Goal: Task Accomplishment & Management: Use online tool/utility

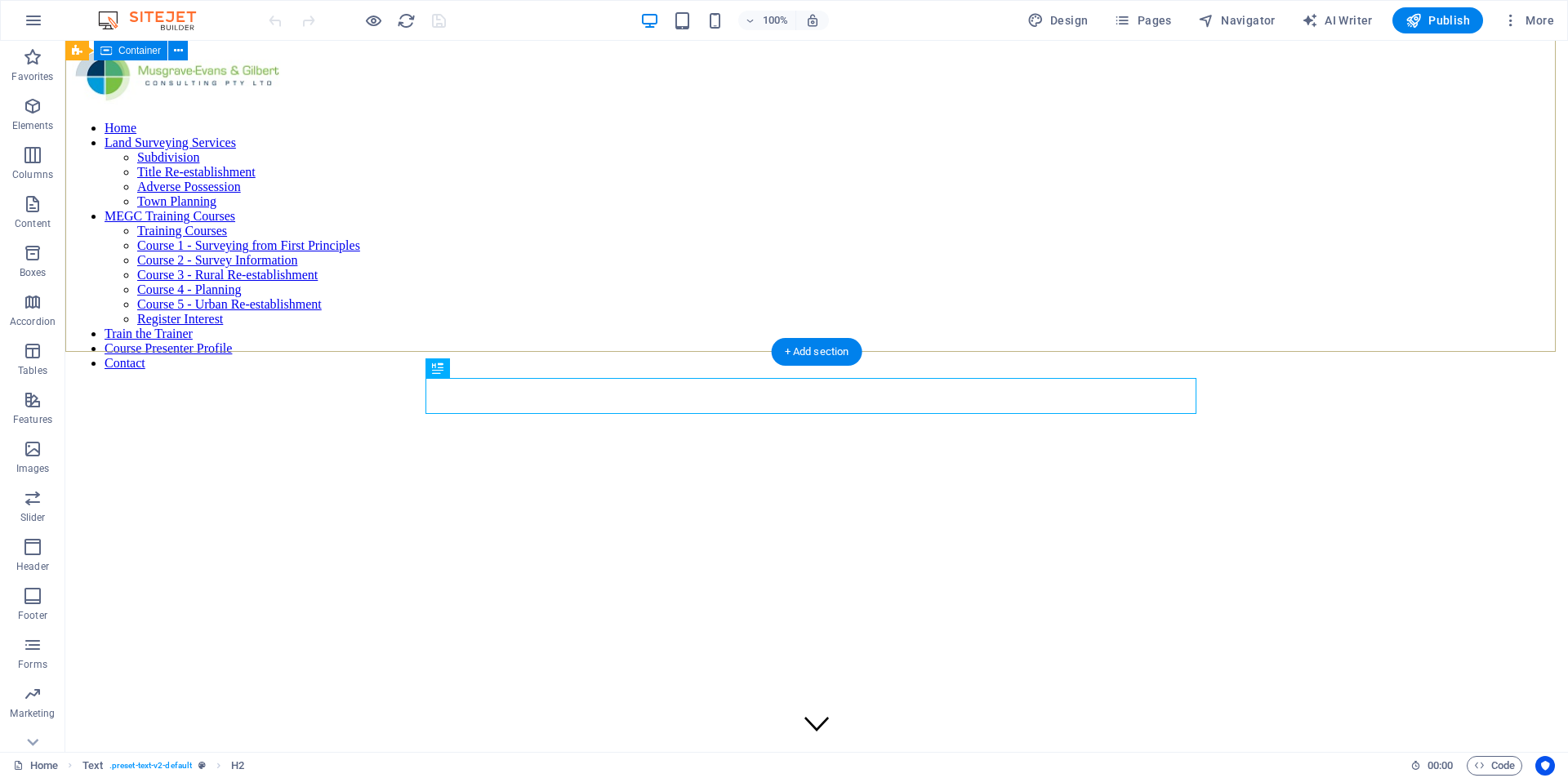
scroll to position [415, 0]
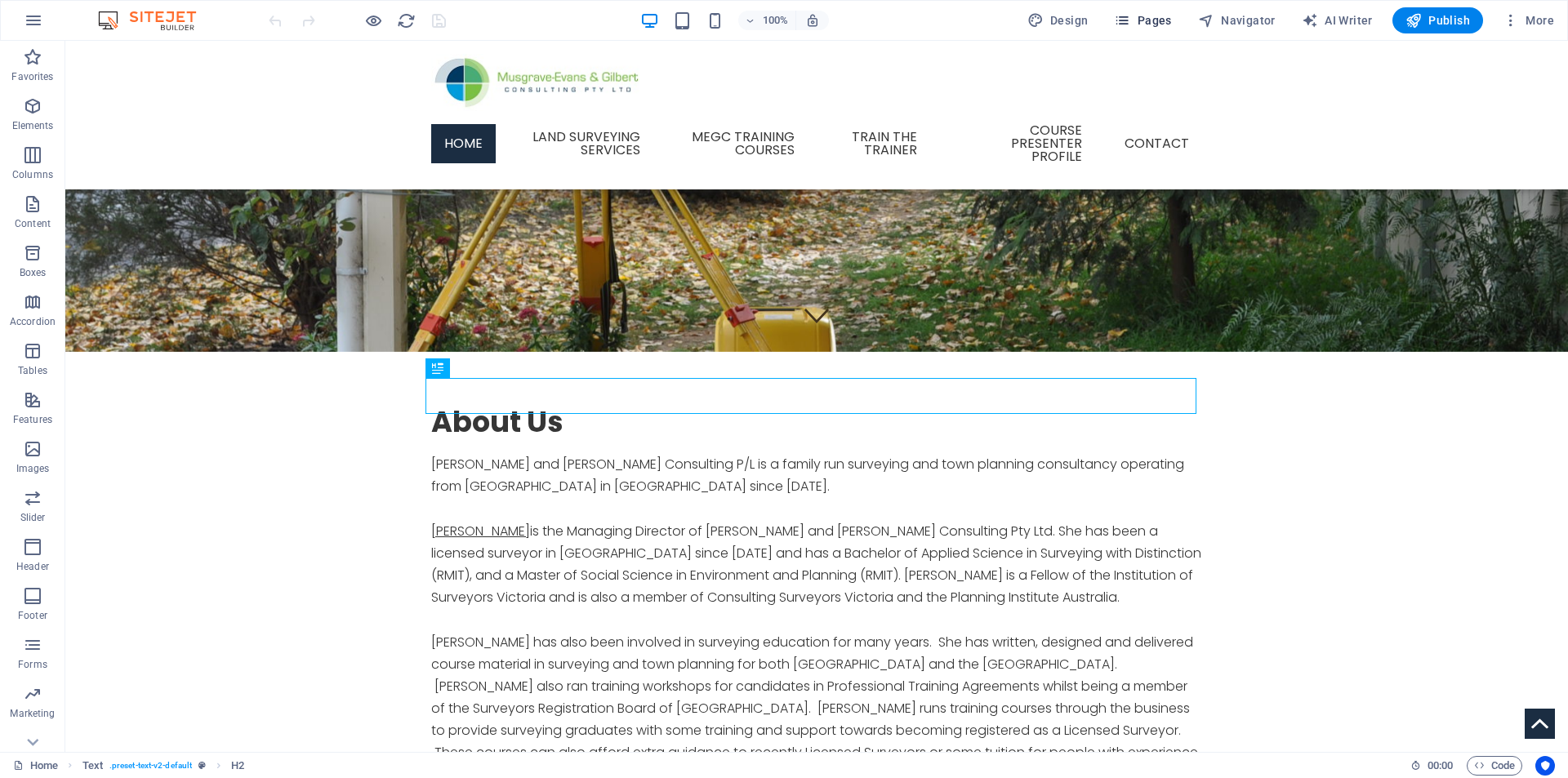
click at [1138, 19] on span "Pages" at bounding box center [1142, 20] width 57 height 16
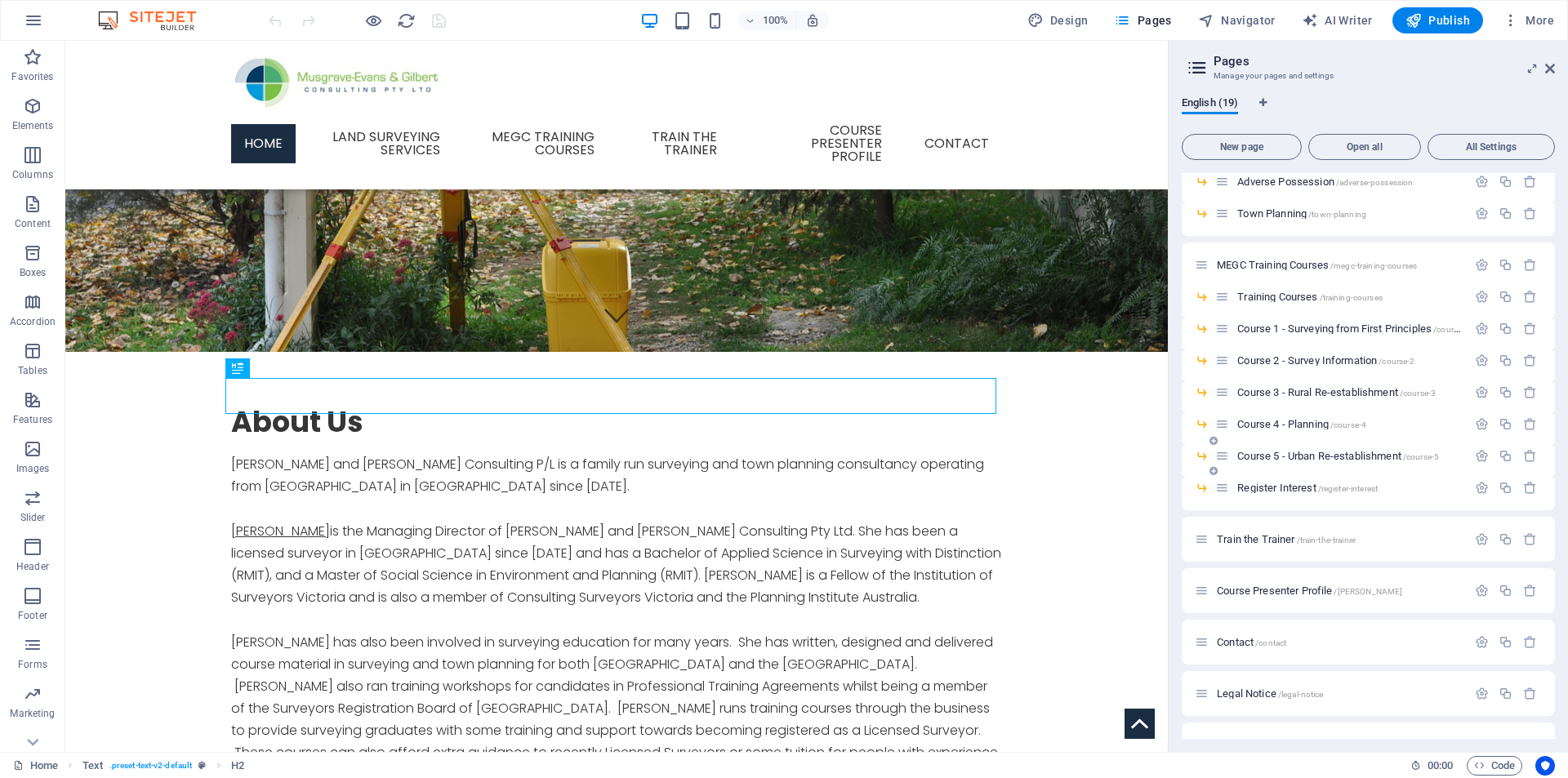
scroll to position [163, 0]
click at [1308, 449] on span "Course 5 - Urban Re-establishment /course-5" at bounding box center [1338, 453] width 202 height 13
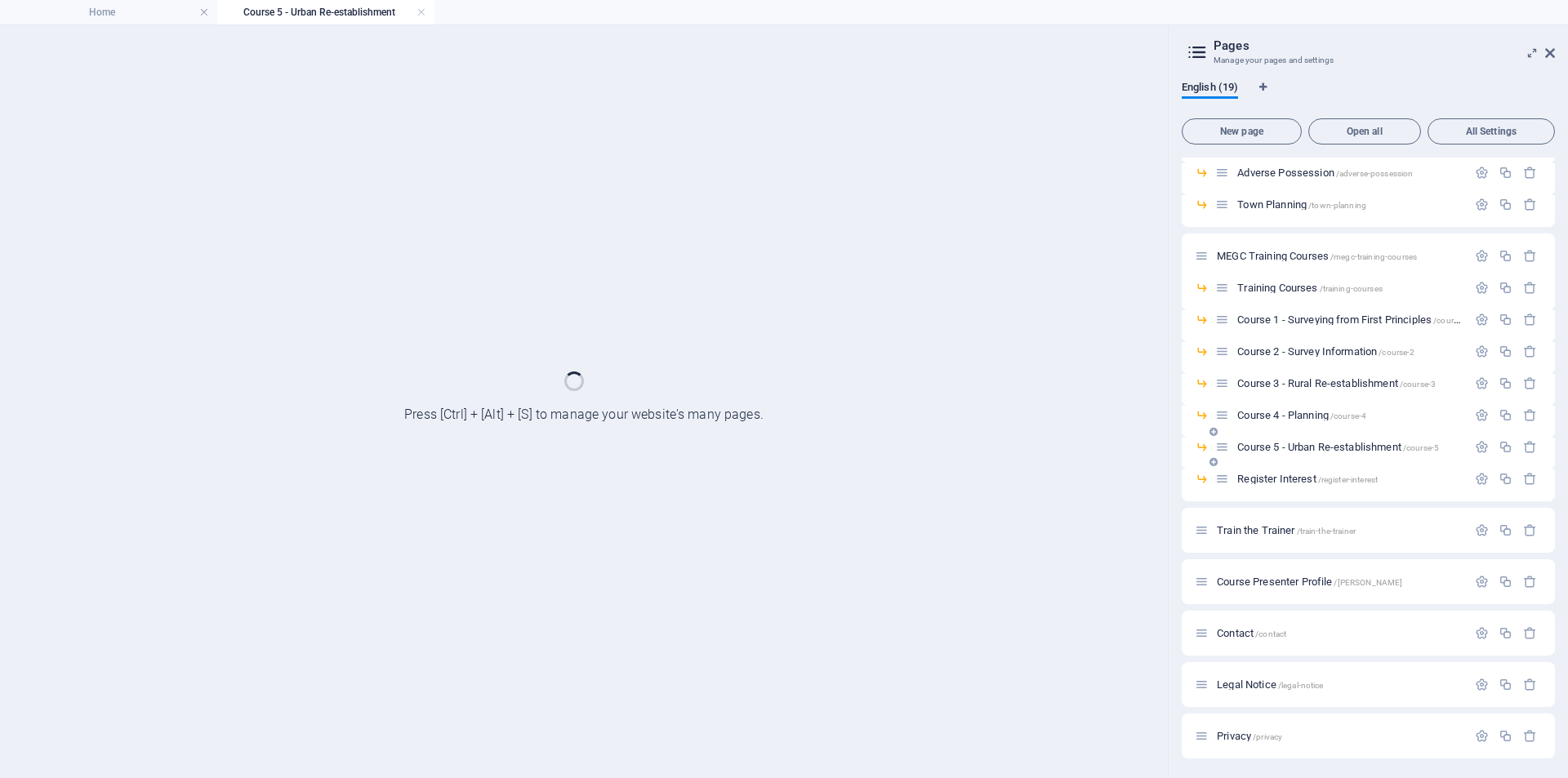
scroll to position [0, 0]
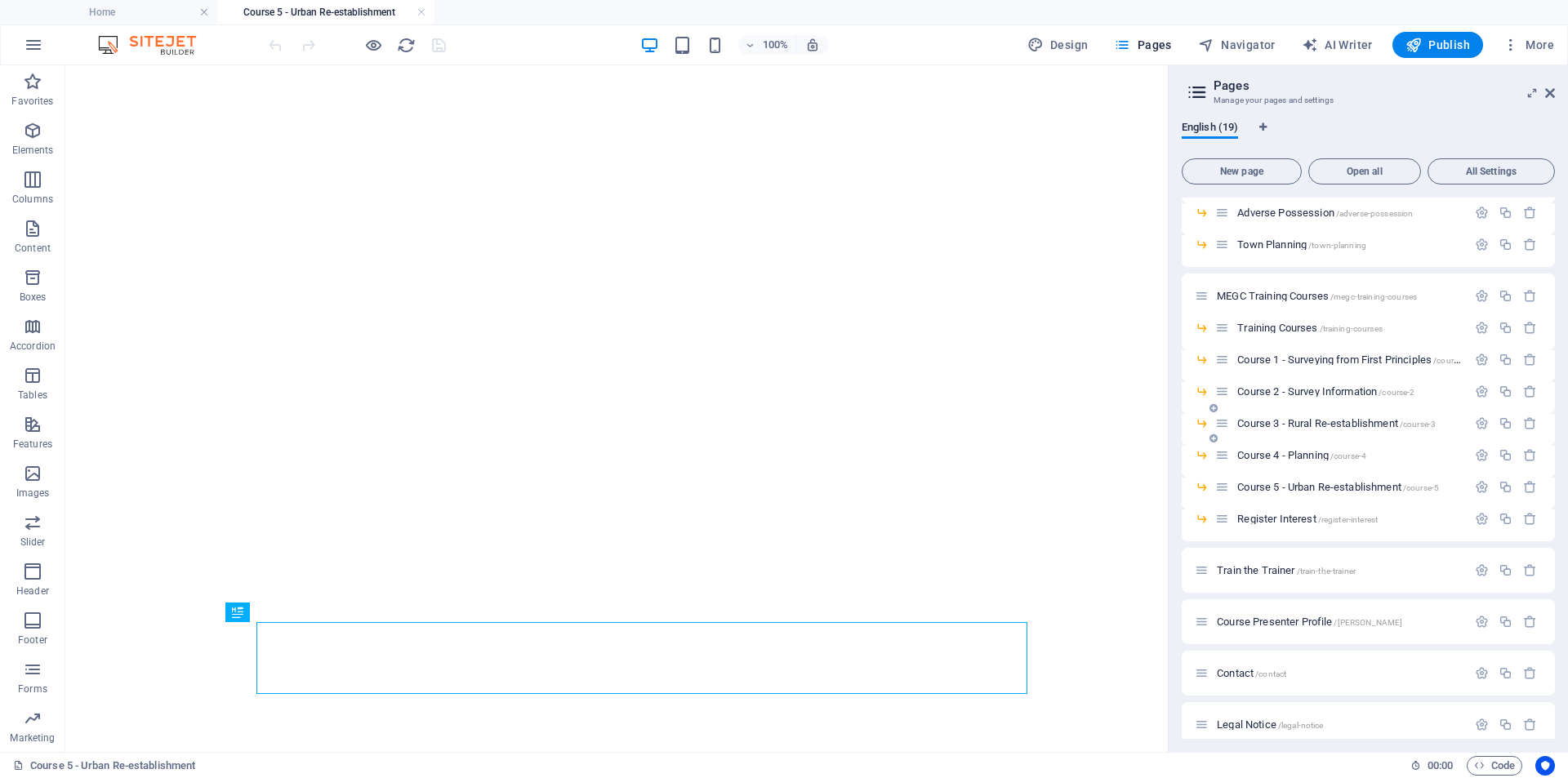
click at [1309, 421] on span "Course 3 - Rural Re-establishment /course-3" at bounding box center [1337, 423] width 199 height 13
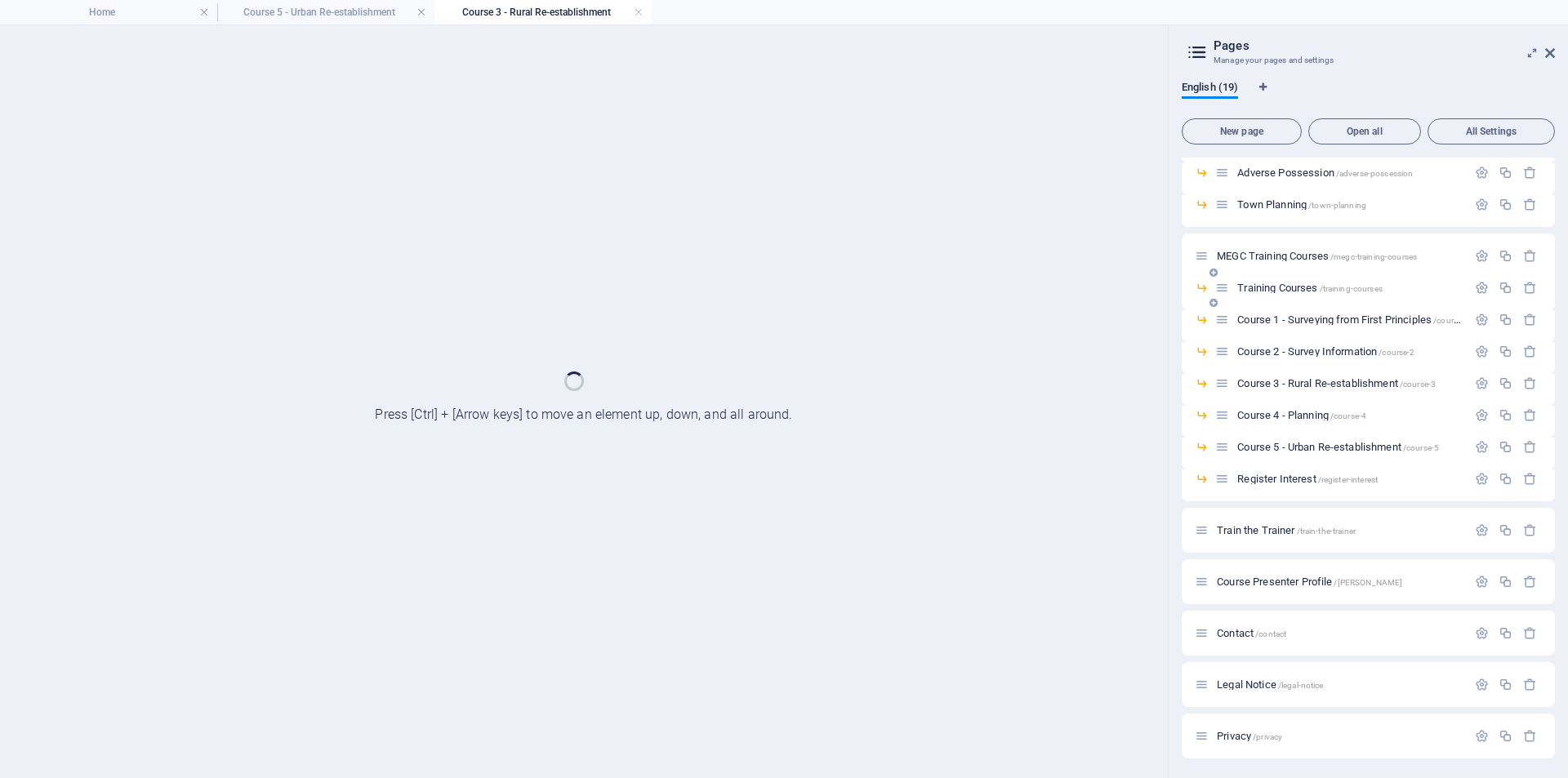
click at [638, 14] on link at bounding box center [638, 13] width 10 height 15
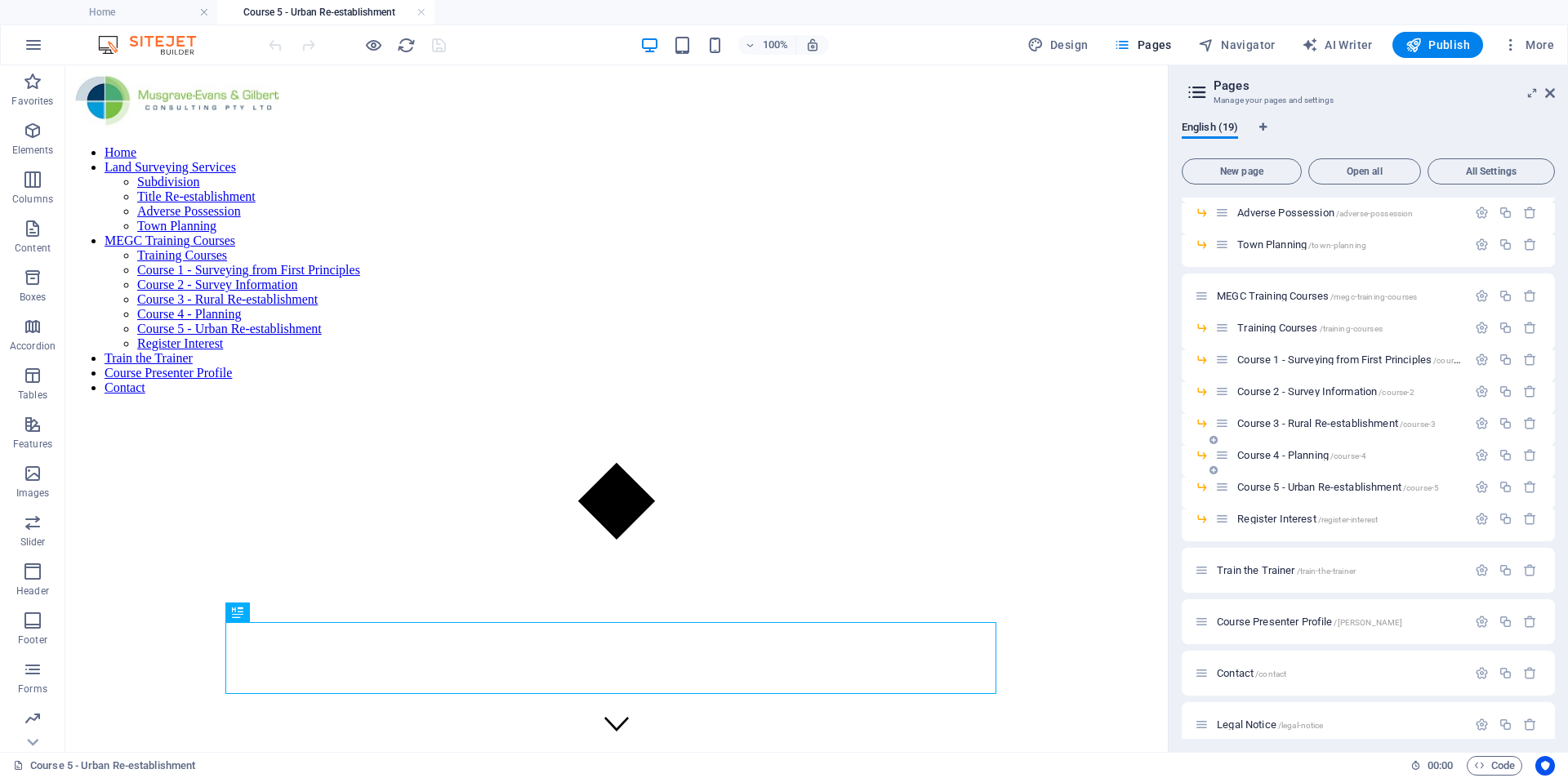
click at [1288, 459] on span "Course 4 - Planning /course-4" at bounding box center [1301, 455] width 129 height 13
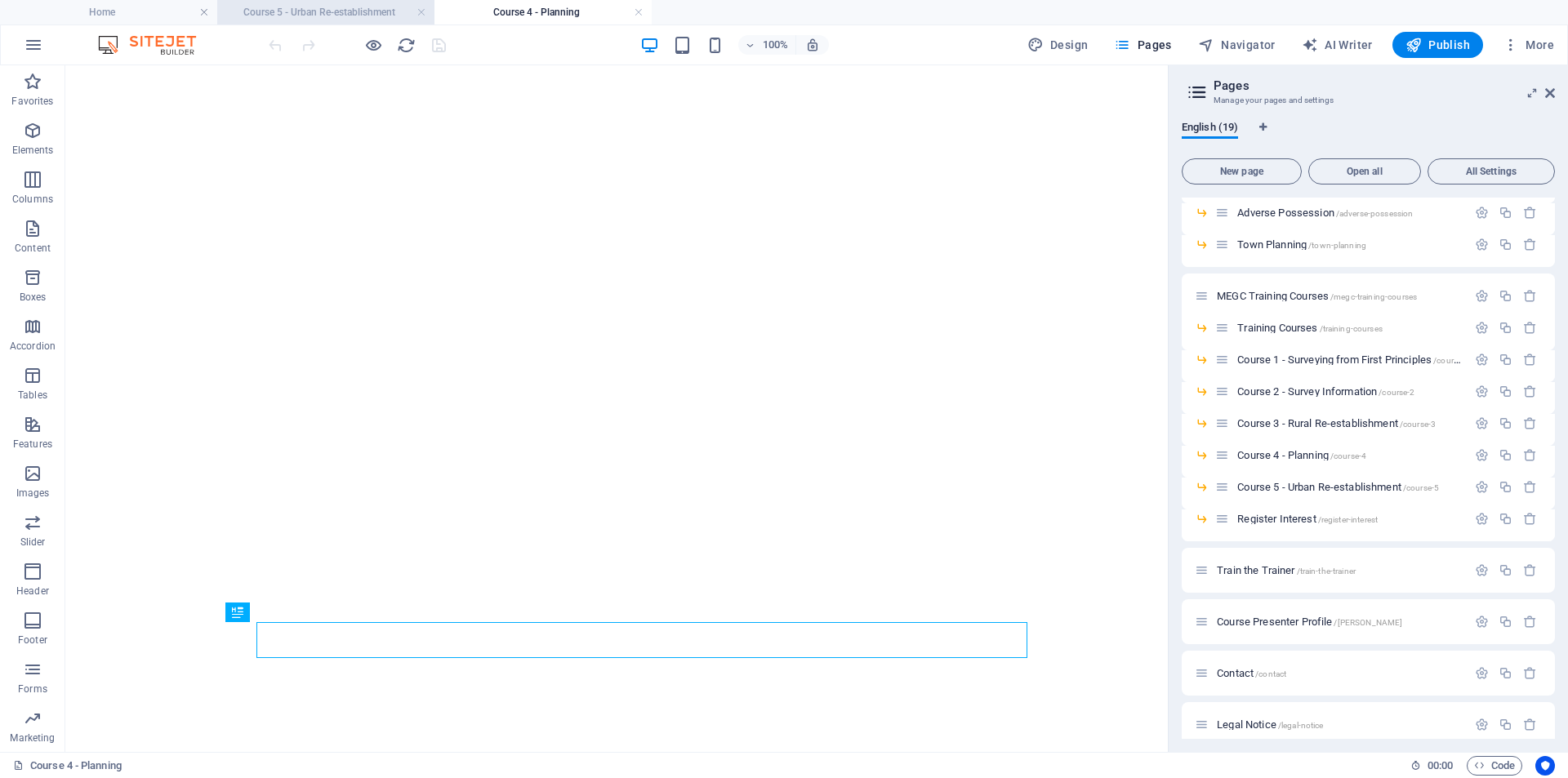
click at [347, 3] on h4 "Course 5 - Urban Re-establishment" at bounding box center [326, 12] width 217 height 18
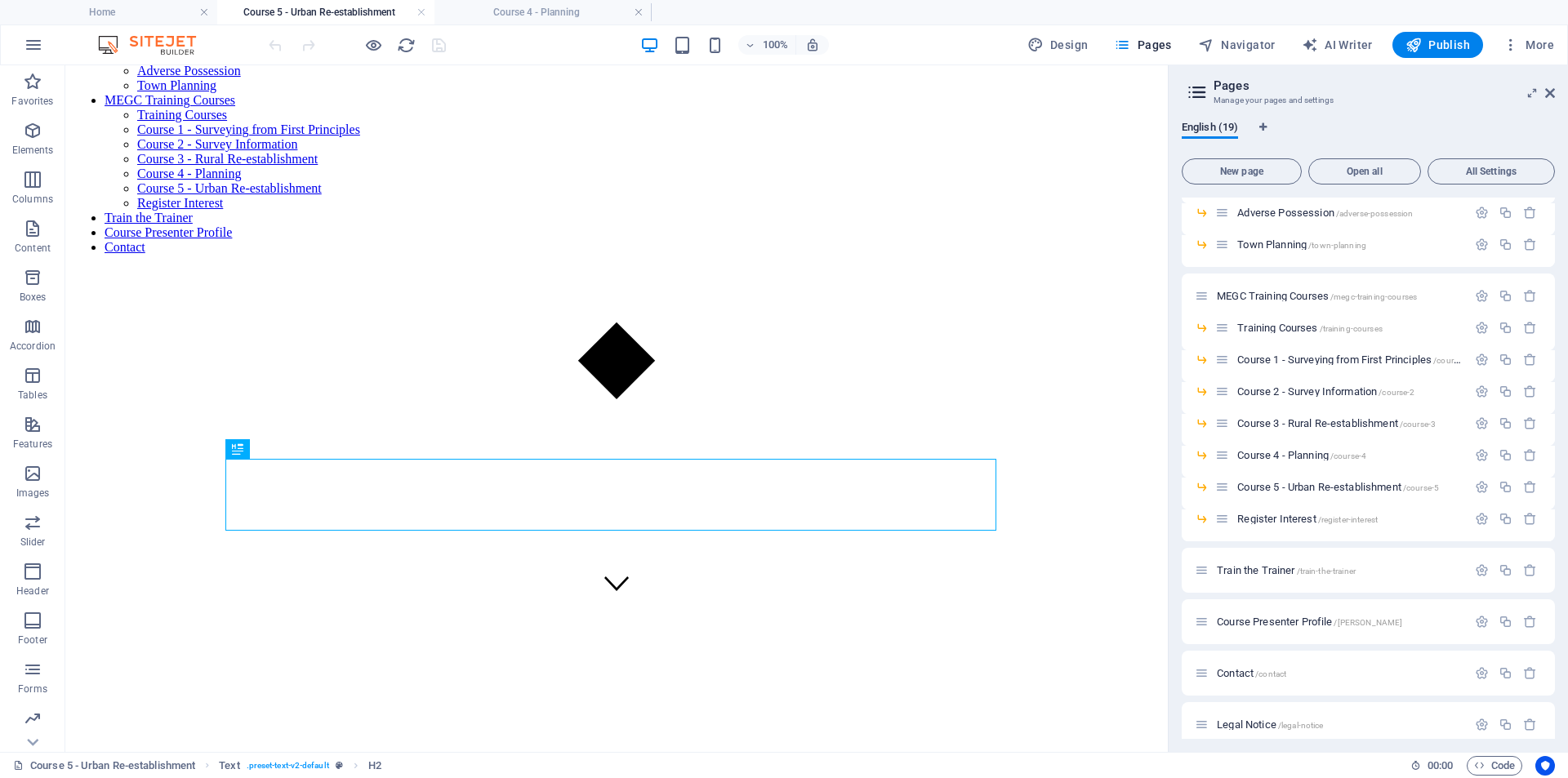
scroll to position [163, 0]
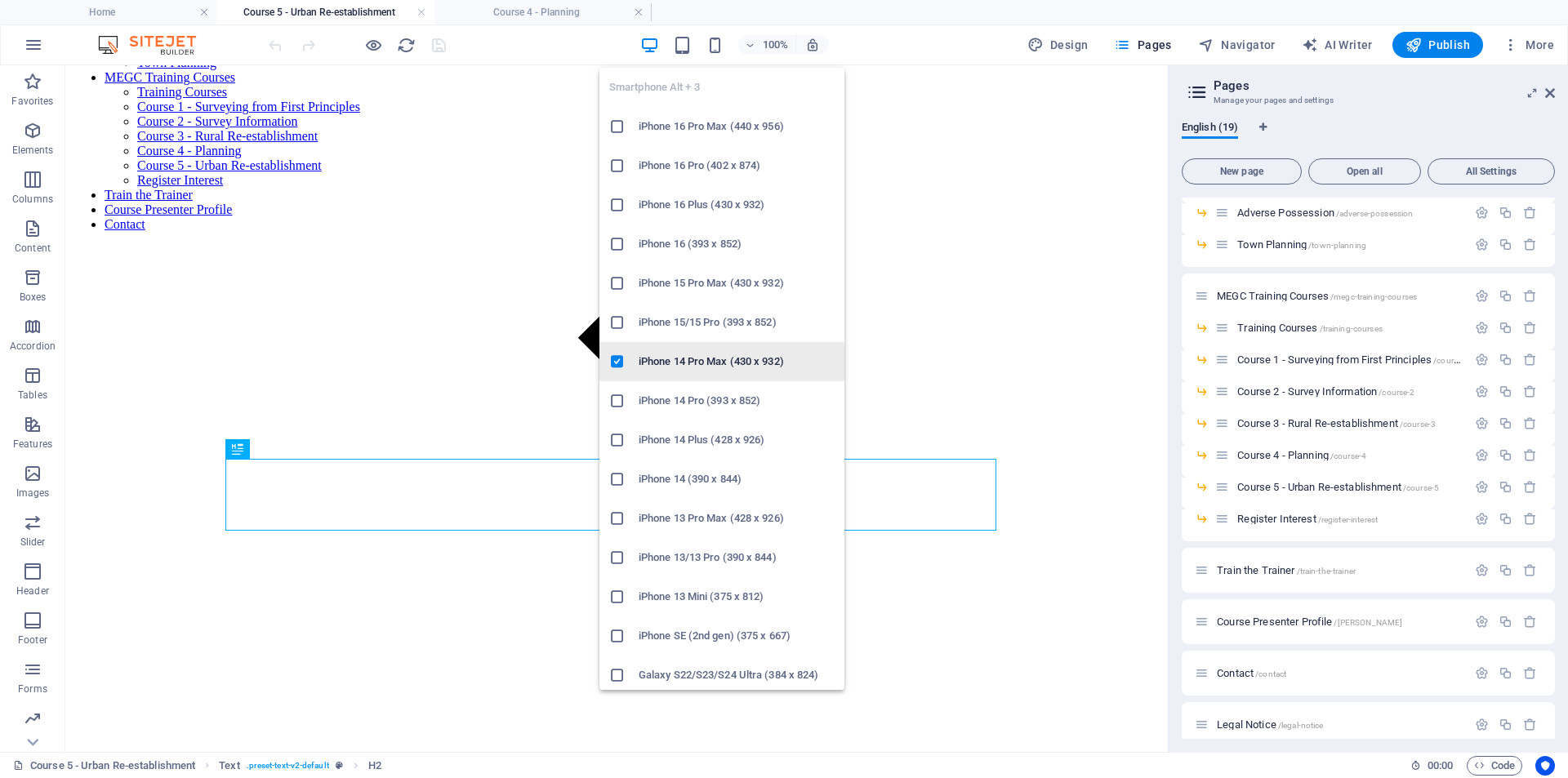
click at [688, 367] on h6 "iPhone 14 Pro Max (430 x 932)" at bounding box center [736, 361] width 196 height 19
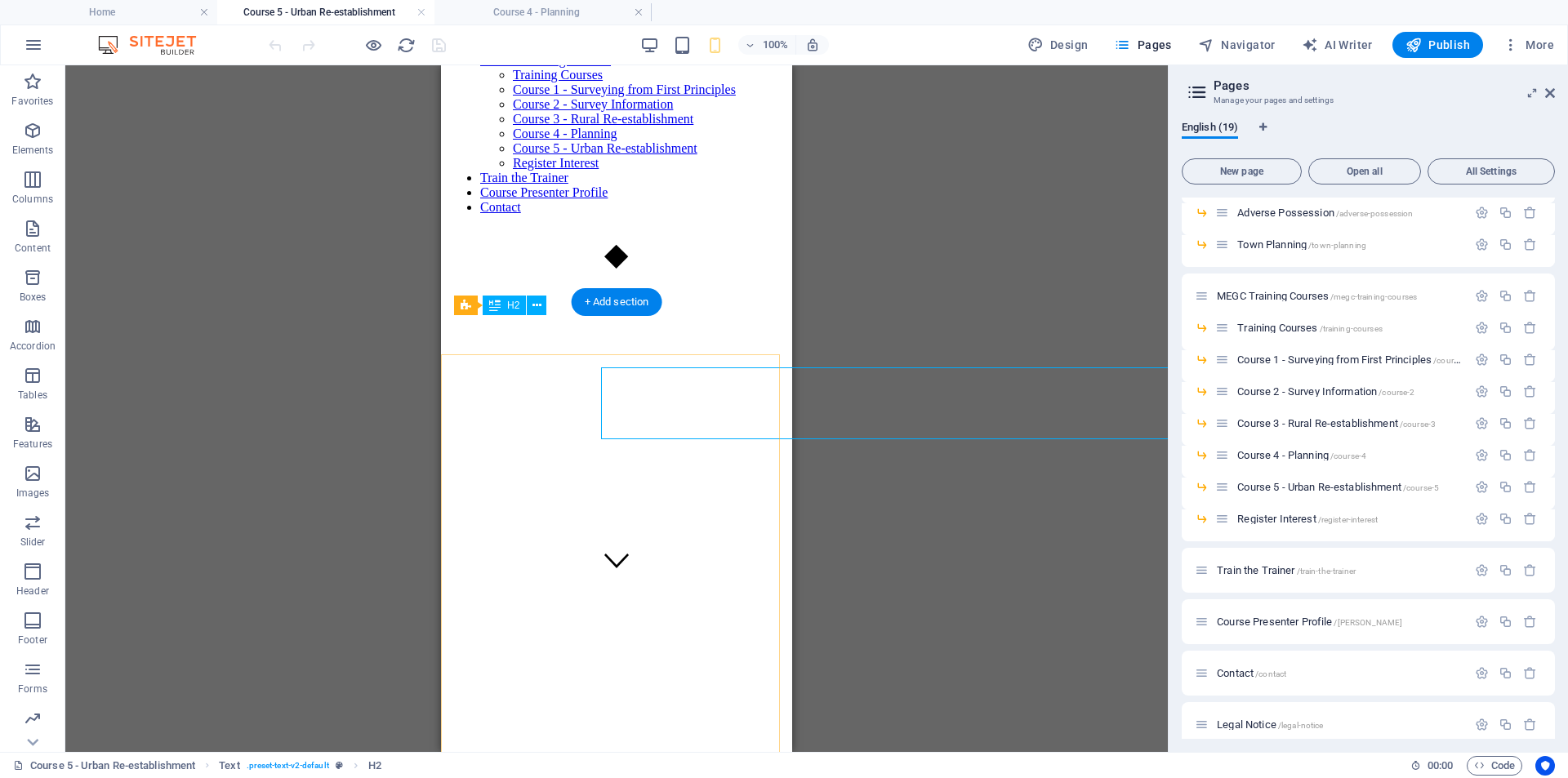
scroll to position [255, 0]
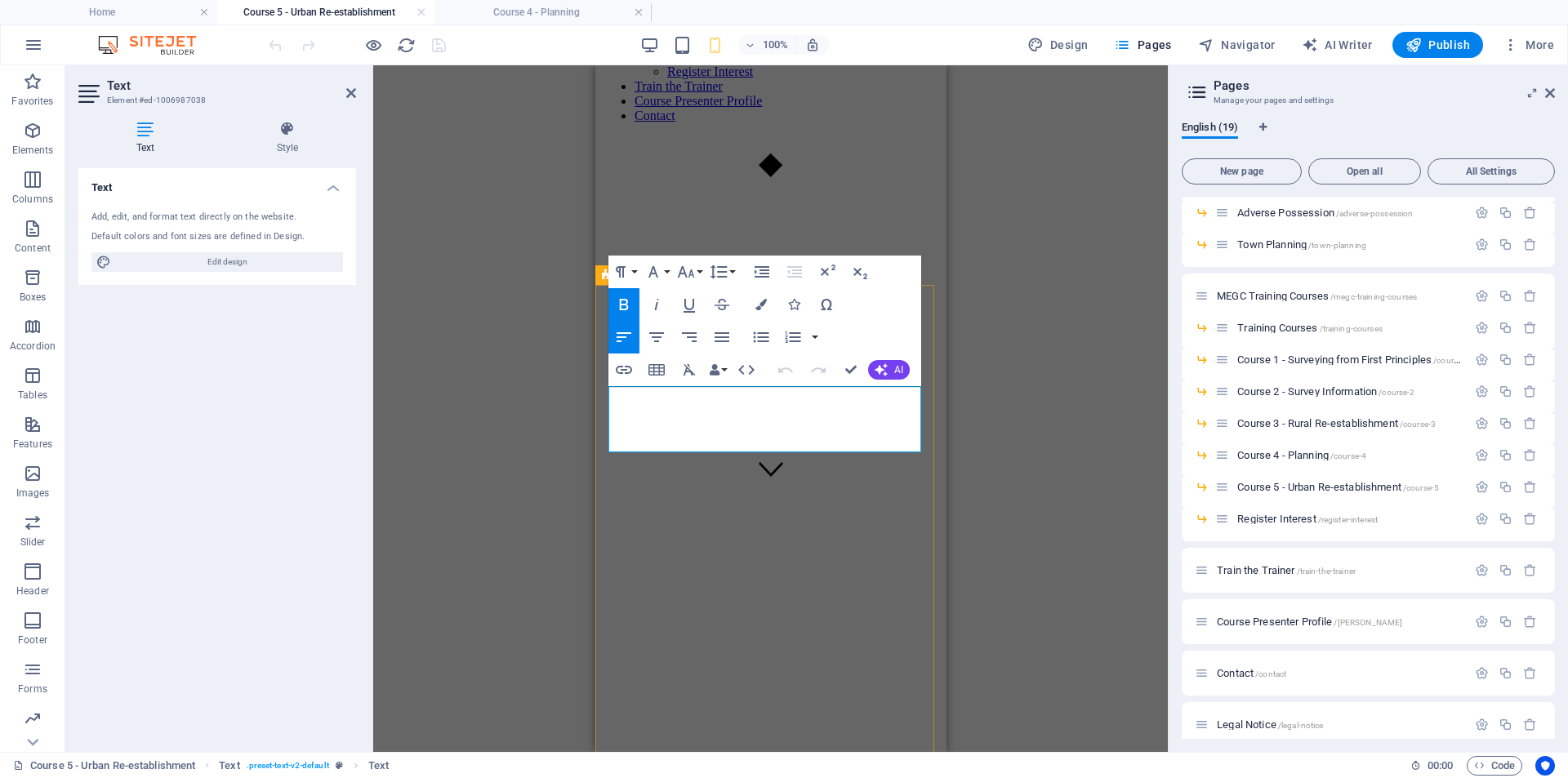
drag, startPoint x: 746, startPoint y: 438, endPoint x: 715, endPoint y: 398, distance: 50.6
click at [763, 343] on icon "button" at bounding box center [760, 336] width 19 height 19
click at [759, 337] on icon "button" at bounding box center [760, 337] width 15 height 11
click at [686, 340] on icon "button" at bounding box center [689, 336] width 19 height 19
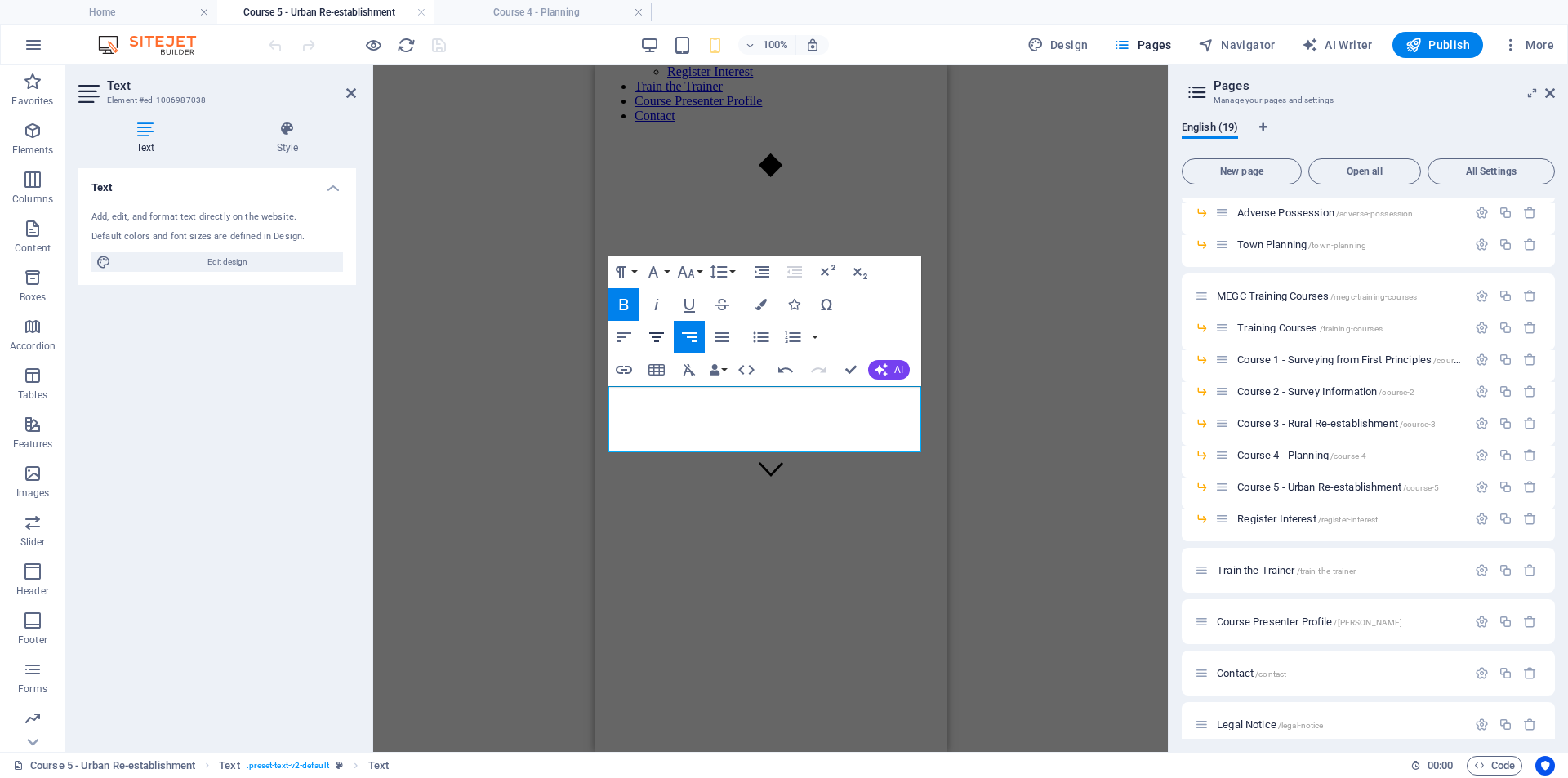
click at [660, 335] on icon "button" at bounding box center [656, 336] width 19 height 19
click at [627, 337] on icon "button" at bounding box center [623, 336] width 19 height 19
click at [656, 335] on icon "button" at bounding box center [656, 336] width 19 height 19
drag, startPoint x: 760, startPoint y: 395, endPoint x: 792, endPoint y: 400, distance: 32.4
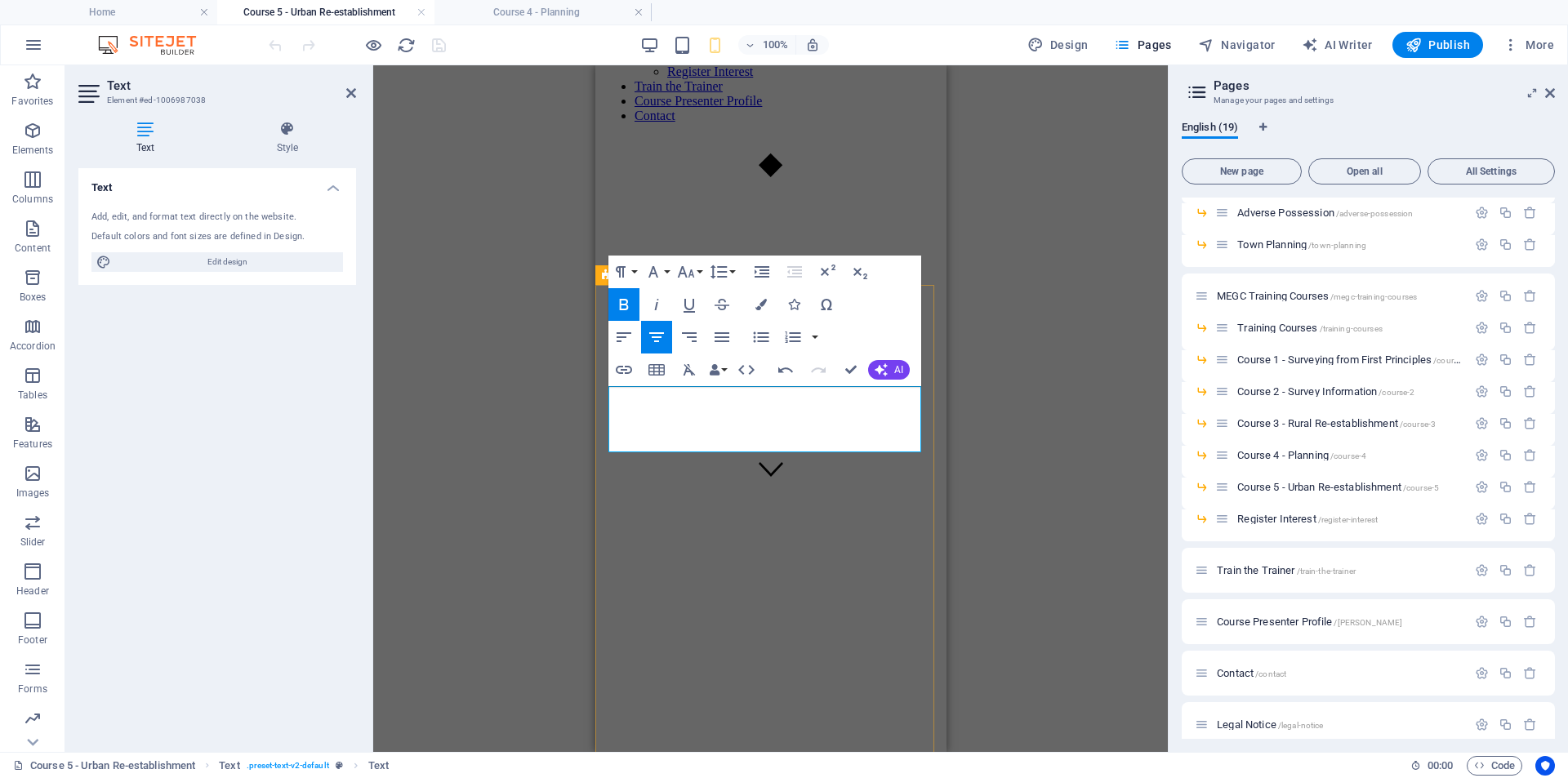
drag, startPoint x: 733, startPoint y: 439, endPoint x: 792, endPoint y: 452, distance: 60.4
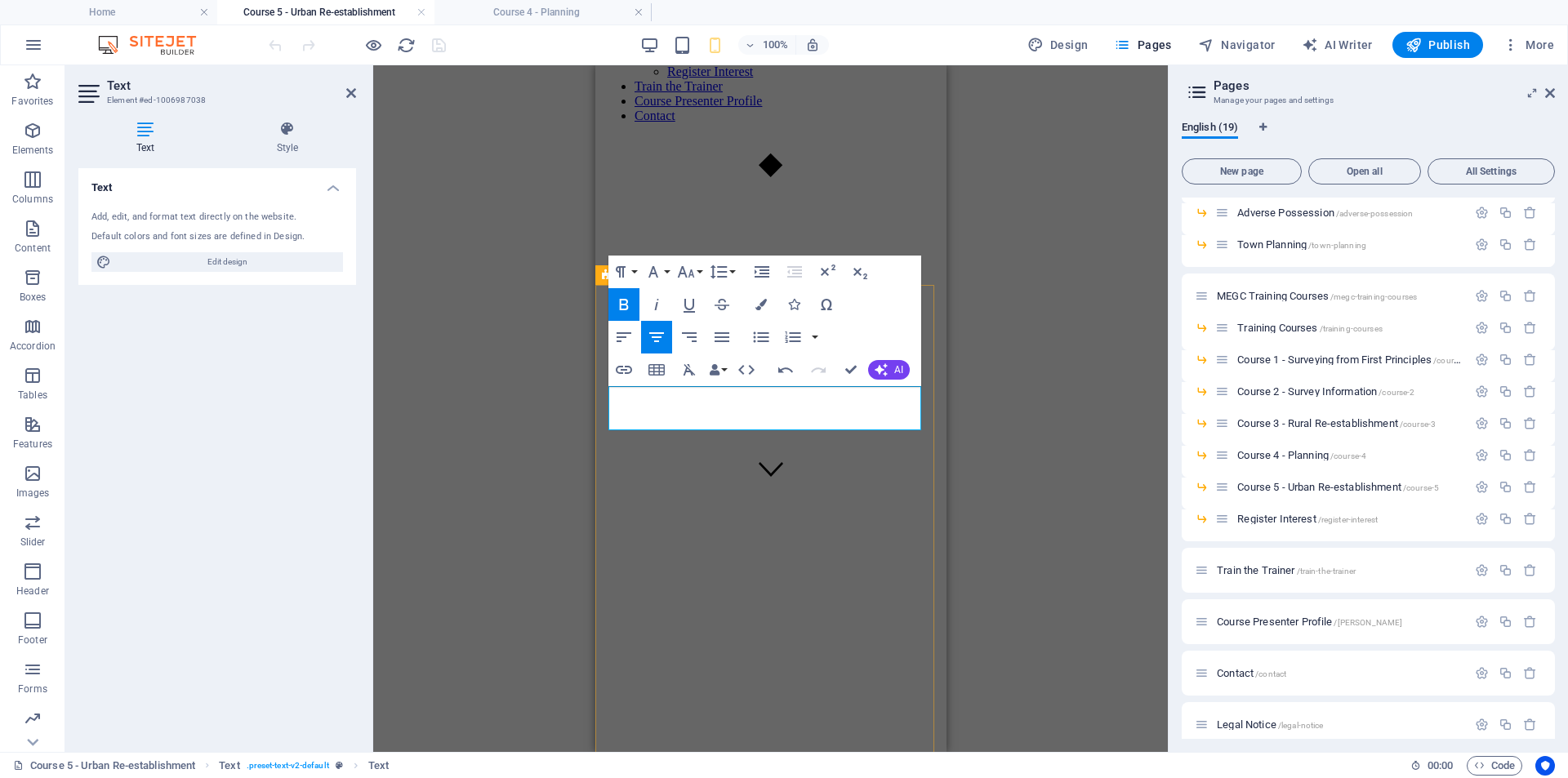
click at [636, 336] on button "Align Left" at bounding box center [623, 337] width 31 height 33
click at [647, 333] on icon "button" at bounding box center [656, 336] width 19 height 19
click at [1022, 450] on div "H2 Text Reference Spacer Text Paragraph Format Normal Heading 1 Heading 2 Headi…" at bounding box center [771, 409] width 795 height 687
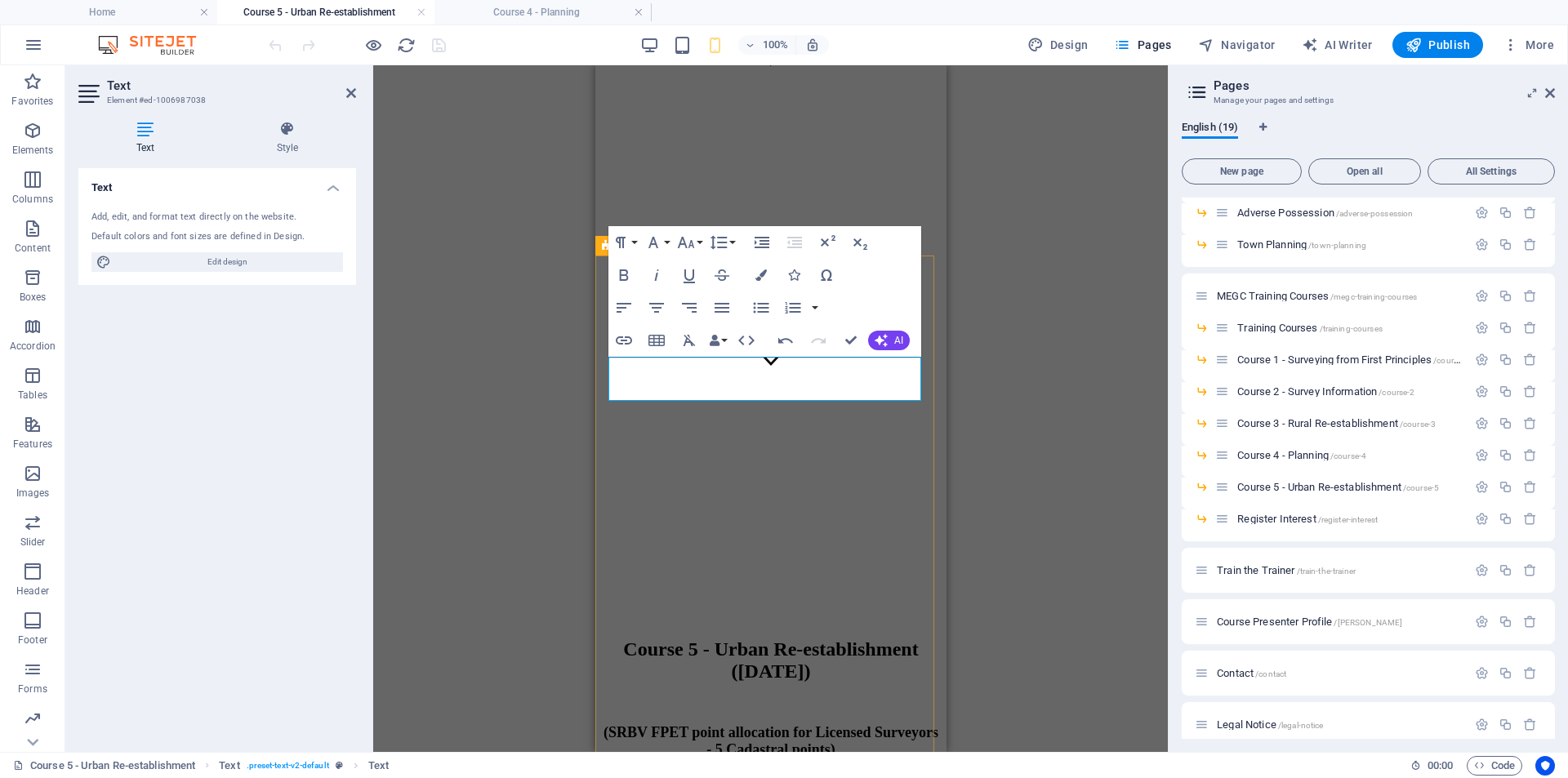
scroll to position [284, 0]
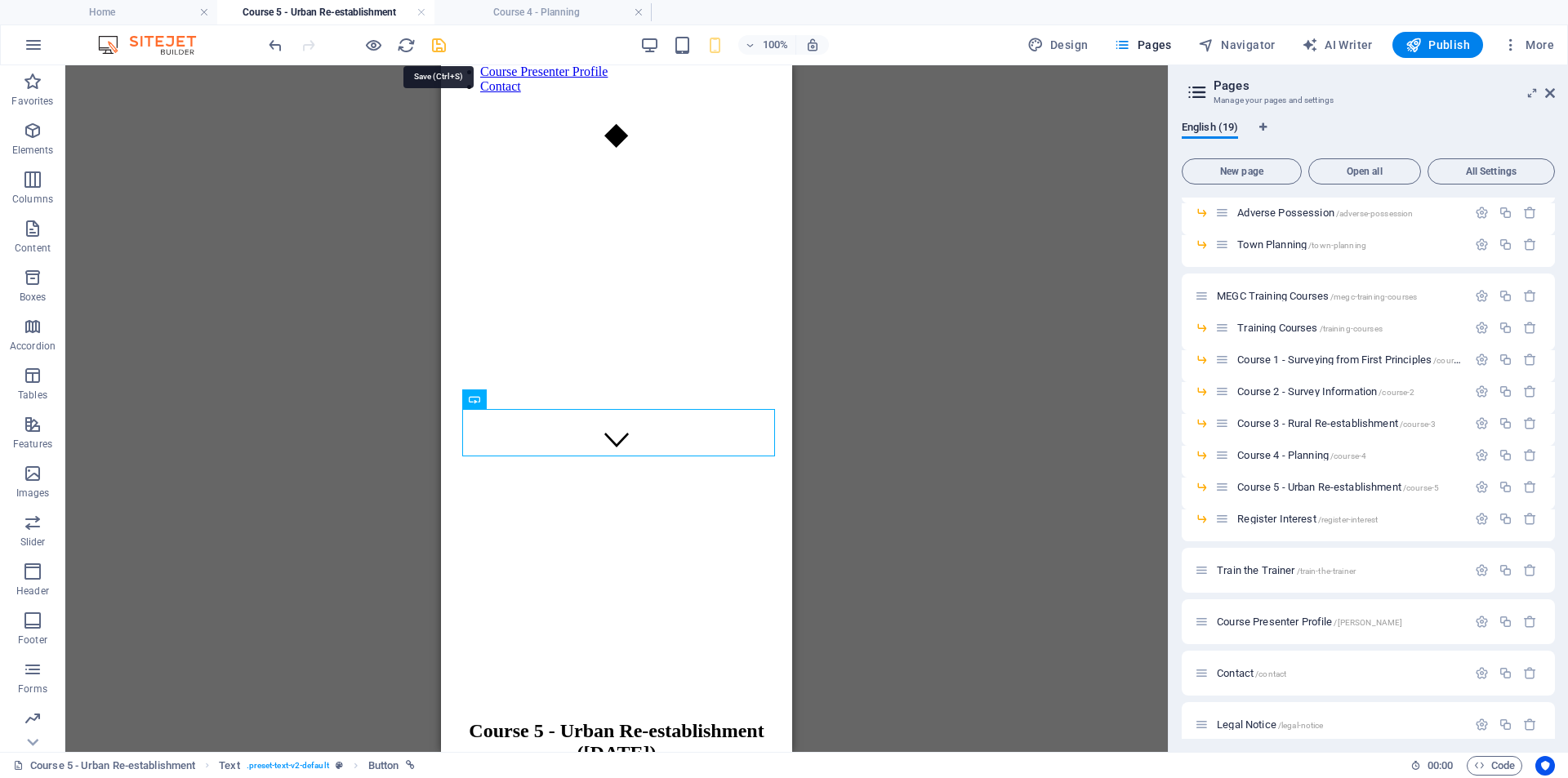
click at [441, 46] on icon "save" at bounding box center [439, 45] width 19 height 19
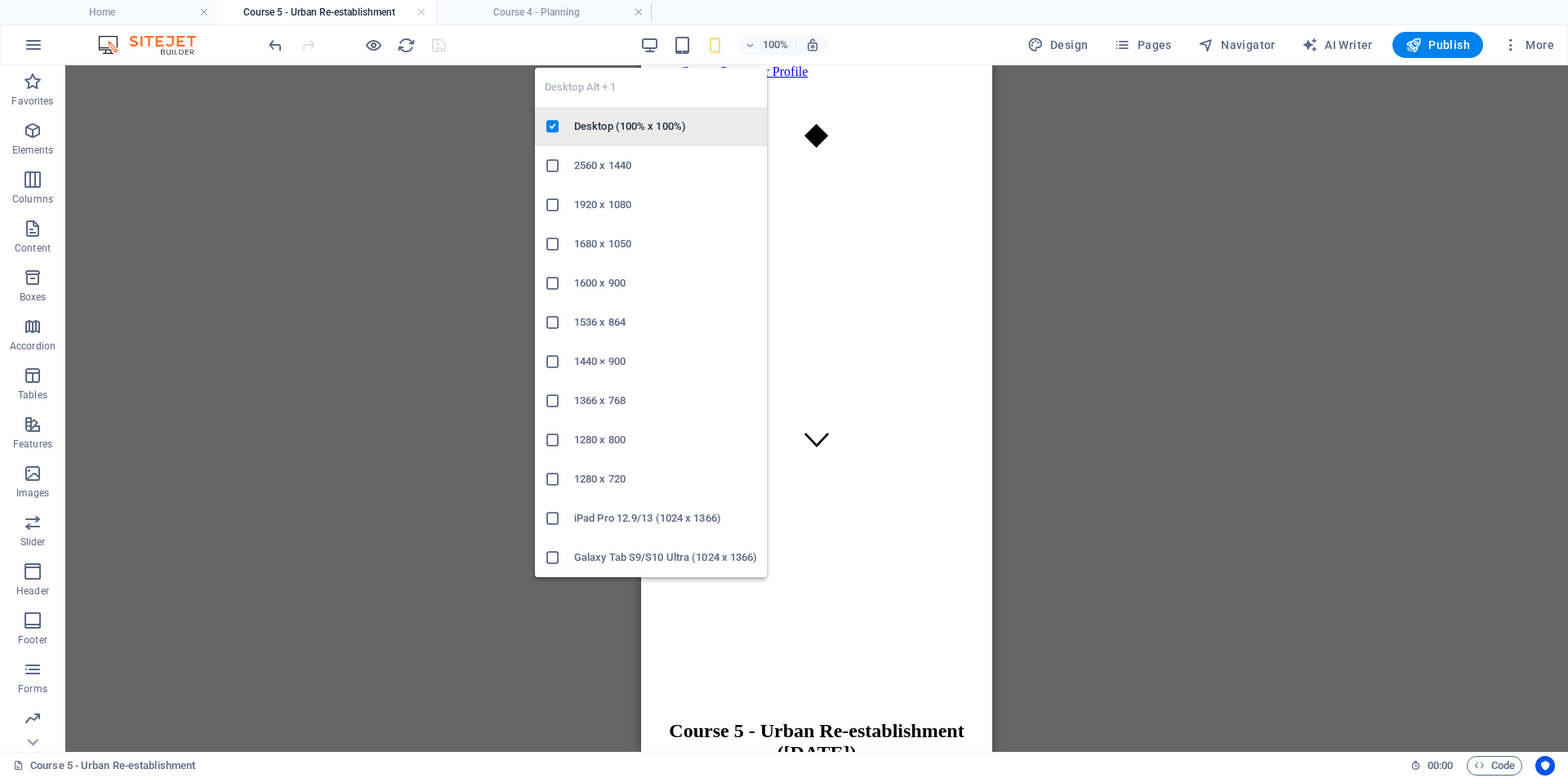
click at [612, 118] on h6 "Desktop (100% x 100%)" at bounding box center [665, 126] width 183 height 19
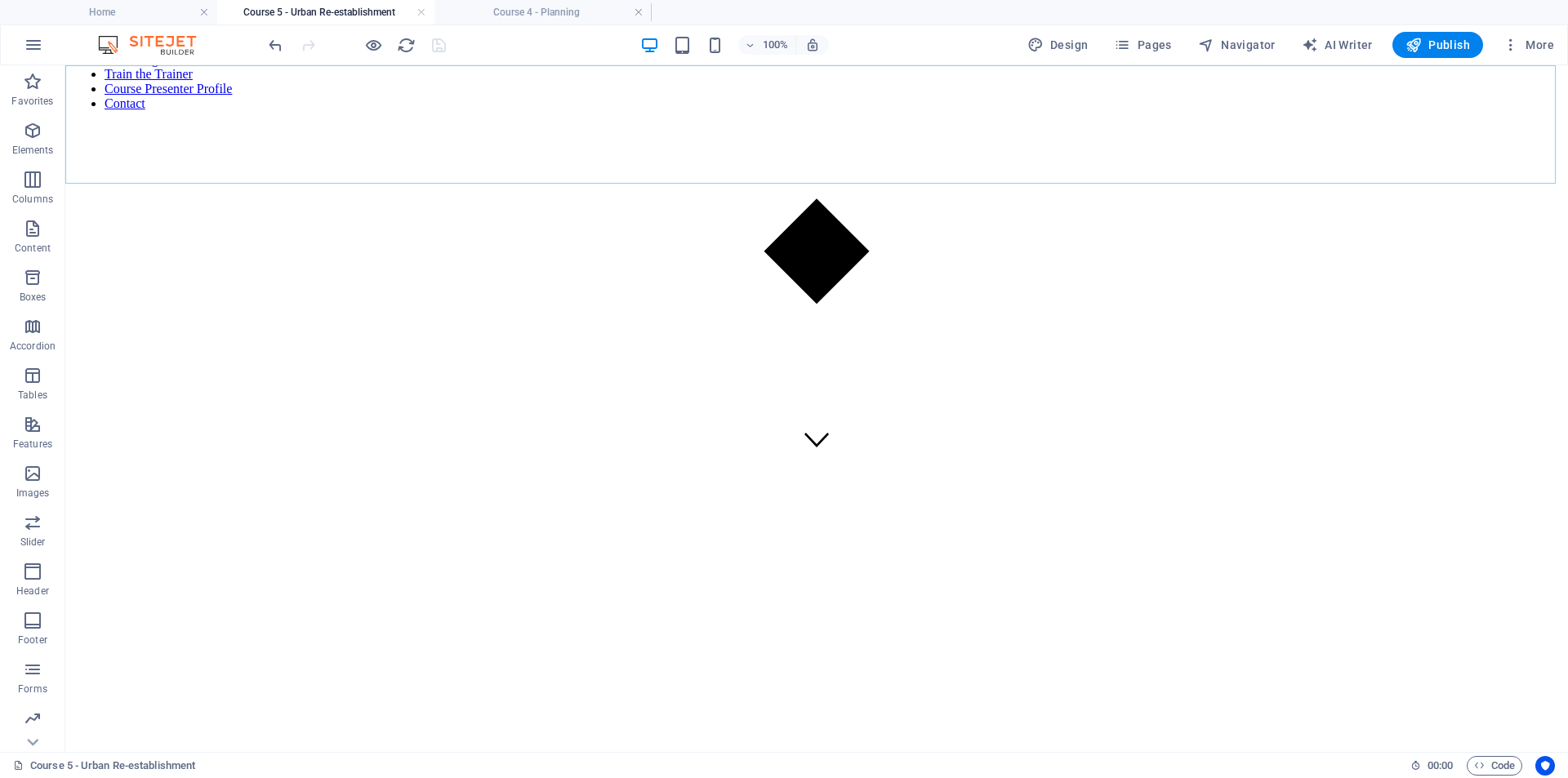
scroll to position [145, 0]
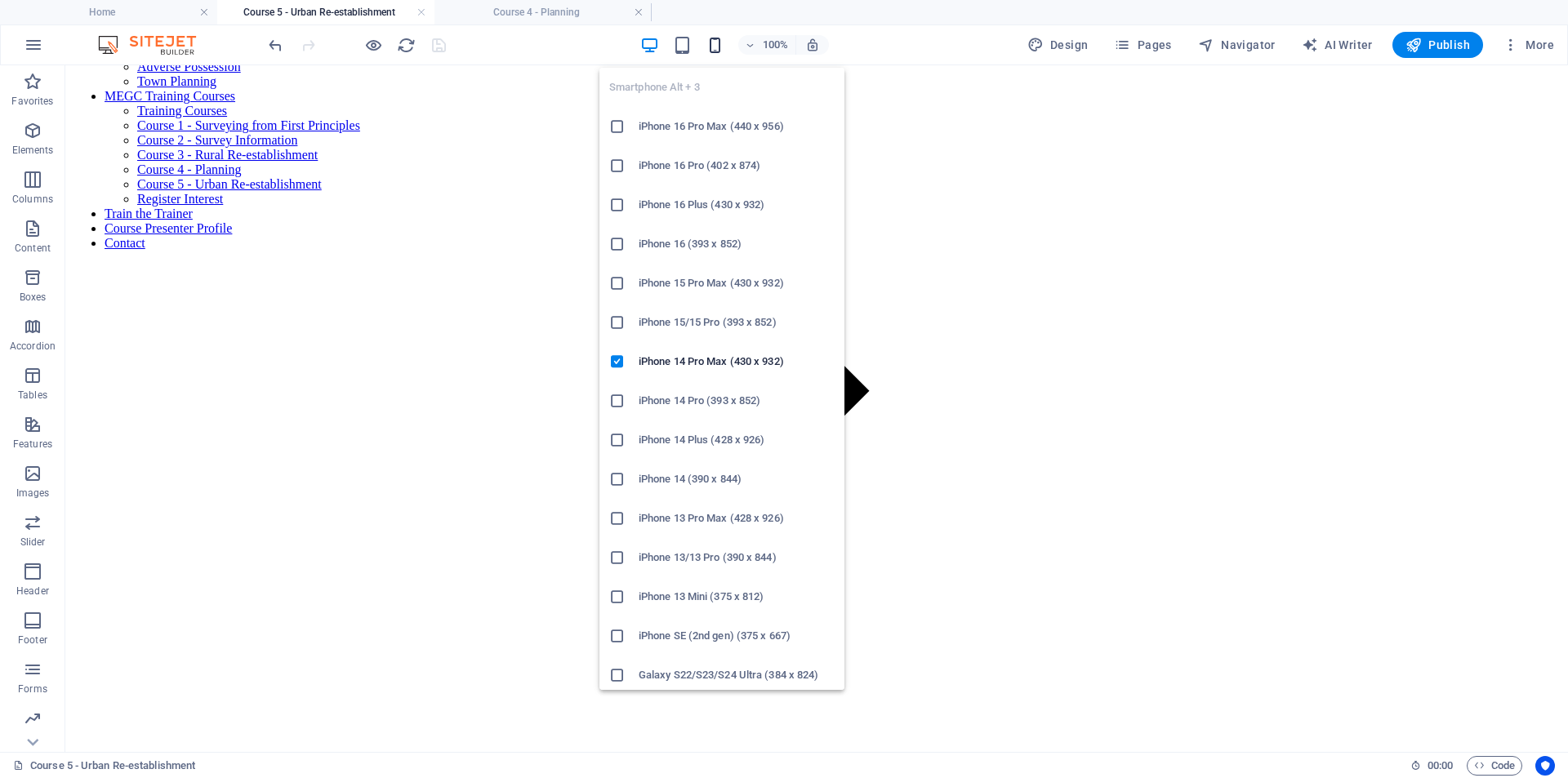
click at [715, 42] on icon "button" at bounding box center [715, 45] width 19 height 19
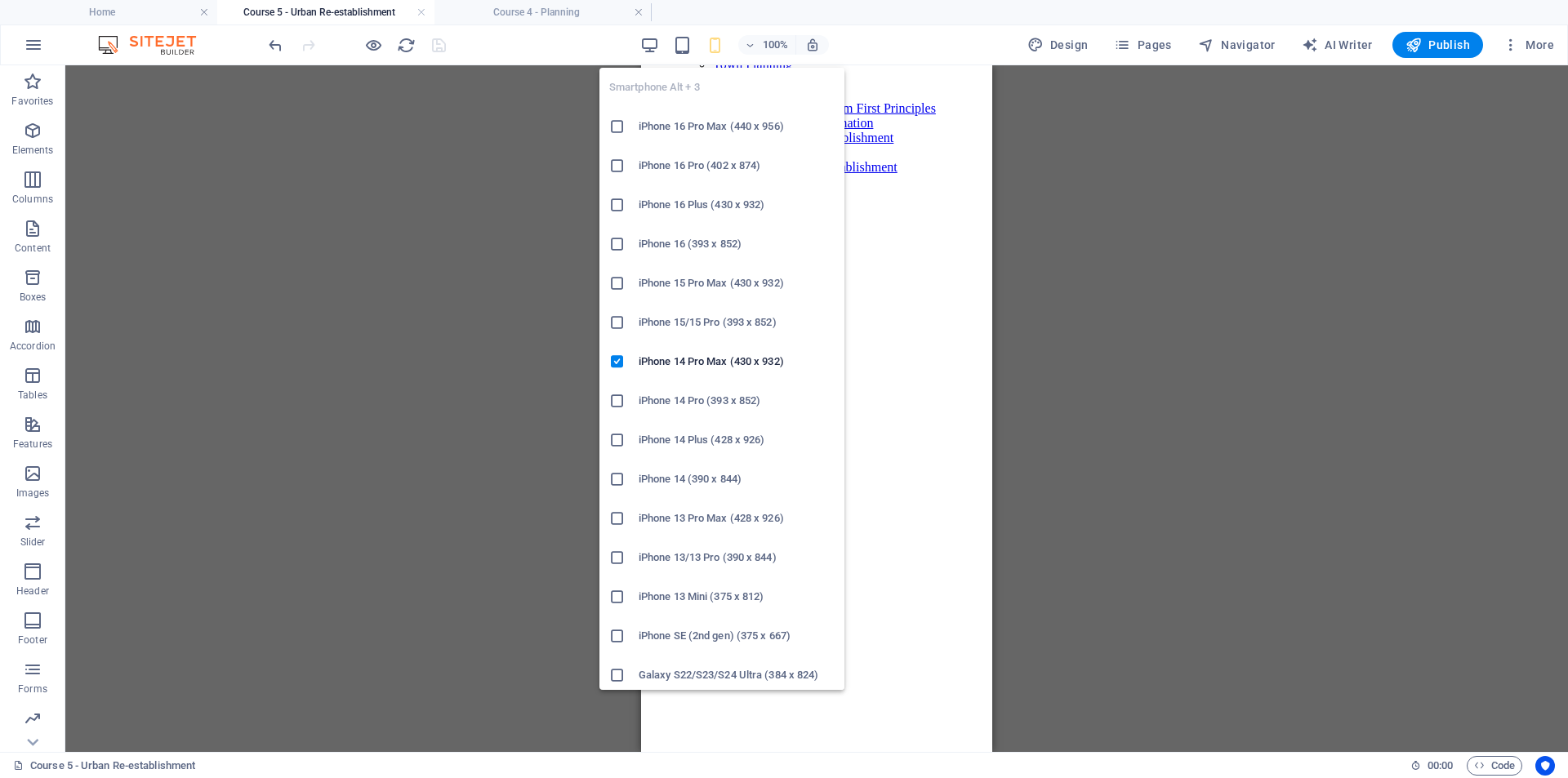
scroll to position [284, 0]
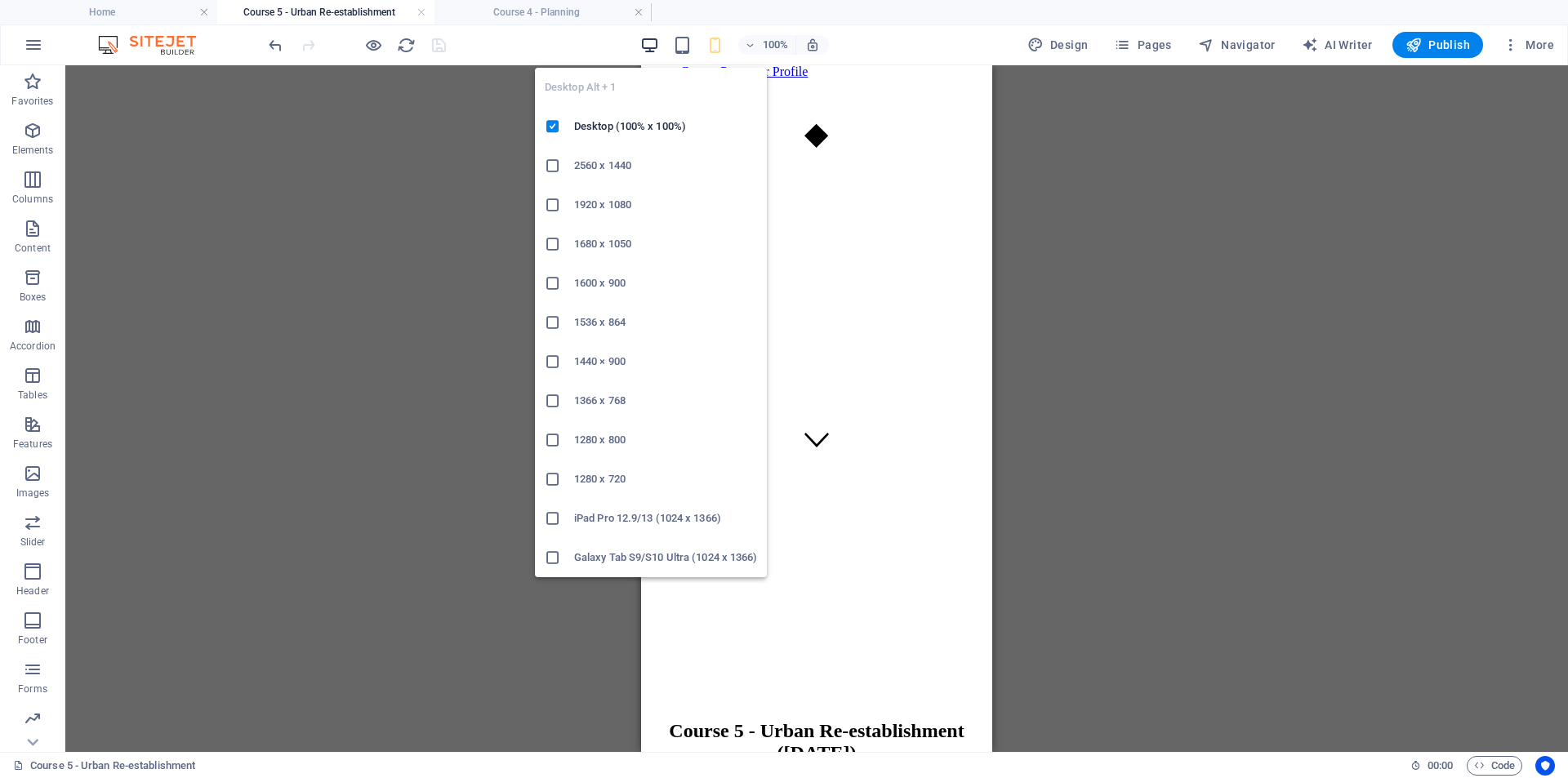
click at [656, 50] on icon "button" at bounding box center [649, 45] width 19 height 19
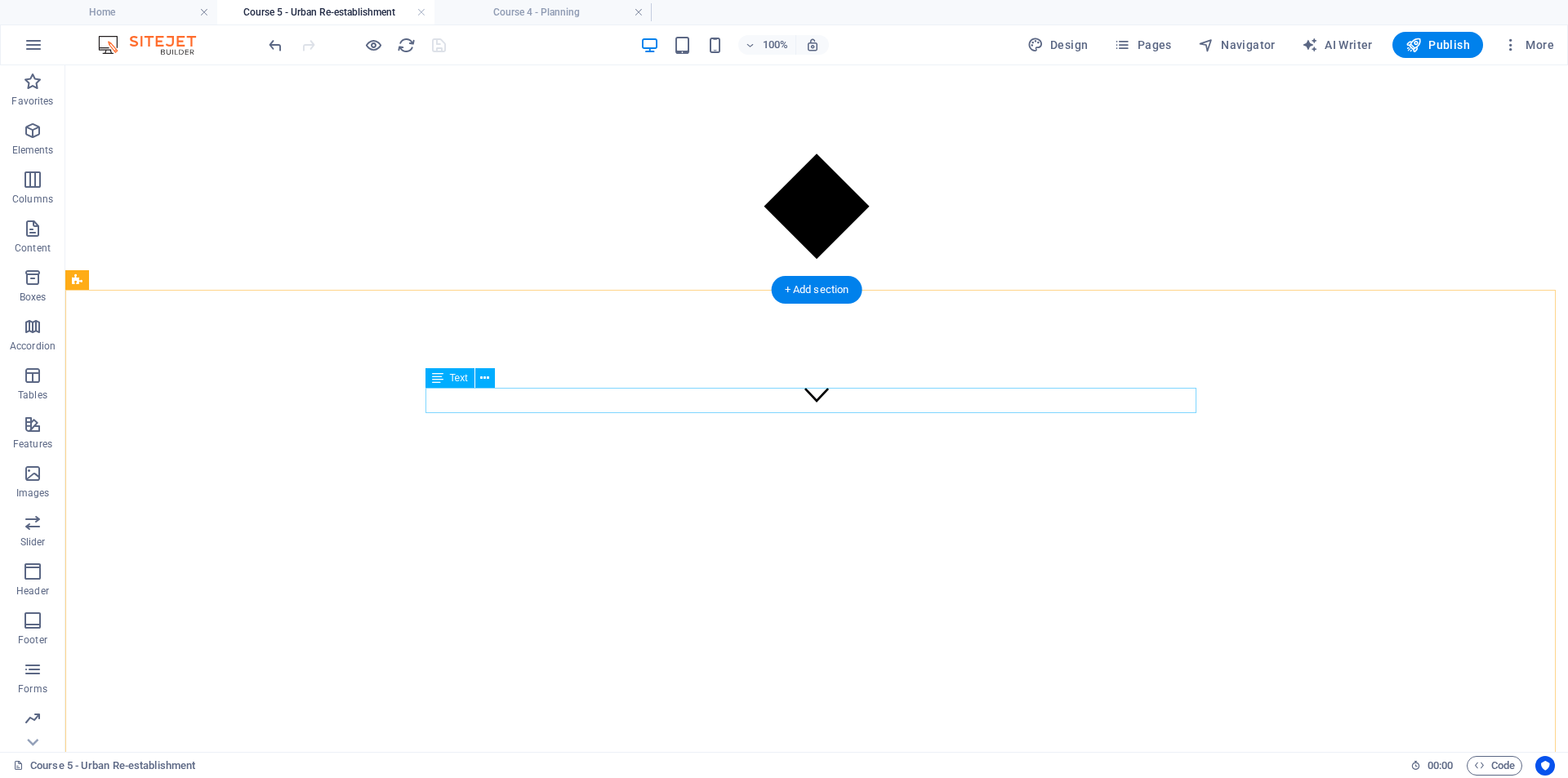
scroll to position [308, 0]
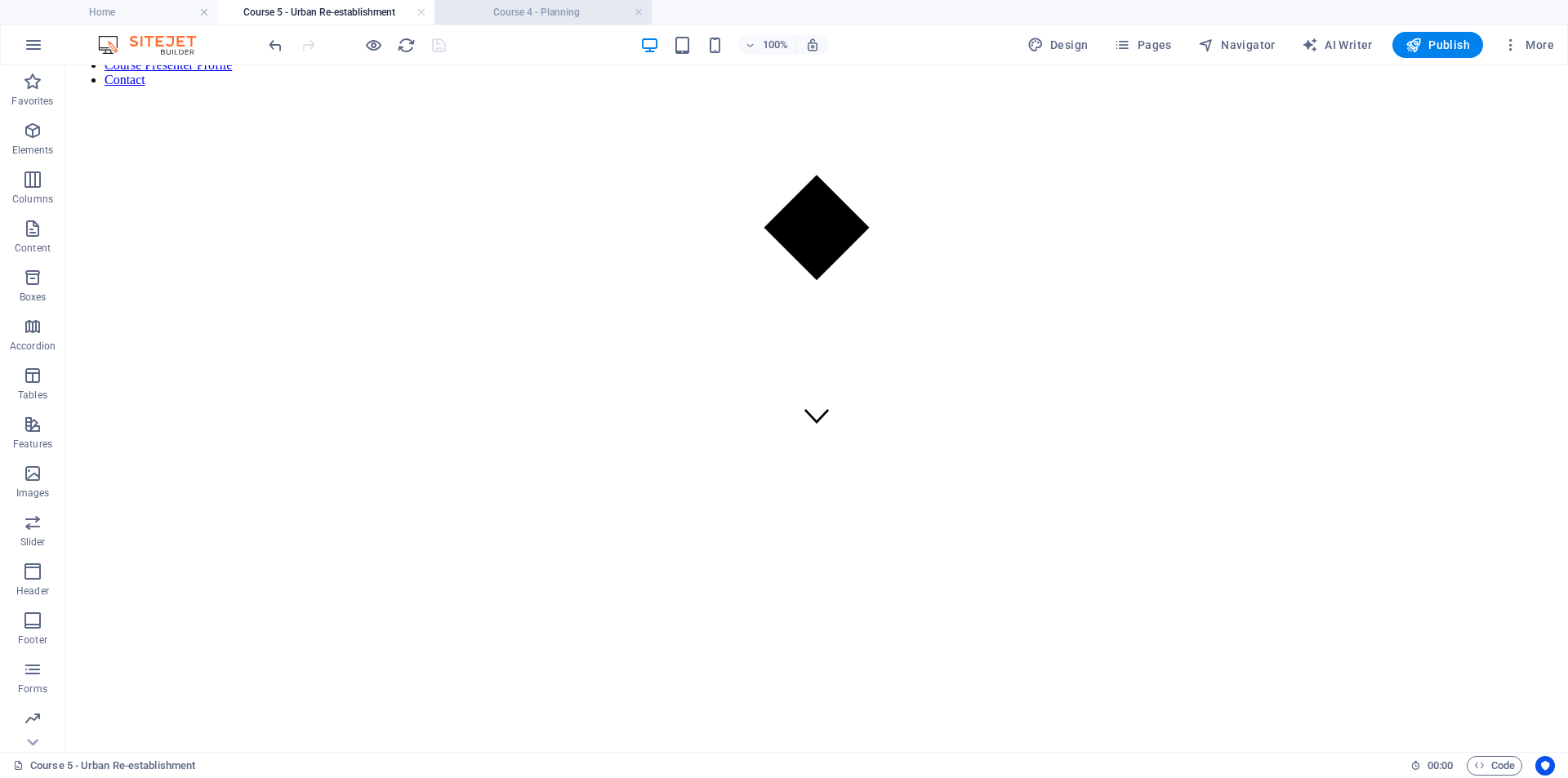
click at [522, 16] on h4 "Course 4 - Planning" at bounding box center [543, 12] width 217 height 18
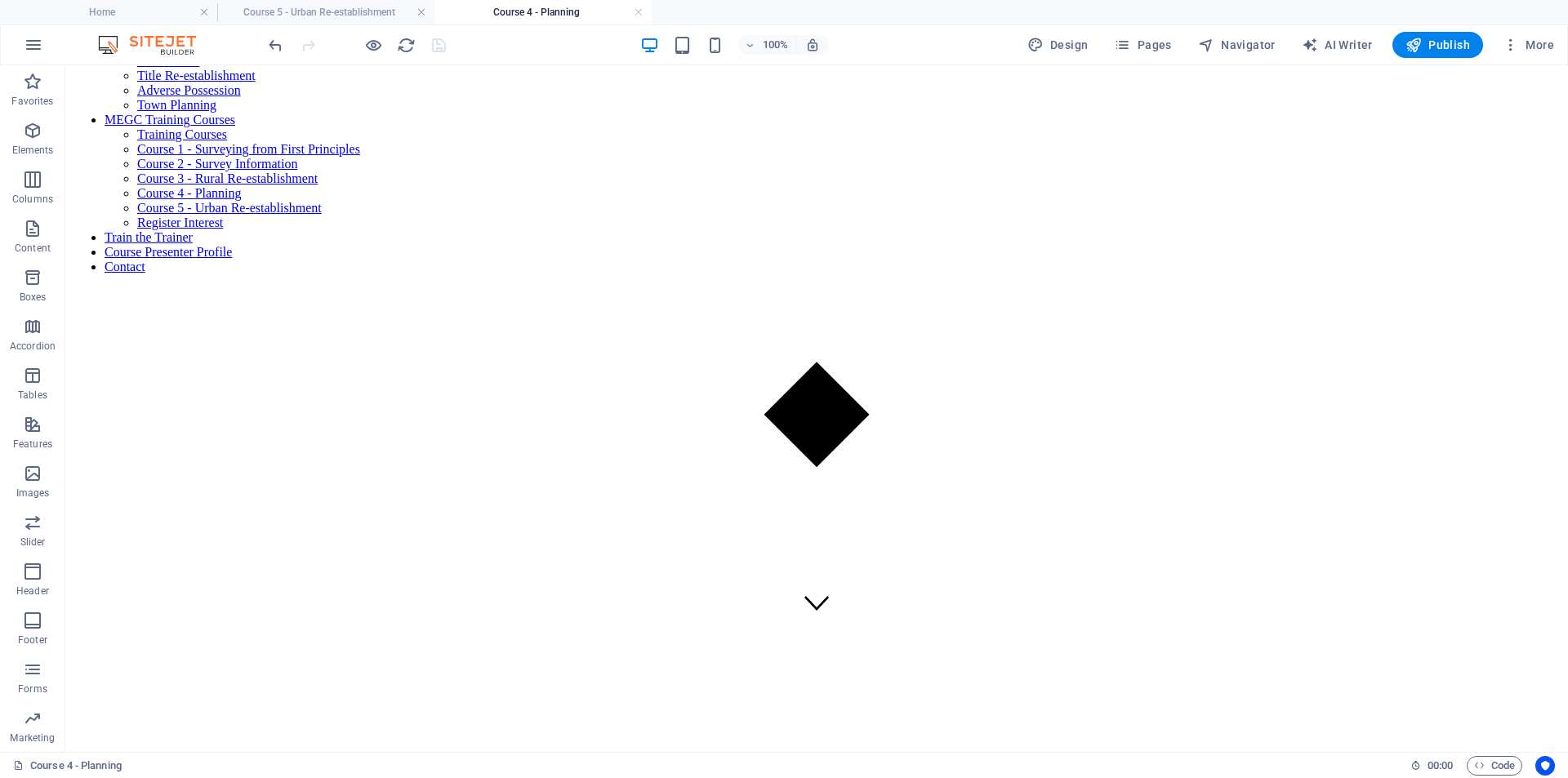
scroll to position [163, 0]
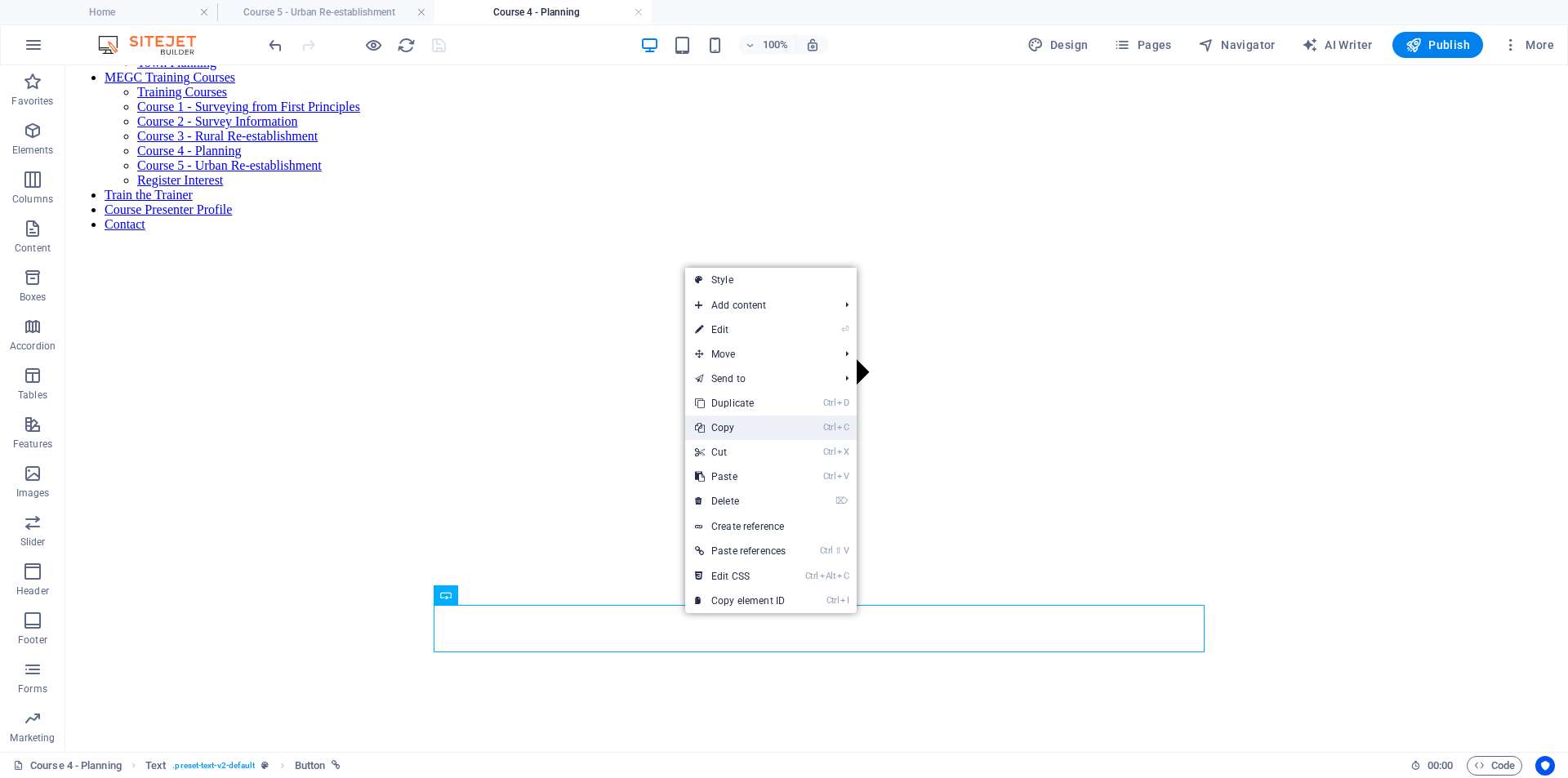
click at [744, 426] on link "Ctrl C Copy" at bounding box center [740, 427] width 110 height 24
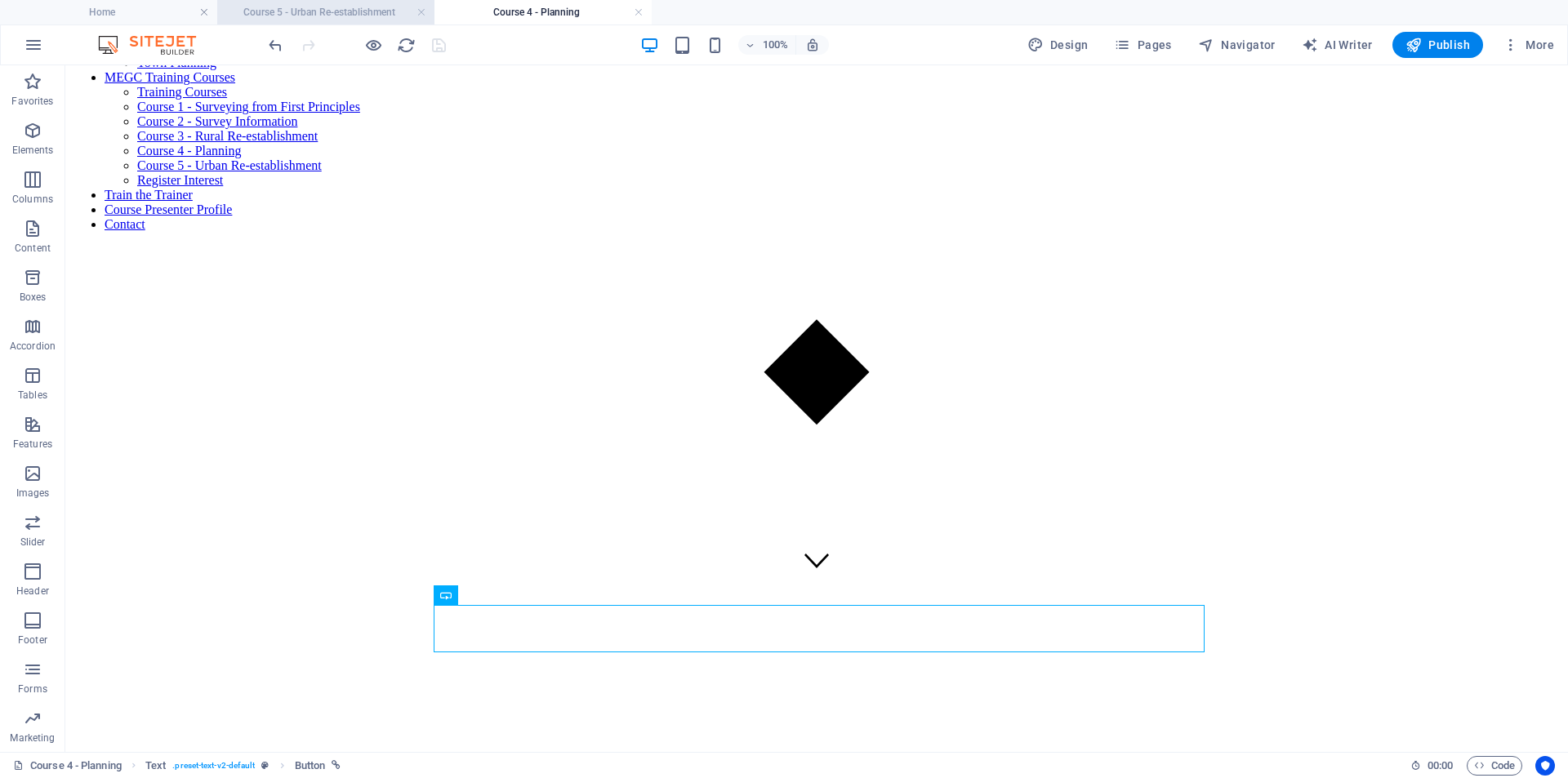
click at [321, 5] on h4 "Course 5 - Urban Re-establishment" at bounding box center [326, 12] width 217 height 18
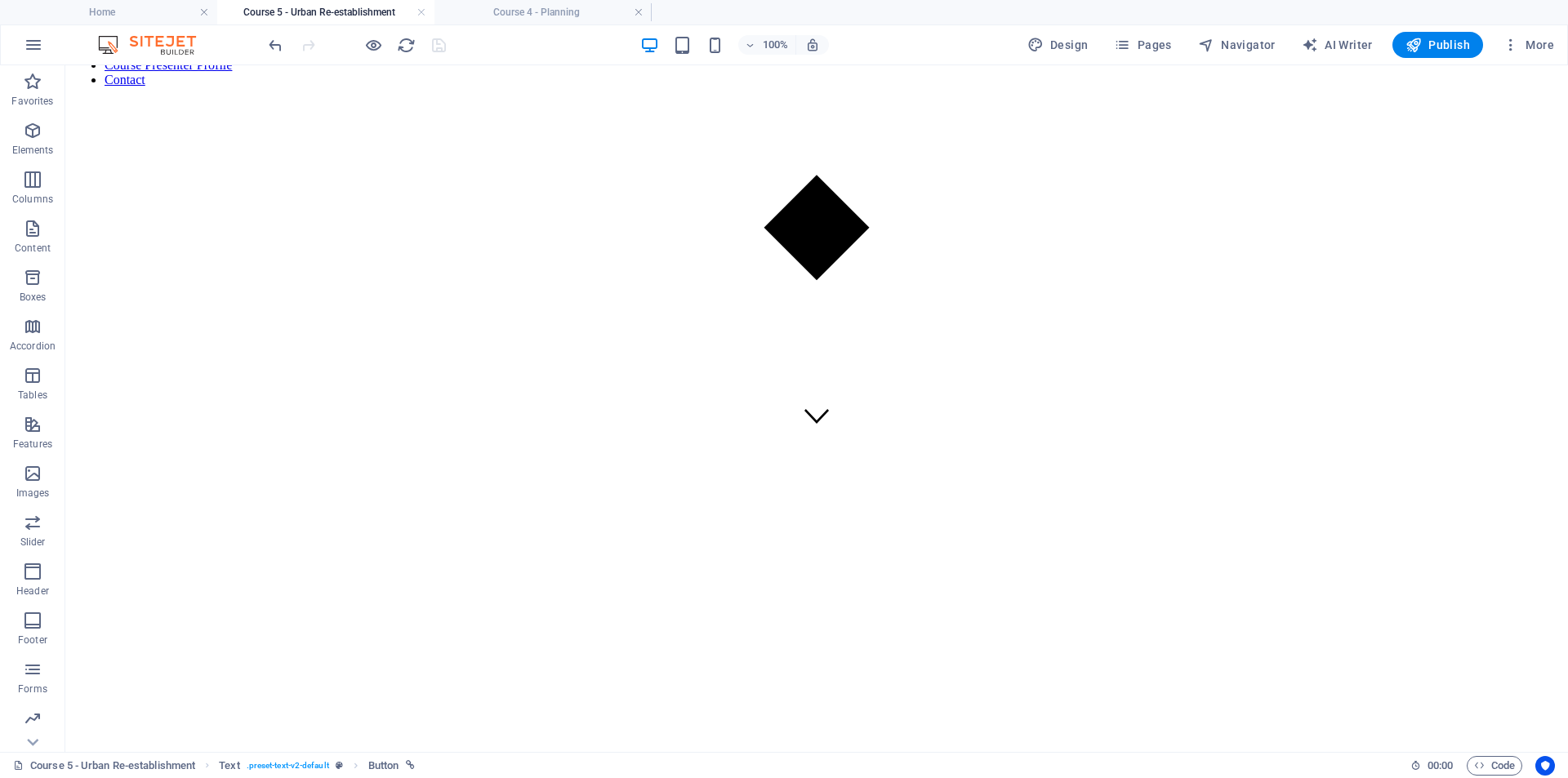
scroll to position [0, 0]
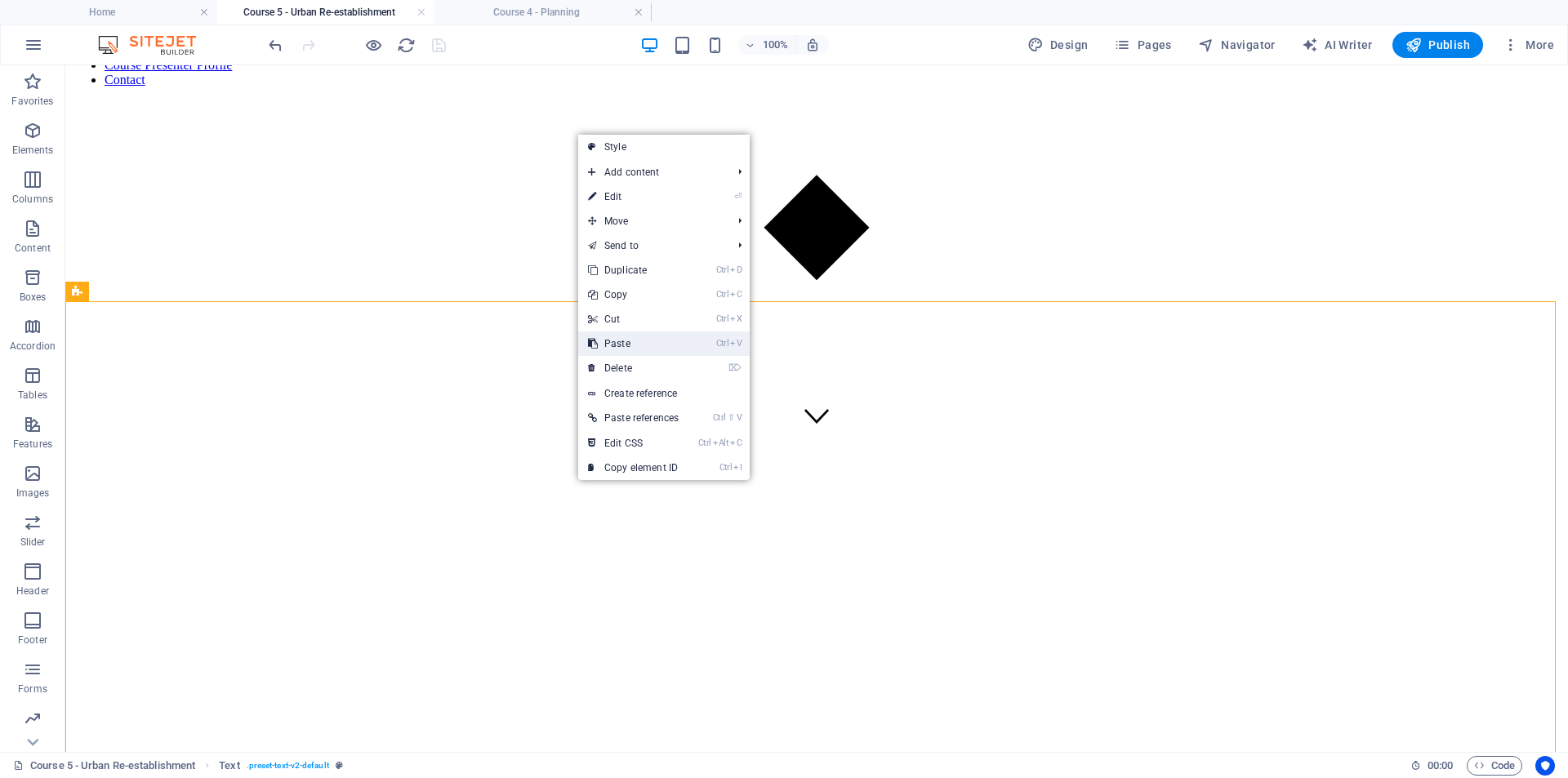
click at [619, 345] on link "Ctrl V Paste" at bounding box center [633, 343] width 110 height 24
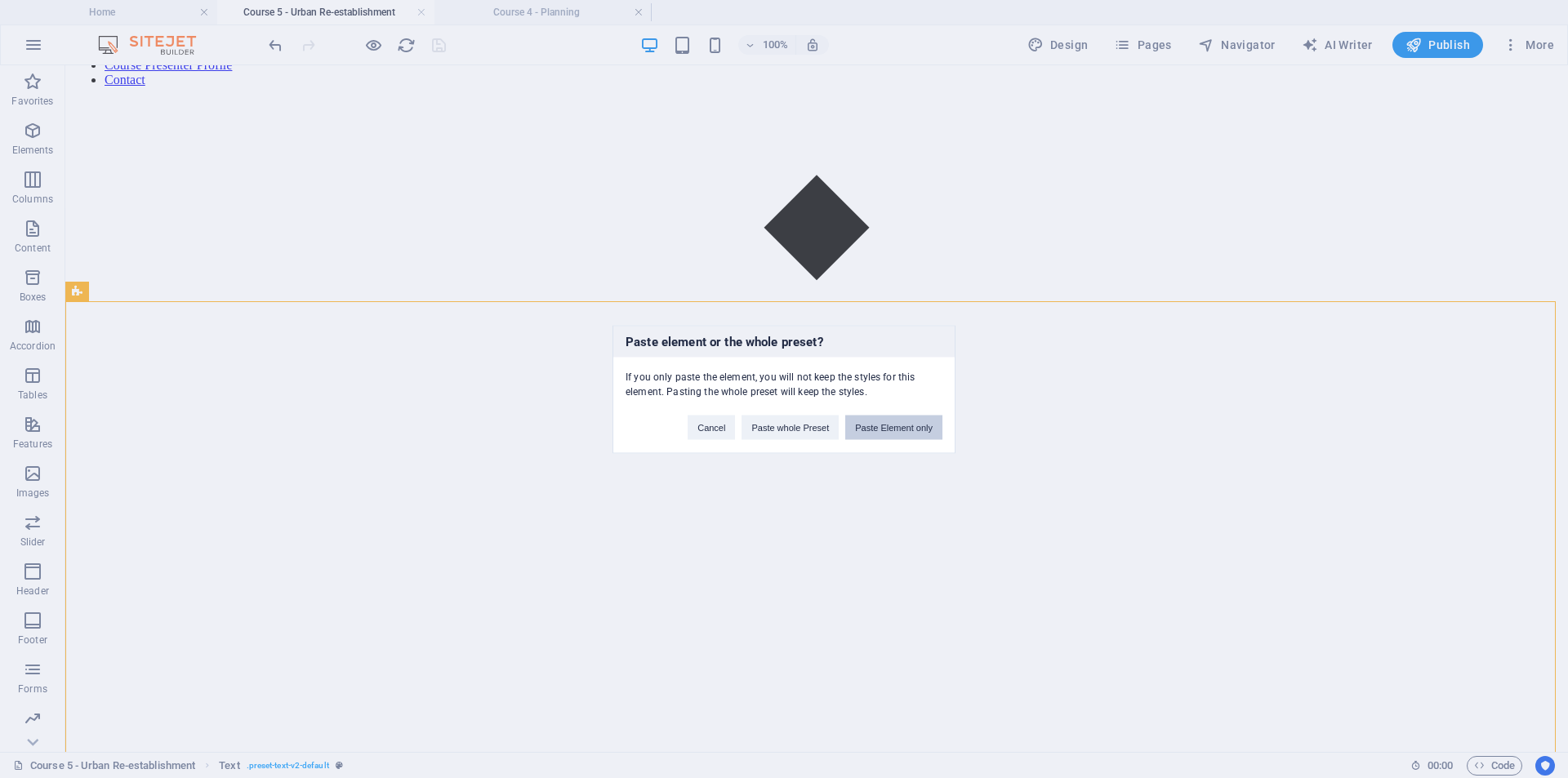
click at [869, 431] on button "Paste Element only" at bounding box center [894, 426] width 98 height 24
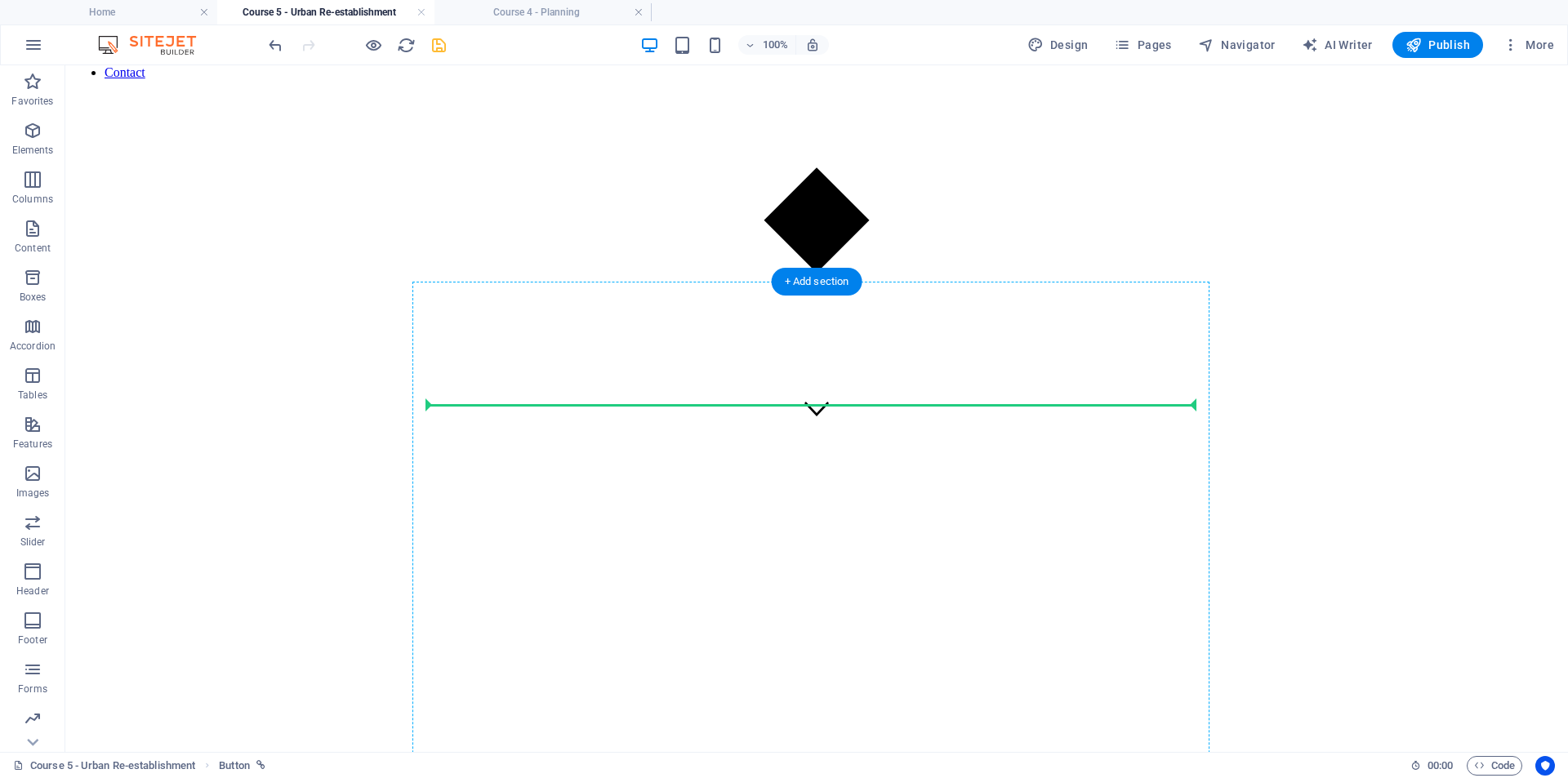
scroll to position [327, 0]
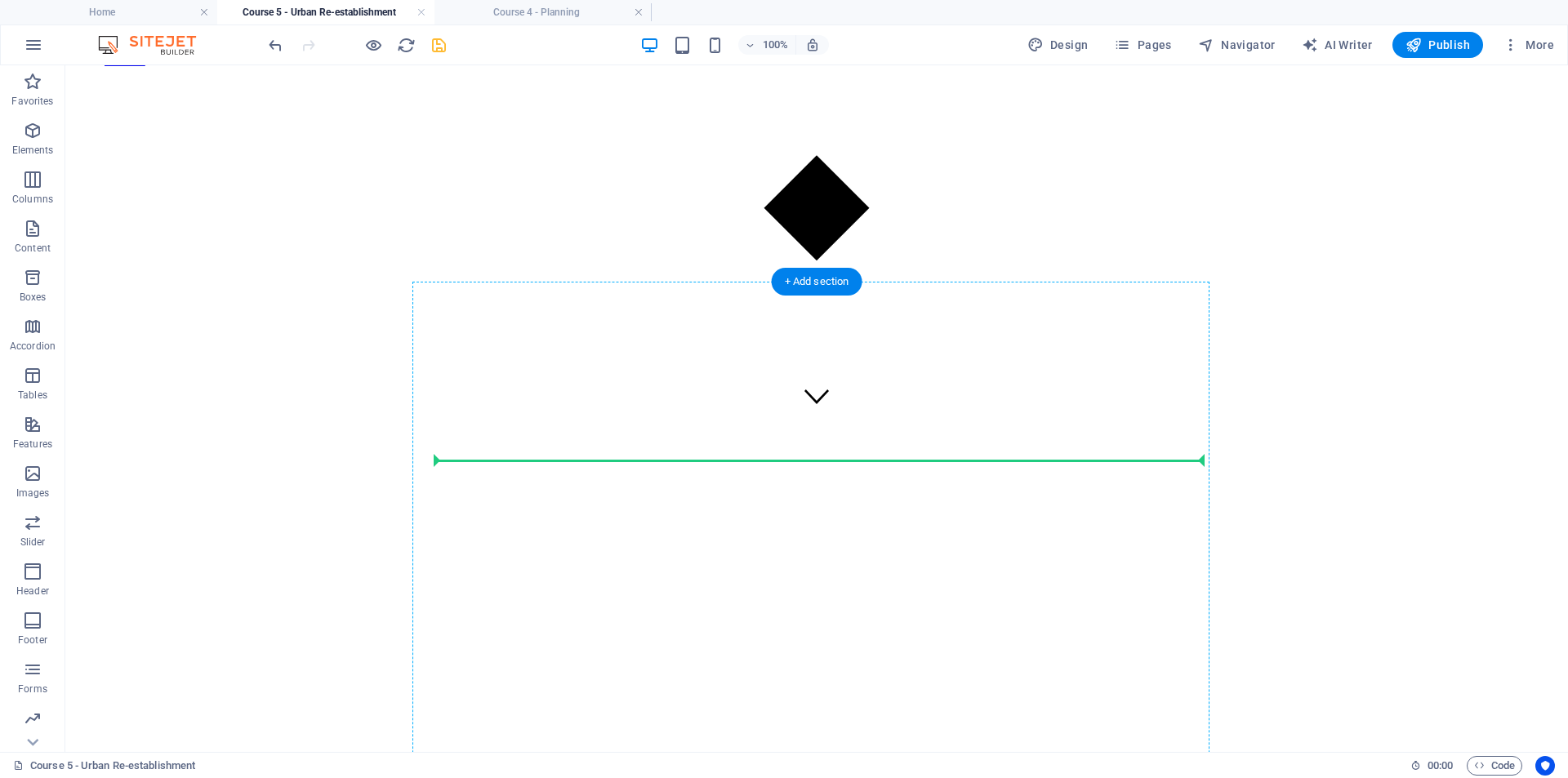
drag, startPoint x: 175, startPoint y: 523, endPoint x: 572, endPoint y: 455, distance: 402.8
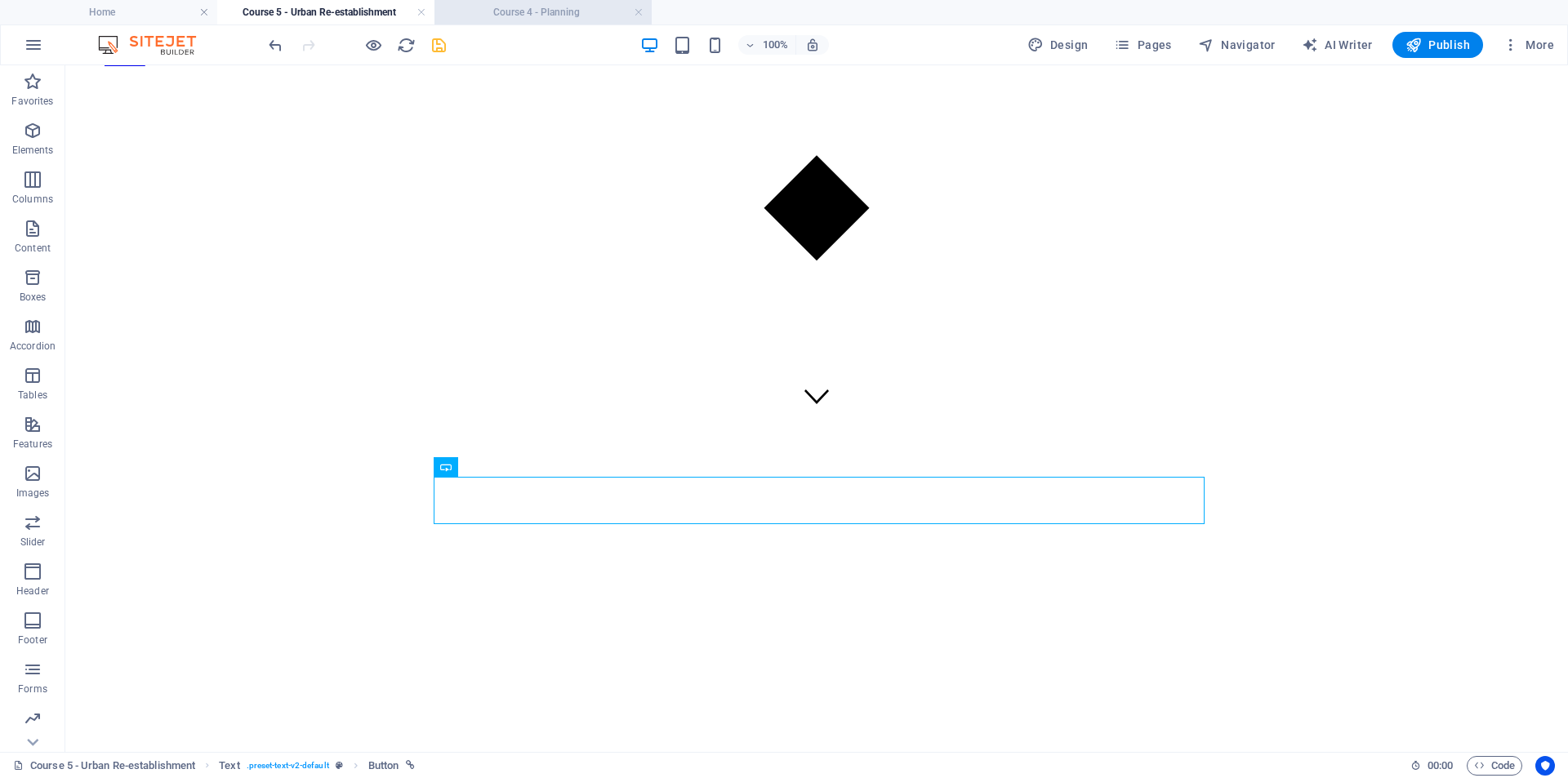
click at [523, 11] on h4 "Course 4 - Planning" at bounding box center [543, 12] width 217 height 18
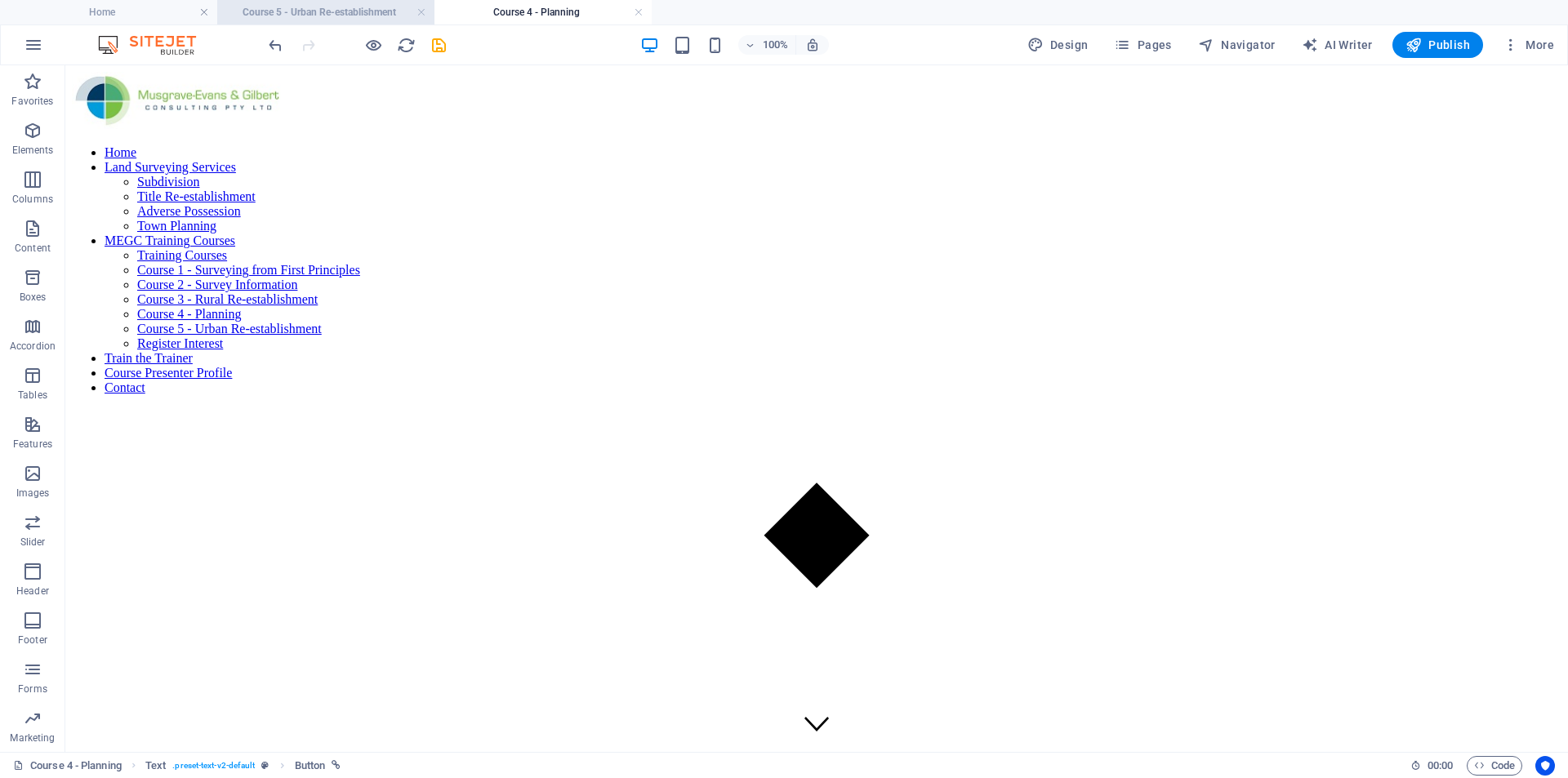
scroll to position [163, 0]
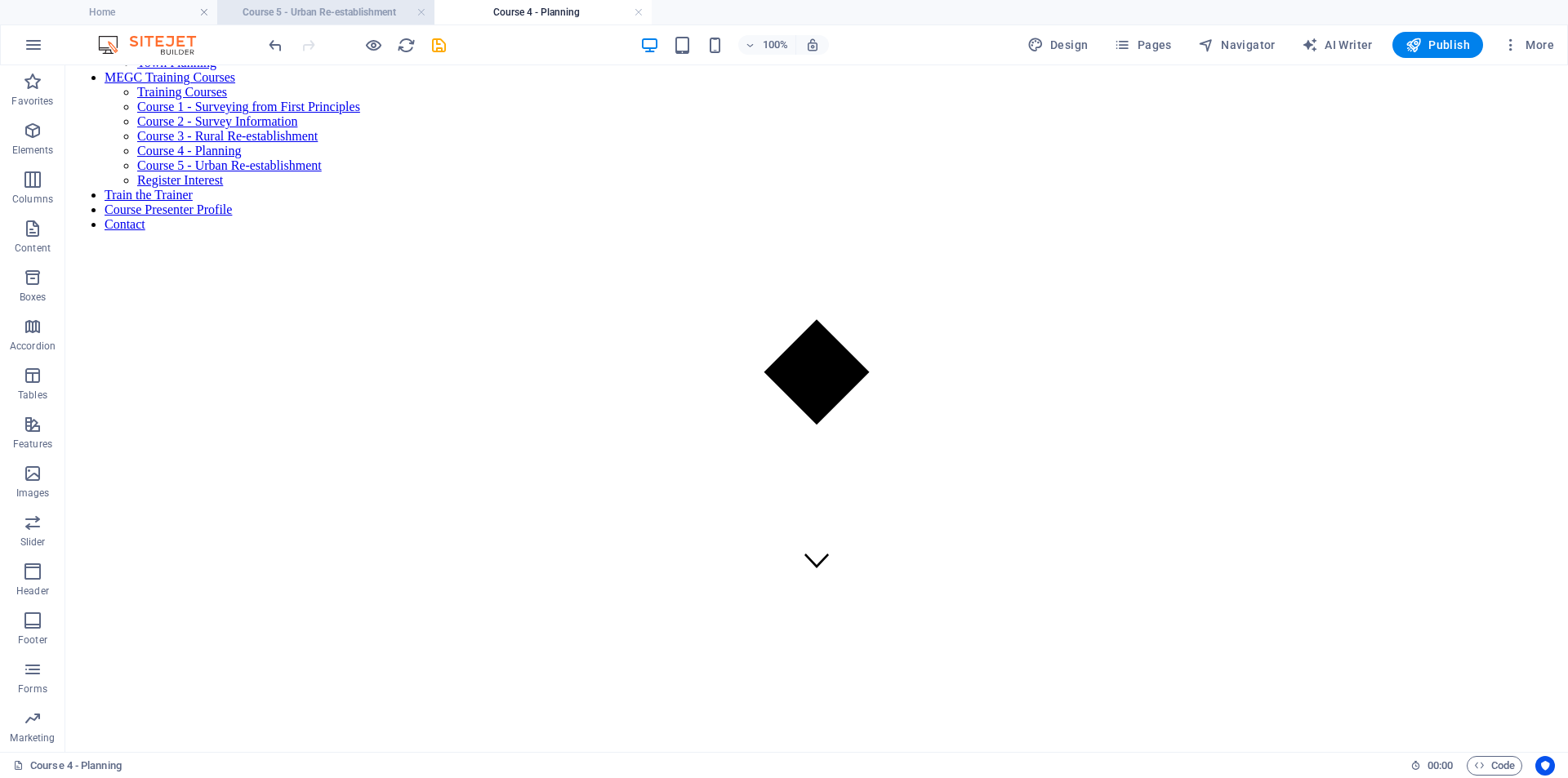
click at [341, 8] on h4 "Course 5 - Urban Re-establishment" at bounding box center [326, 12] width 217 height 18
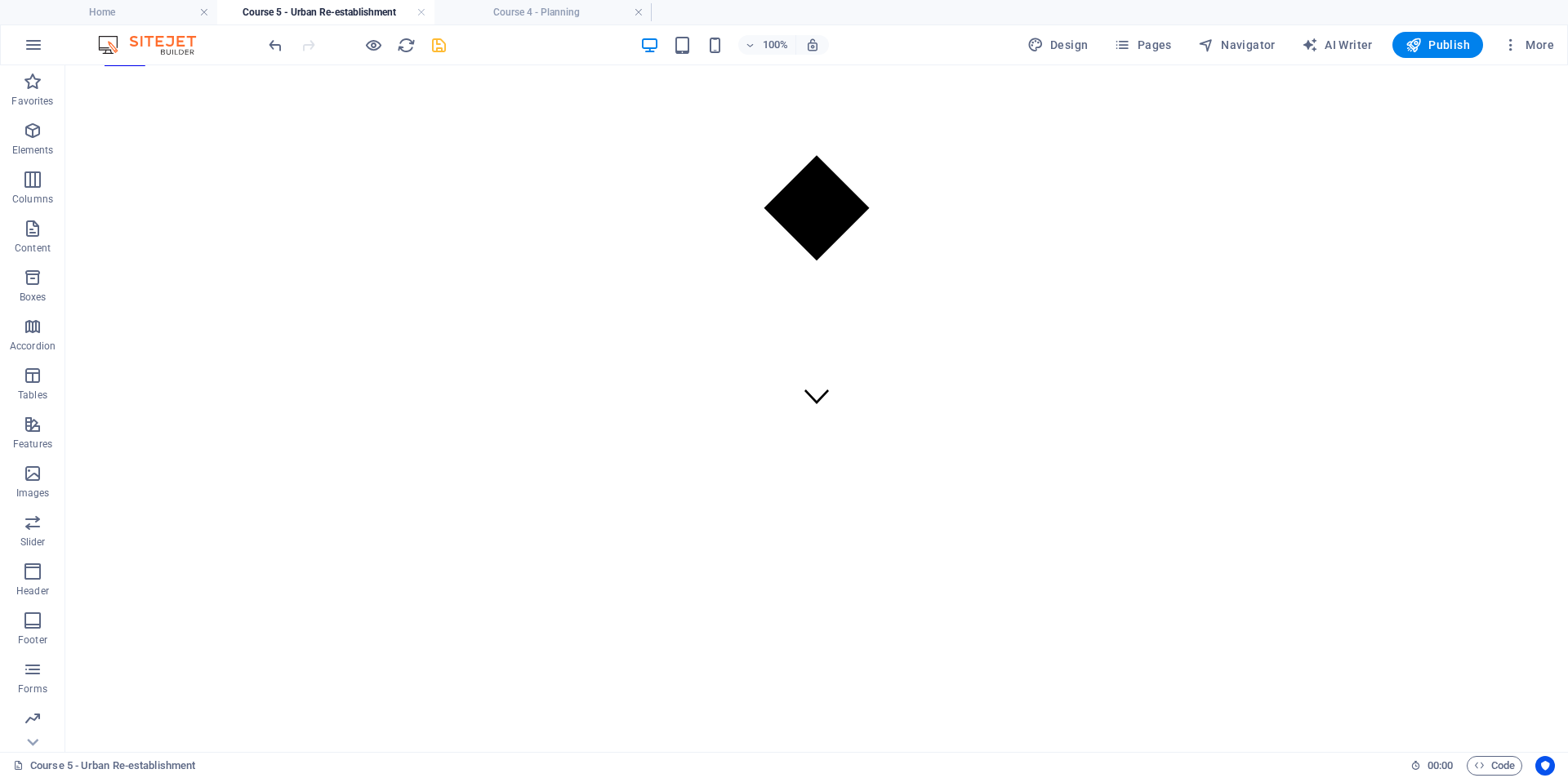
scroll to position [0, 0]
click at [473, 19] on h4 "Course 4 - Planning" at bounding box center [543, 12] width 217 height 18
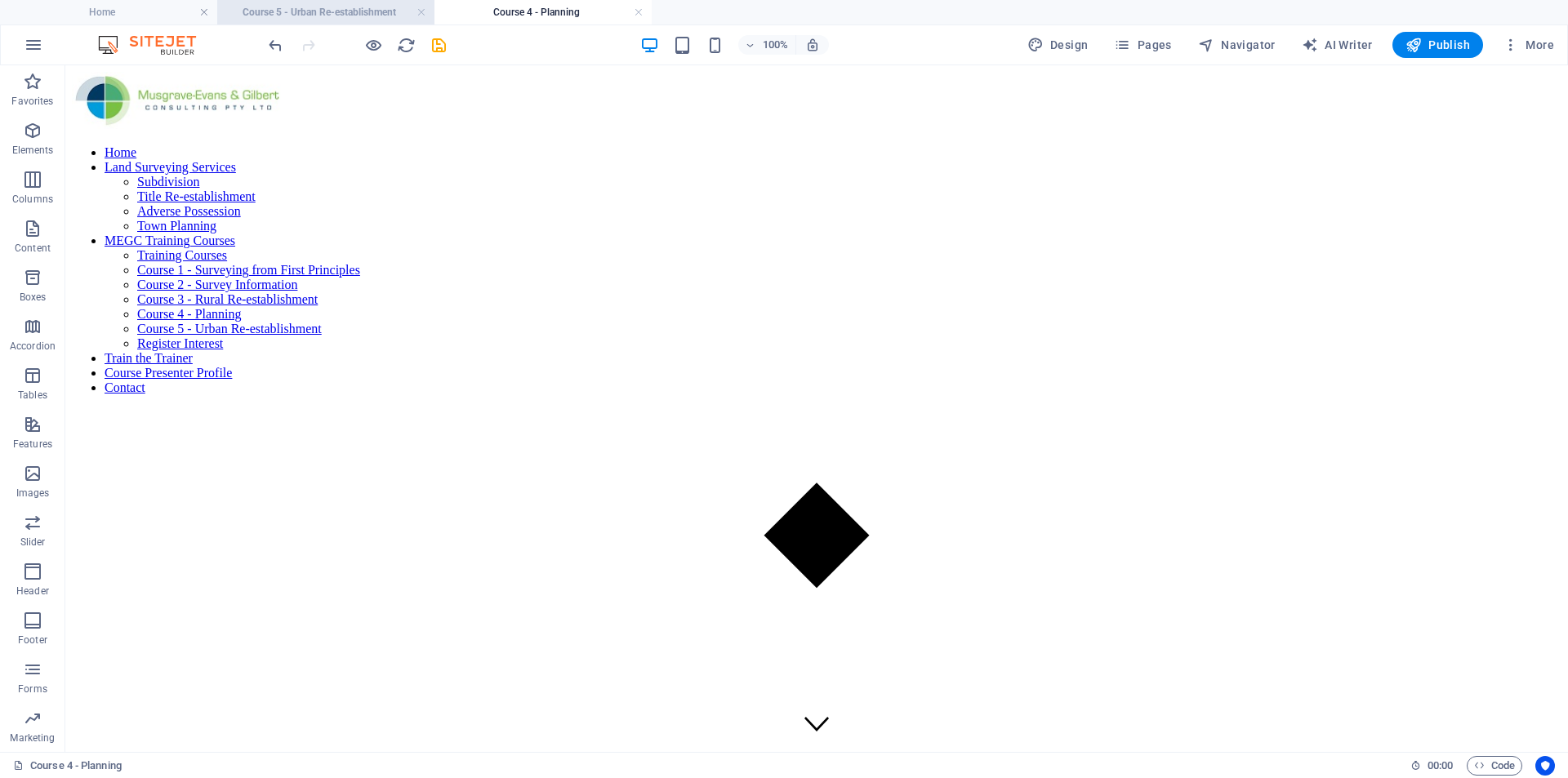
scroll to position [163, 0]
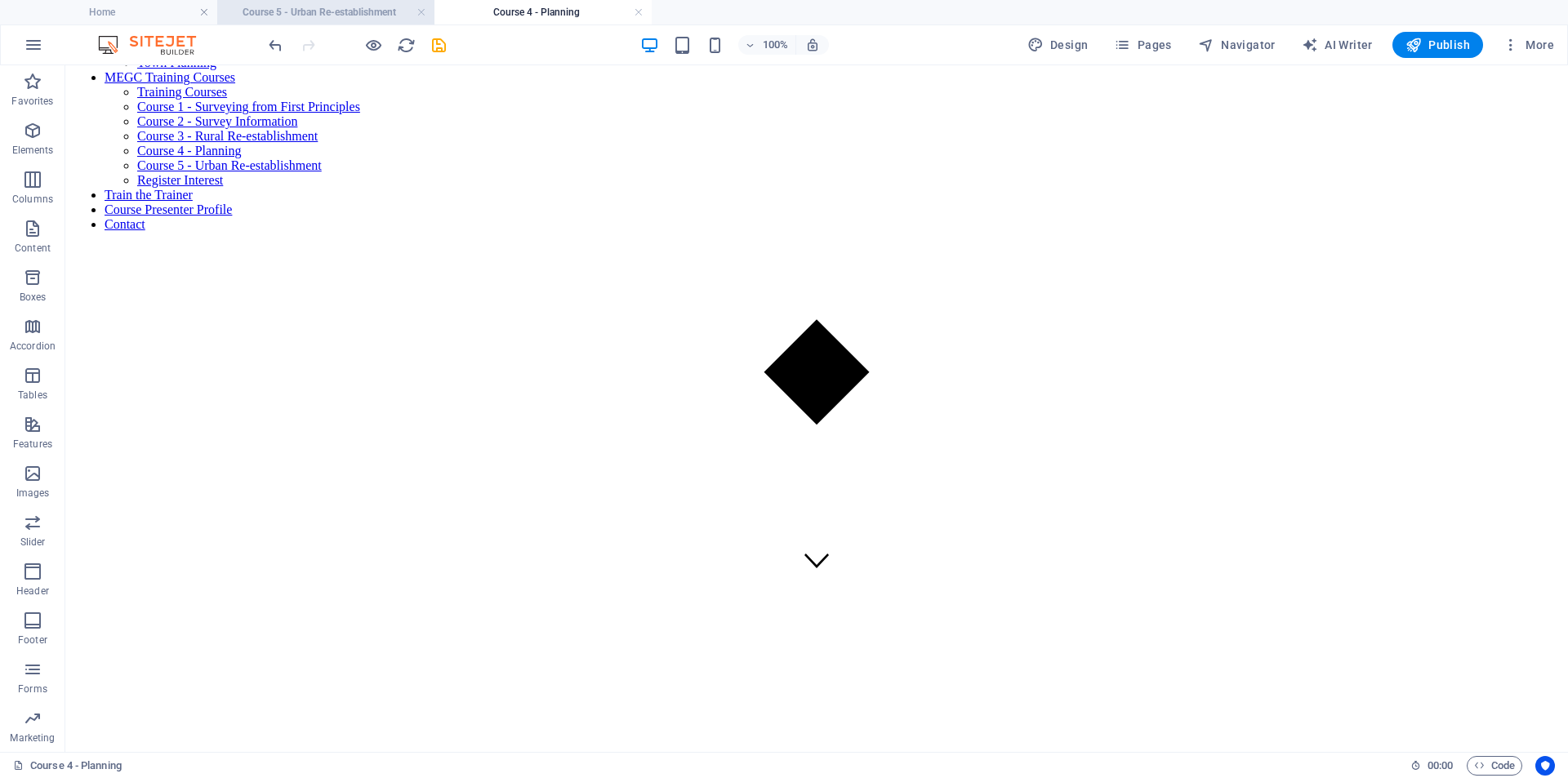
click at [374, 12] on h4 "Course 5 - Urban Re-establishment" at bounding box center [326, 12] width 217 height 18
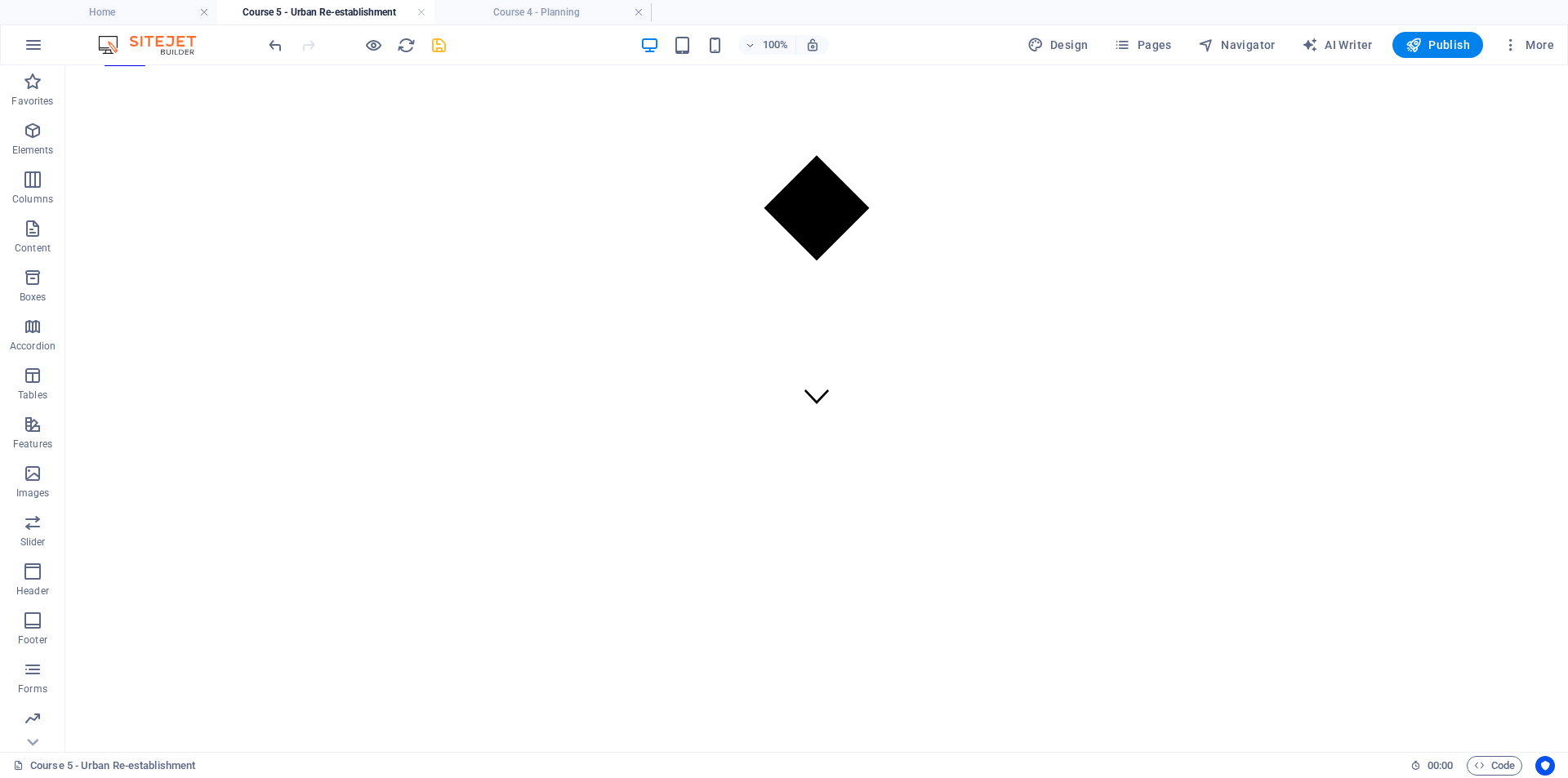
scroll to position [0, 0]
drag, startPoint x: 436, startPoint y: 45, endPoint x: 553, endPoint y: 34, distance: 117.5
click at [436, 45] on icon "save" at bounding box center [439, 45] width 19 height 19
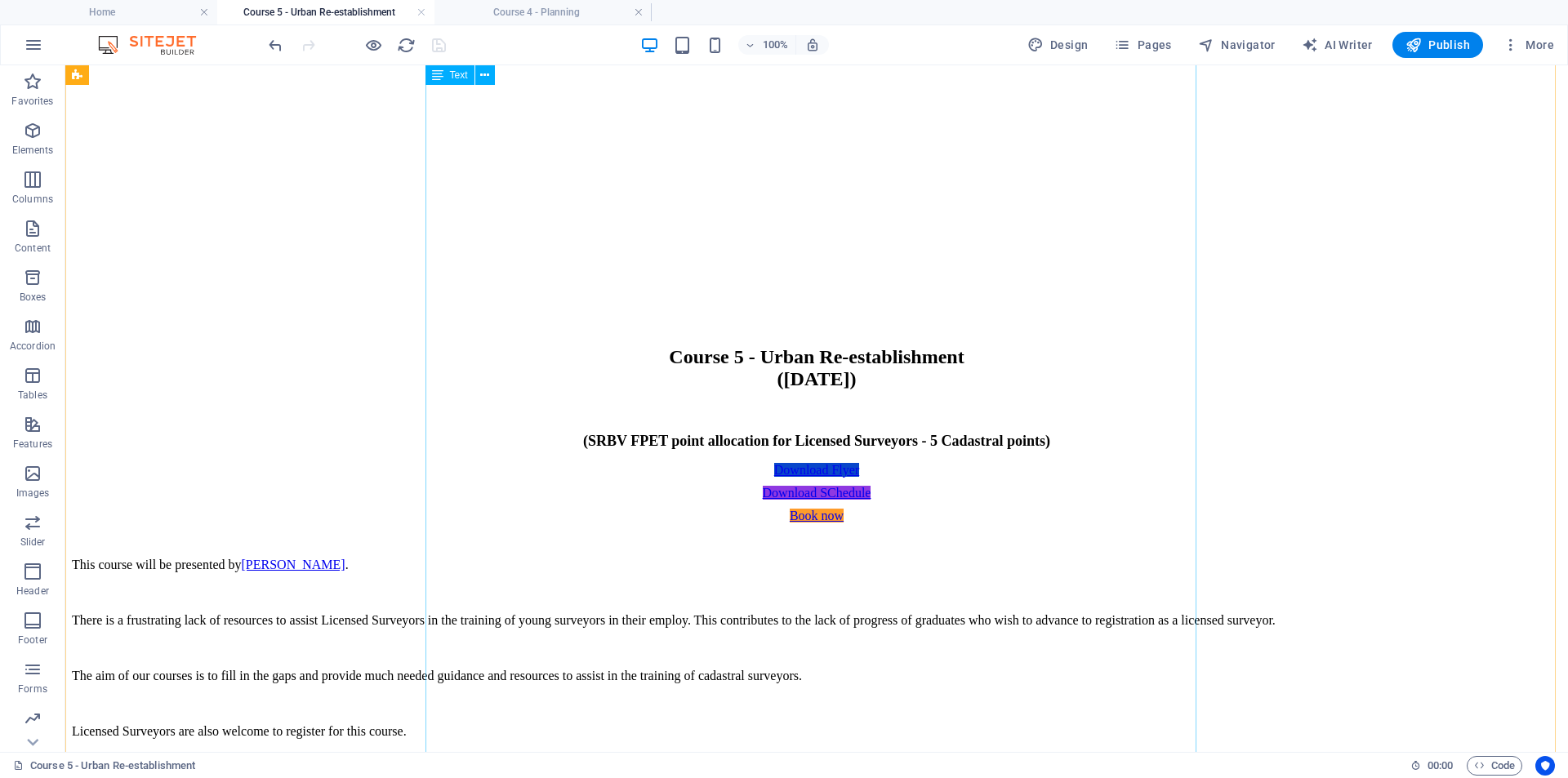
scroll to position [654, 0]
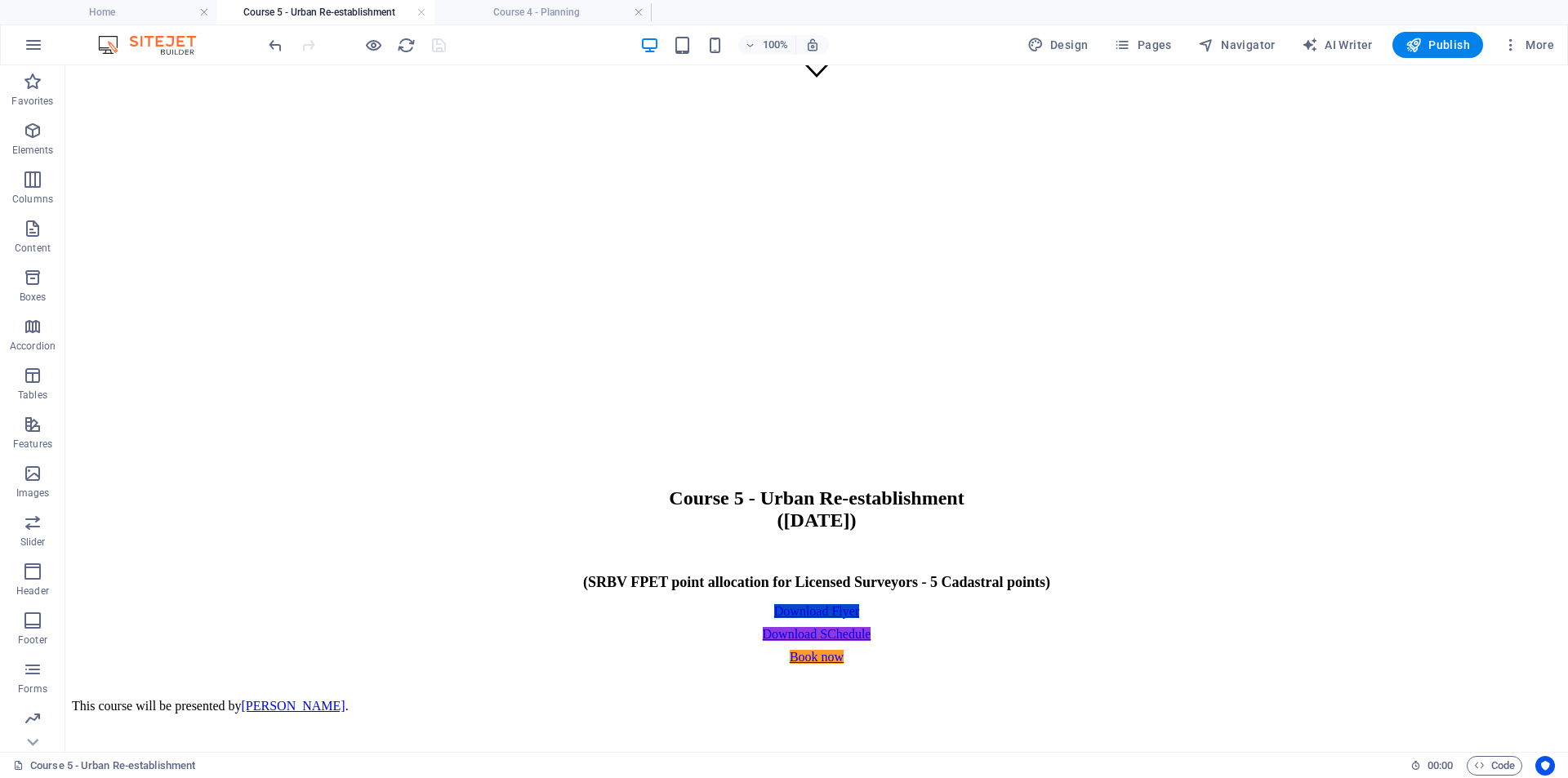
click at [557, 24] on header "100% Design Pages Navigator AI Writer Publish More" at bounding box center [784, 45] width 1568 height 41
click at [554, 20] on h4 "Course 4 - Planning" at bounding box center [543, 12] width 217 height 18
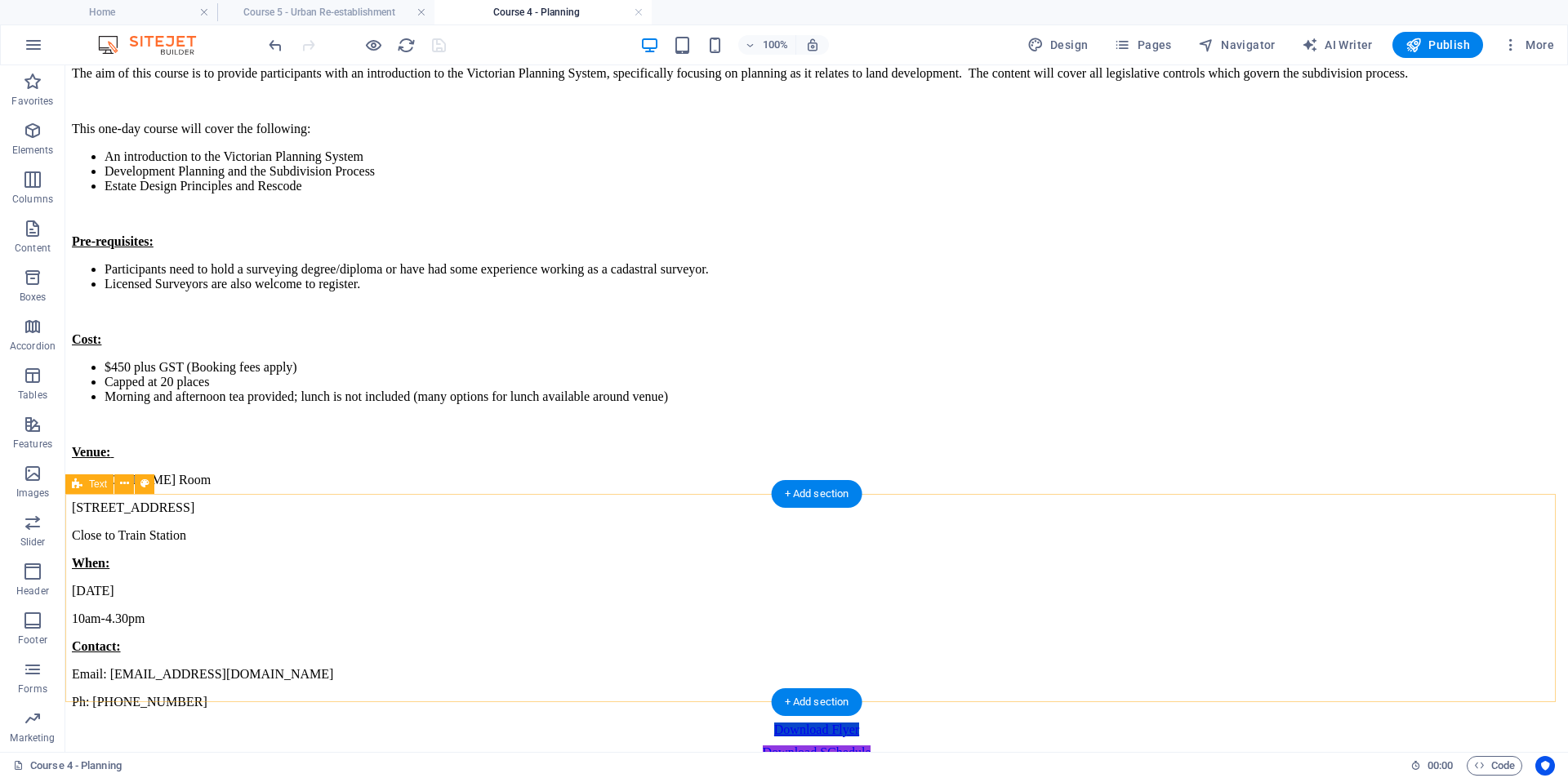
scroll to position [1552, 0]
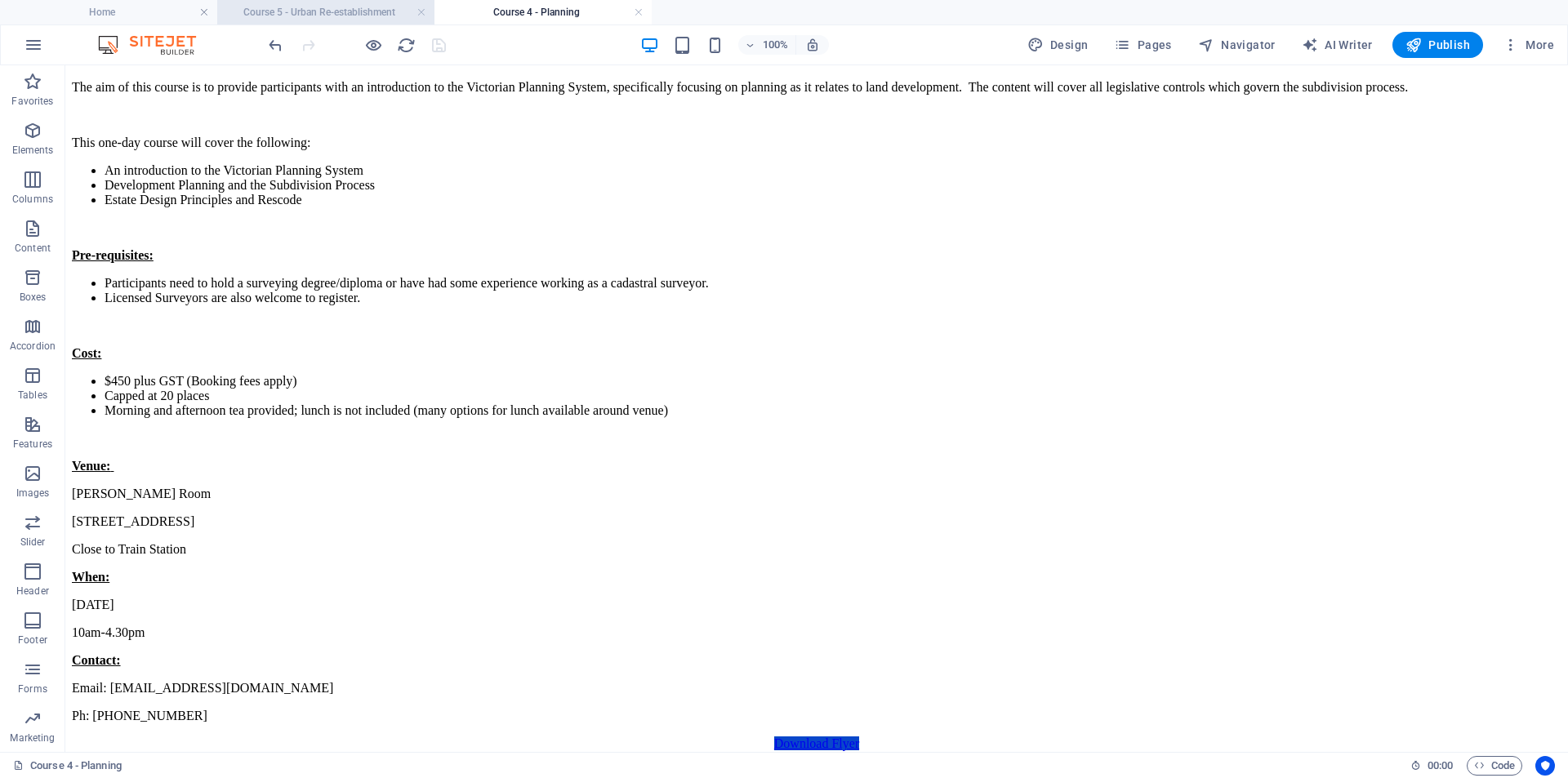
click at [349, 15] on h4 "Course 5 - Urban Re-establishment" at bounding box center [326, 12] width 217 height 18
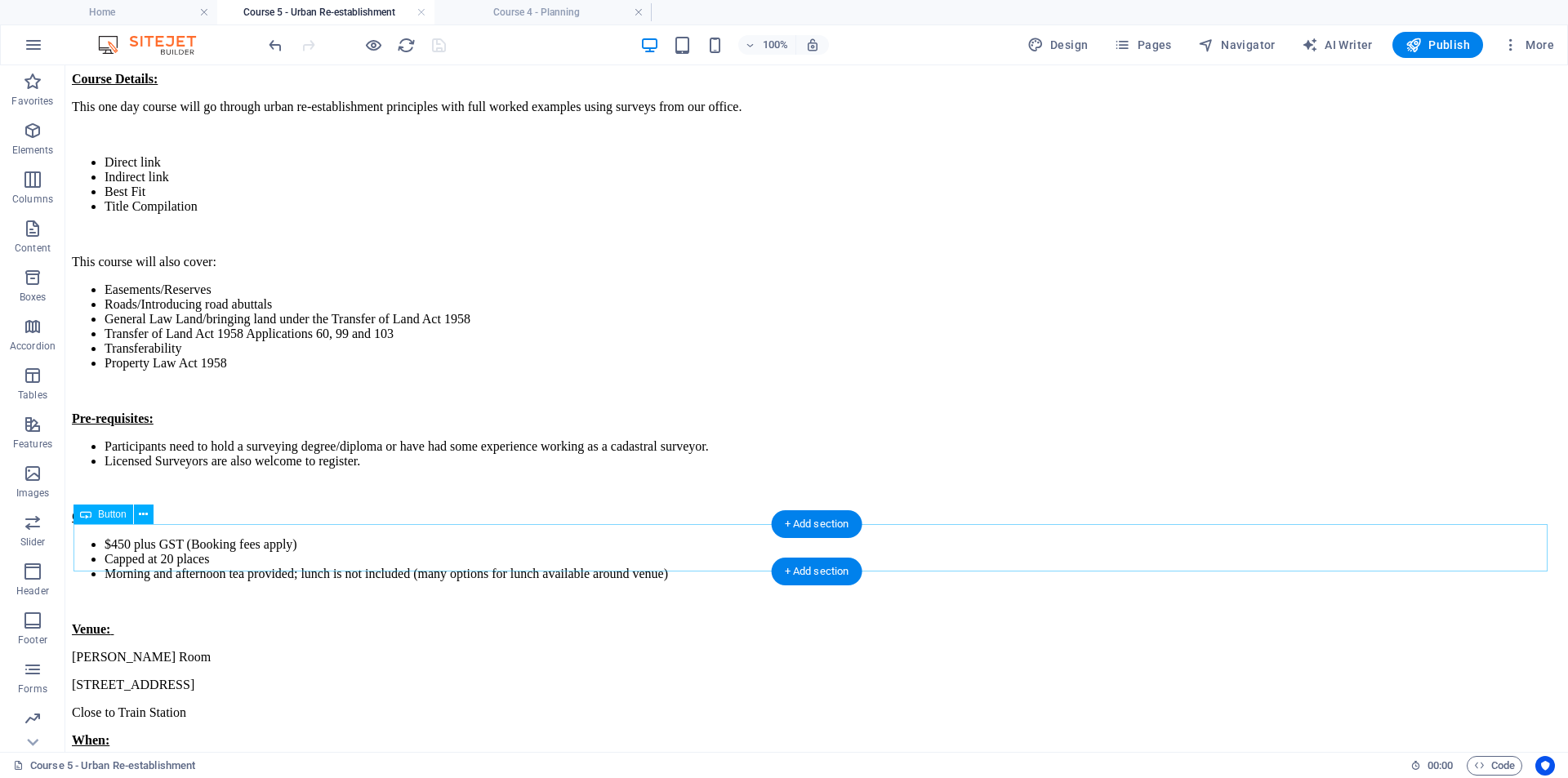
scroll to position [1634, 0]
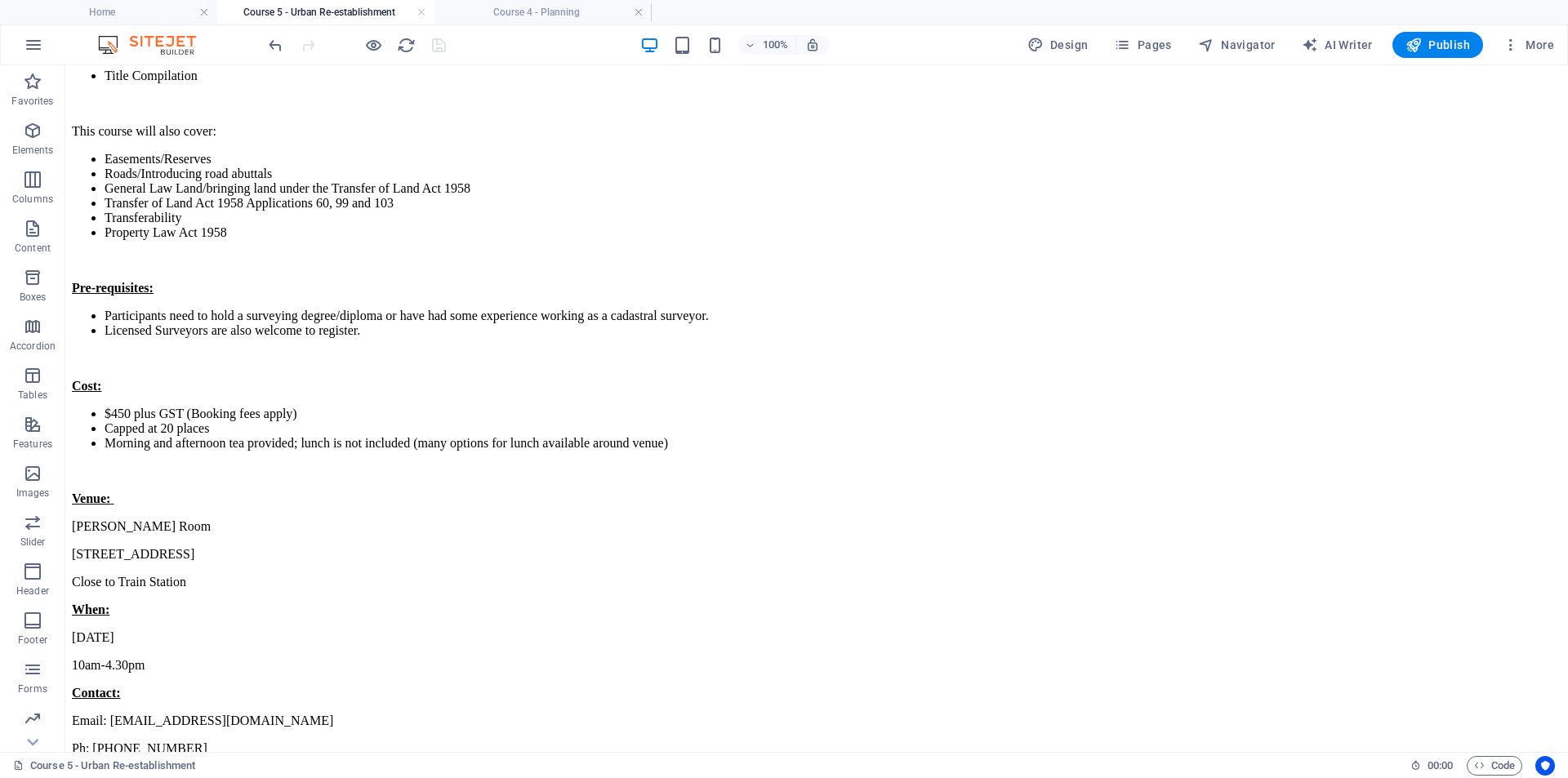
drag, startPoint x: 739, startPoint y: 415, endPoint x: 702, endPoint y: 416, distance: 37.0
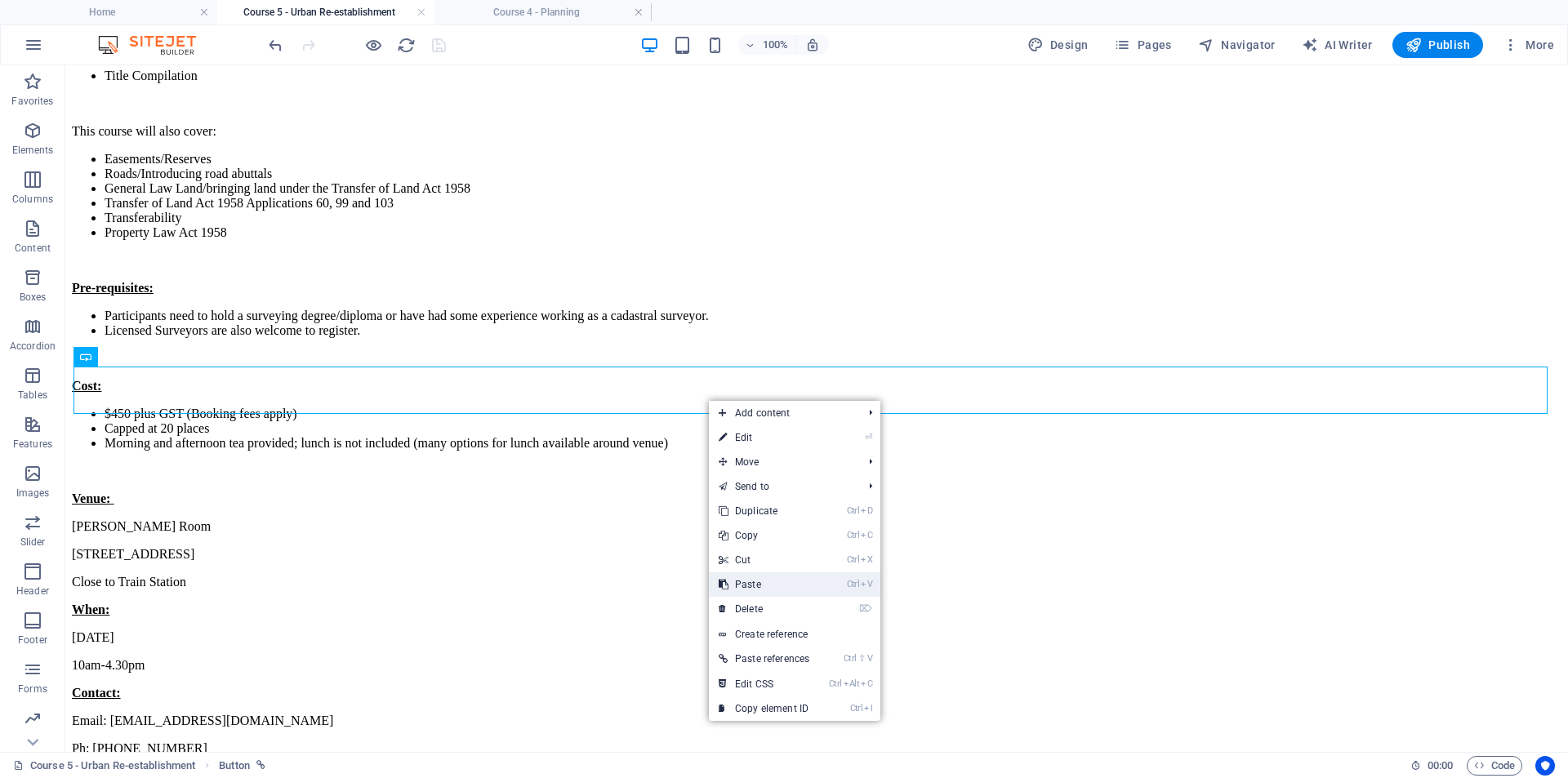
click at [766, 581] on link "Ctrl V Paste" at bounding box center [764, 585] width 110 height 24
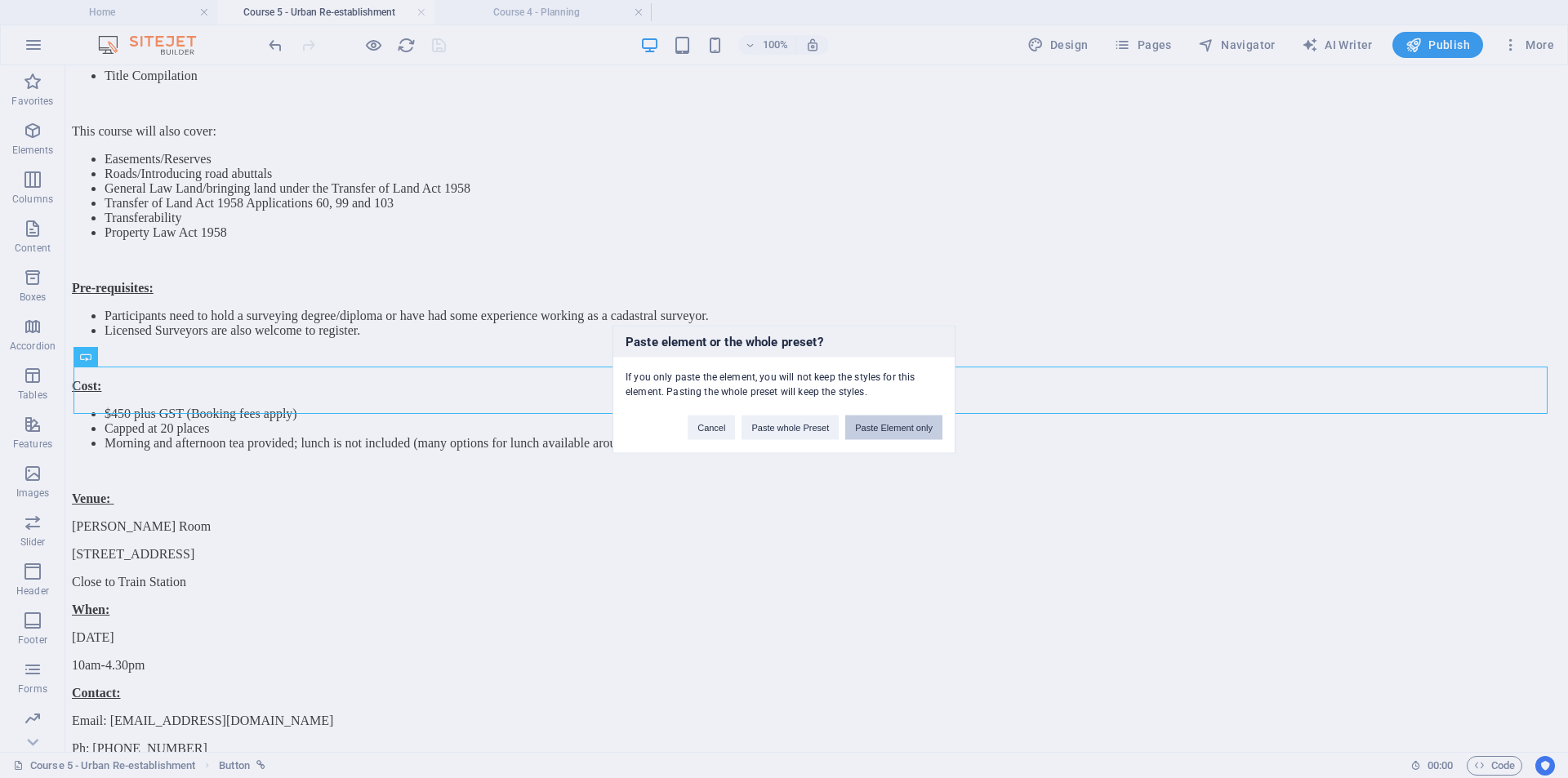
click at [874, 429] on button "Paste Element only" at bounding box center [894, 426] width 98 height 24
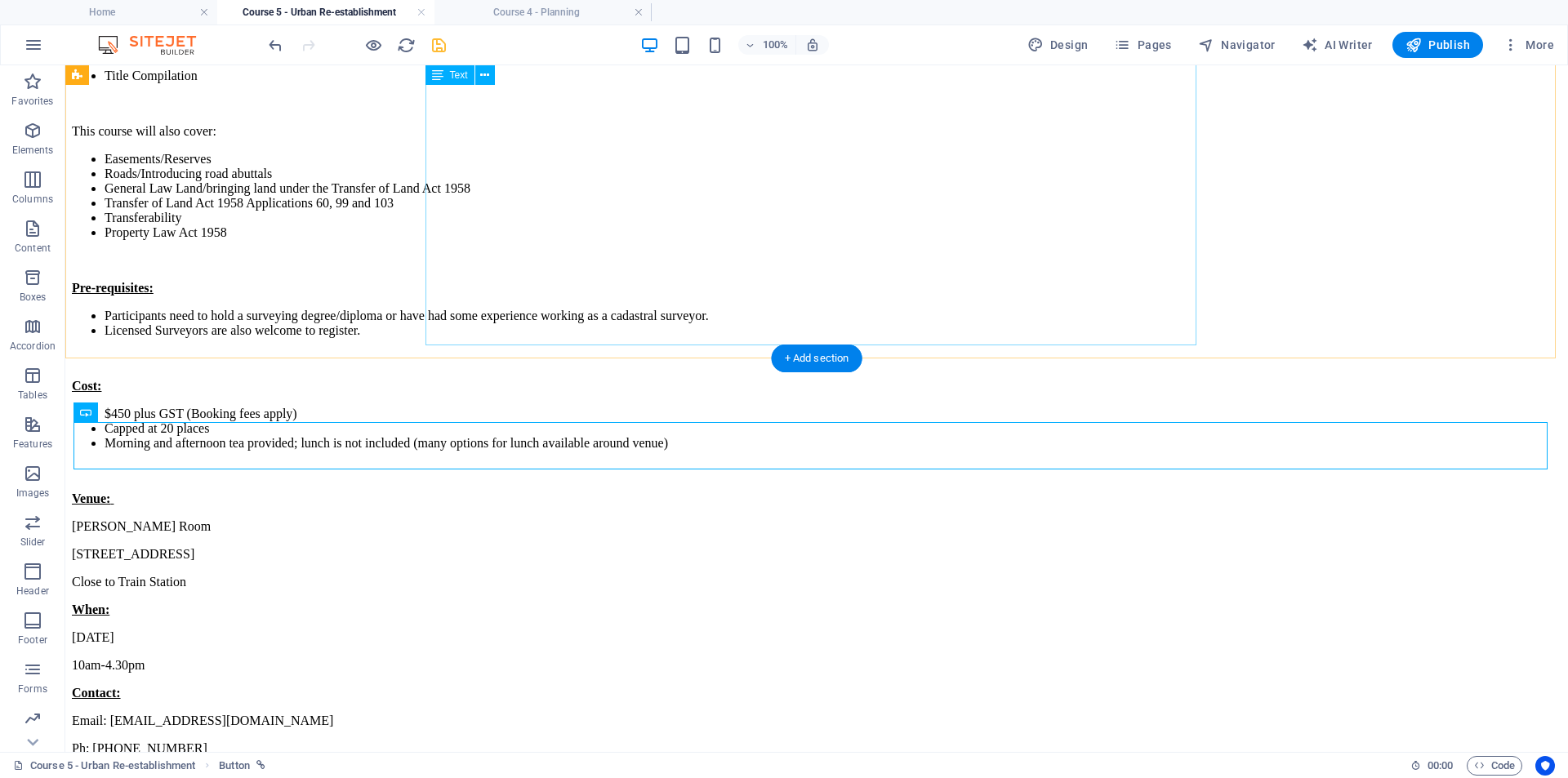
click at [987, 341] on div "This course will be presented by [PERSON_NAME] . There is a frustrating lack of…" at bounding box center [816, 237] width 1490 height 1037
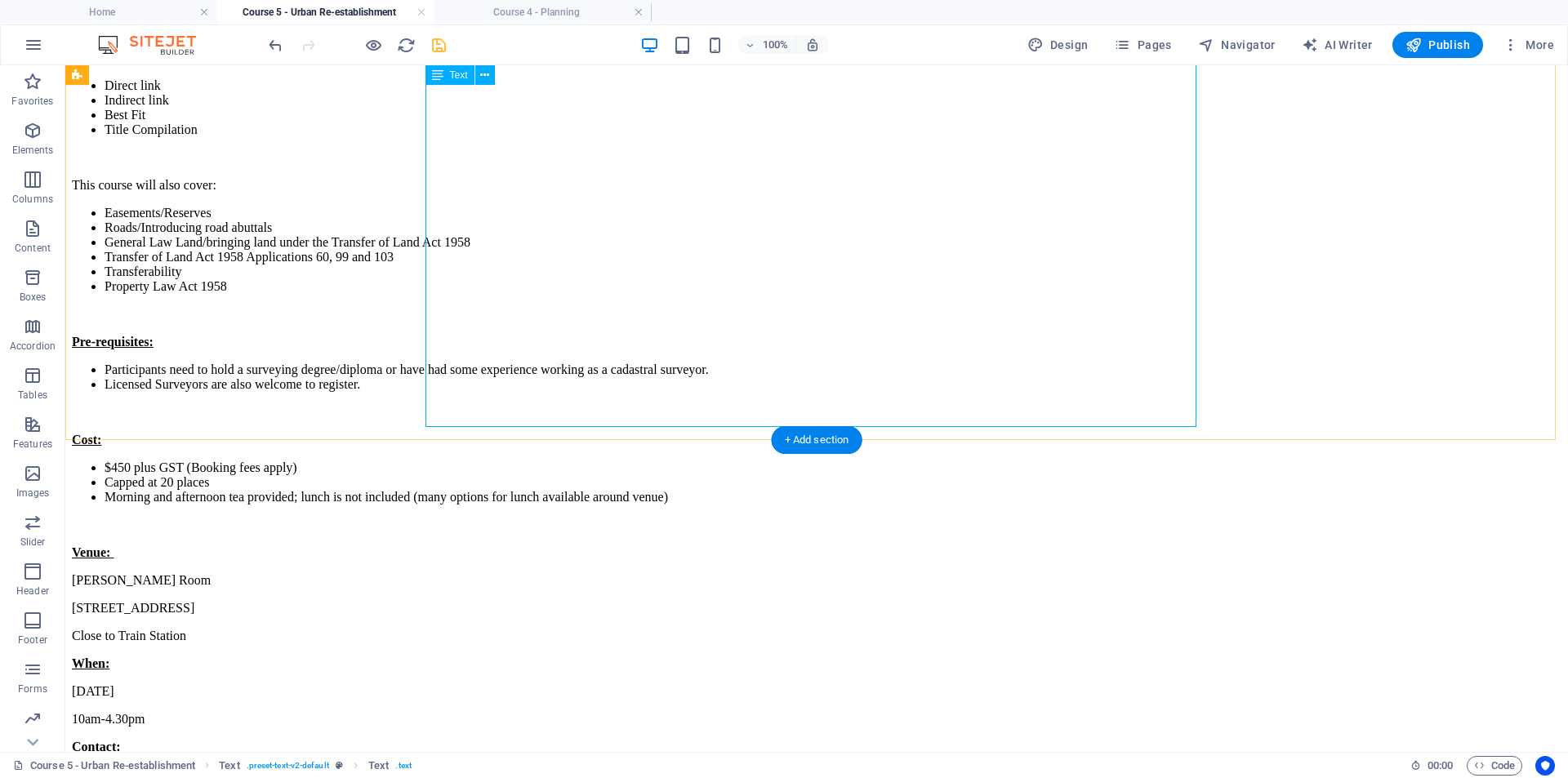
scroll to position [1553, 0]
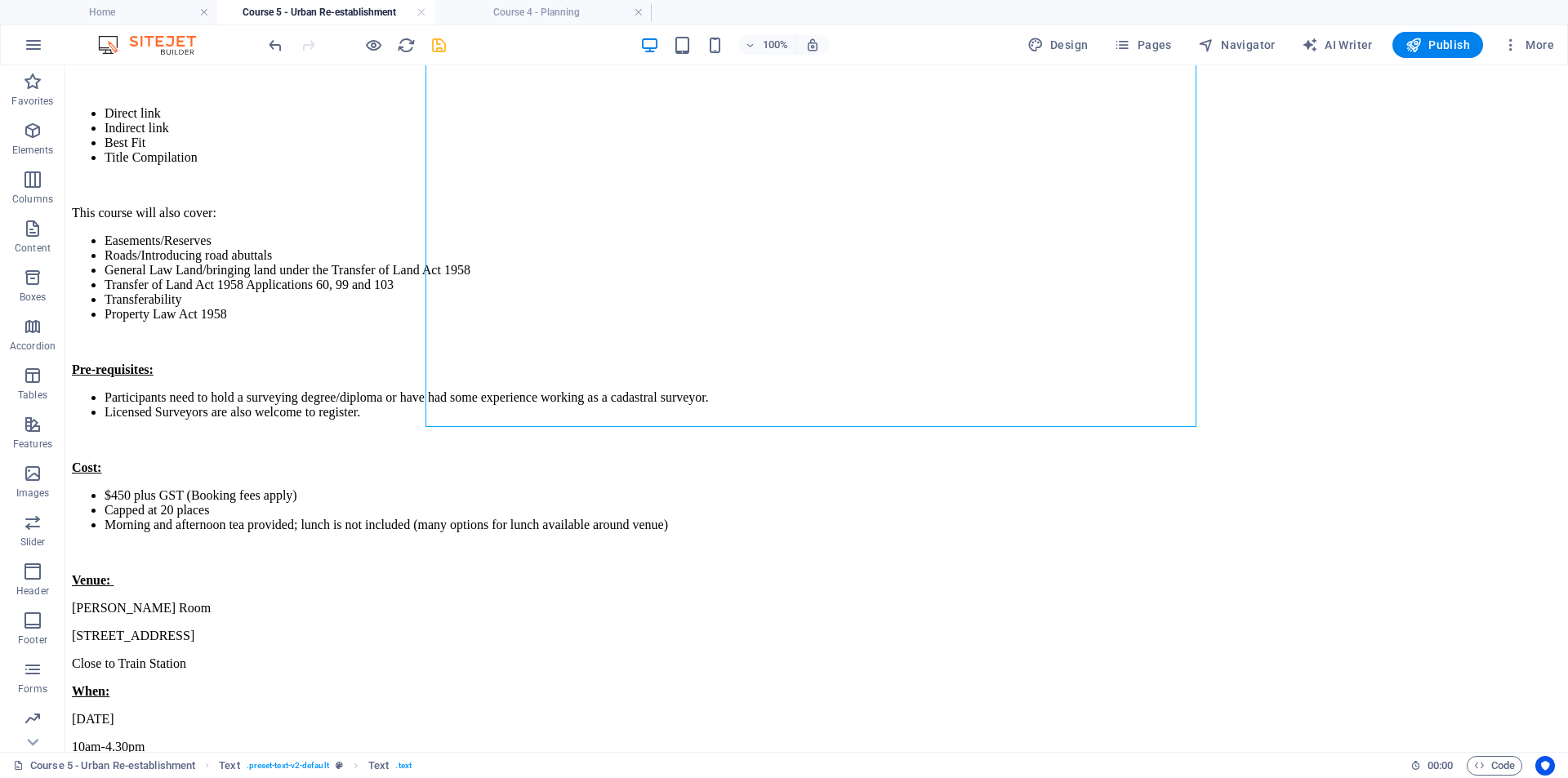
click at [434, 42] on icon "save" at bounding box center [439, 45] width 19 height 19
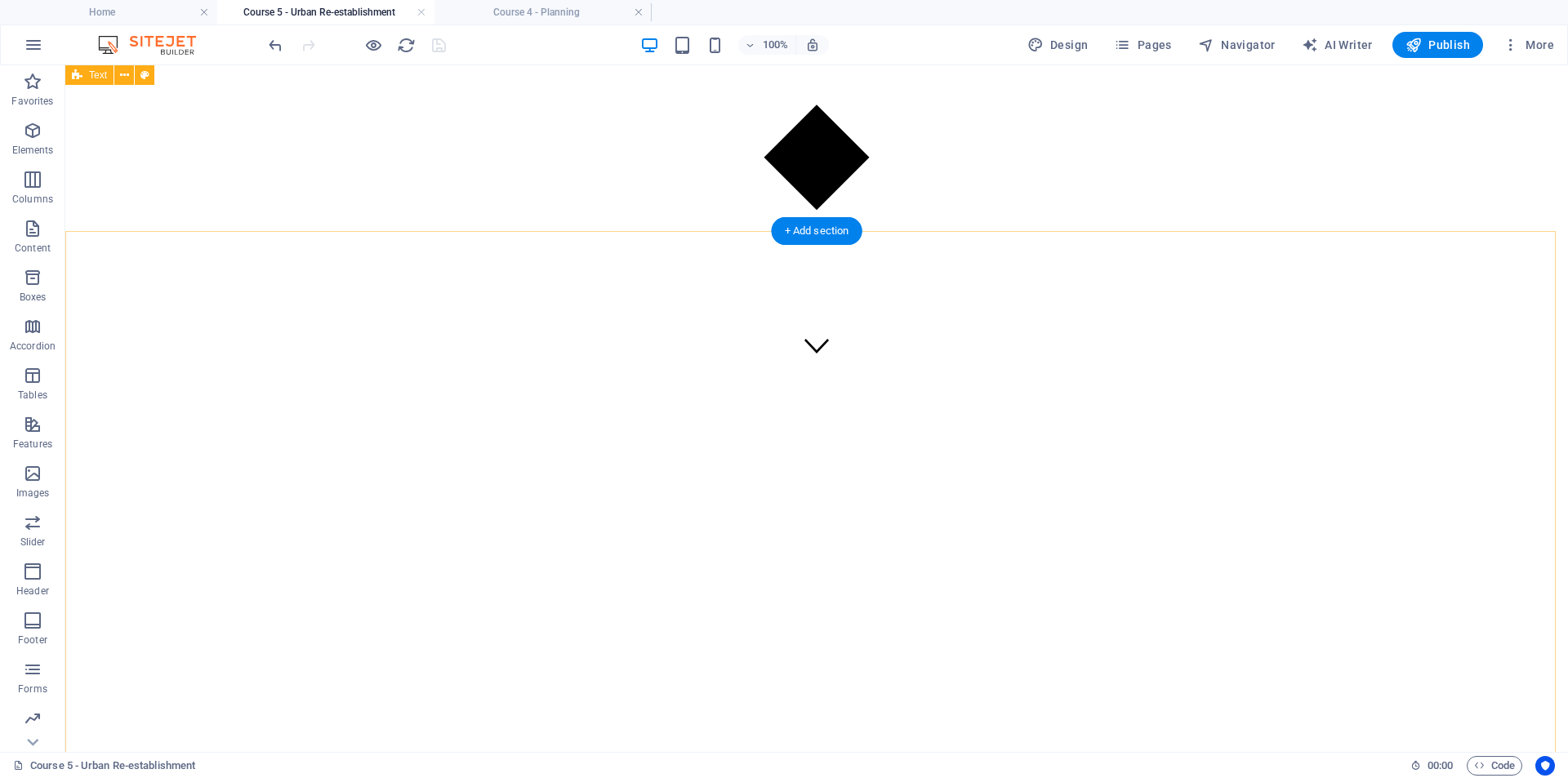
scroll to position [327, 0]
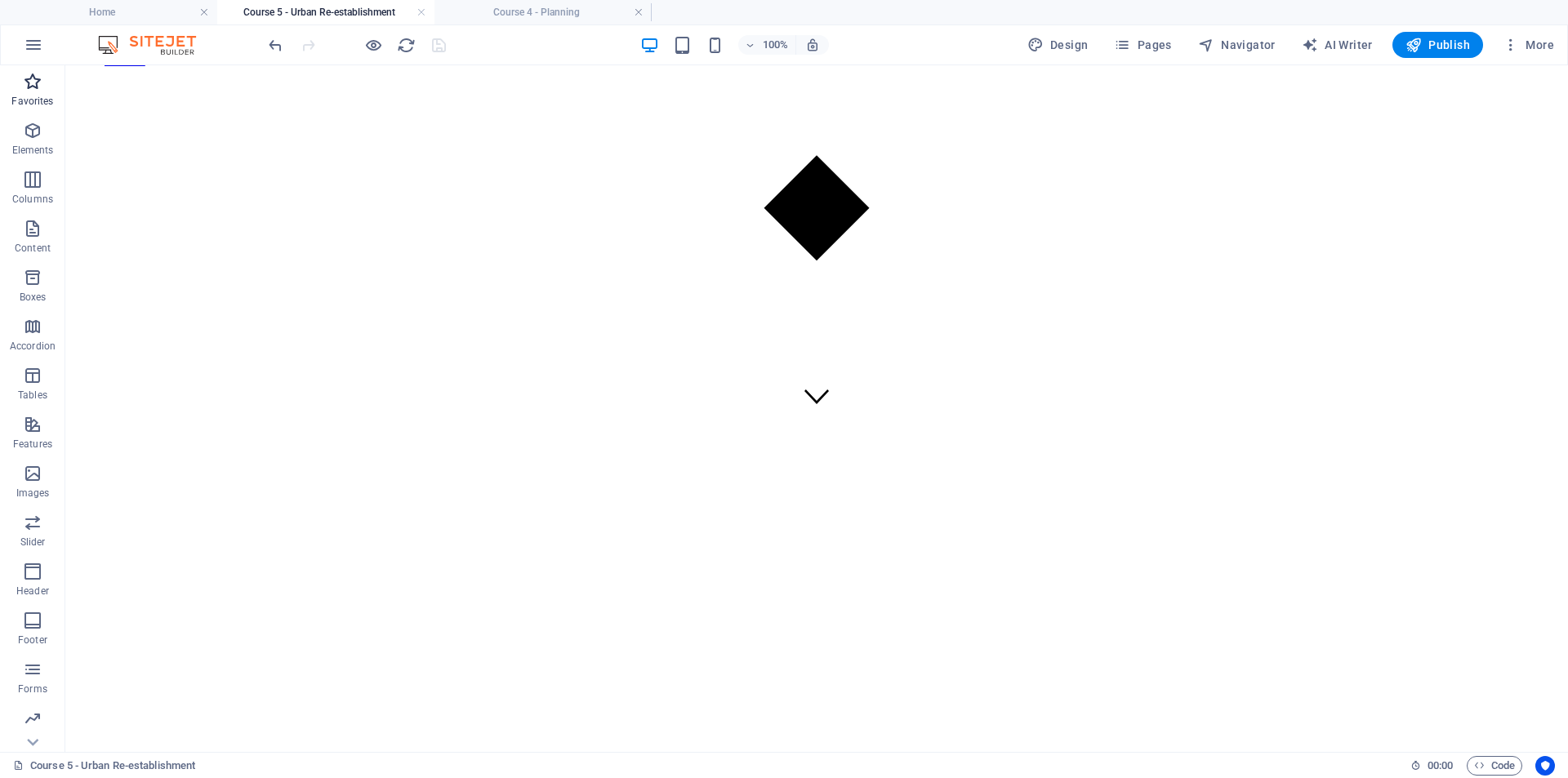
click at [39, 87] on icon "button" at bounding box center [32, 81] width 19 height 19
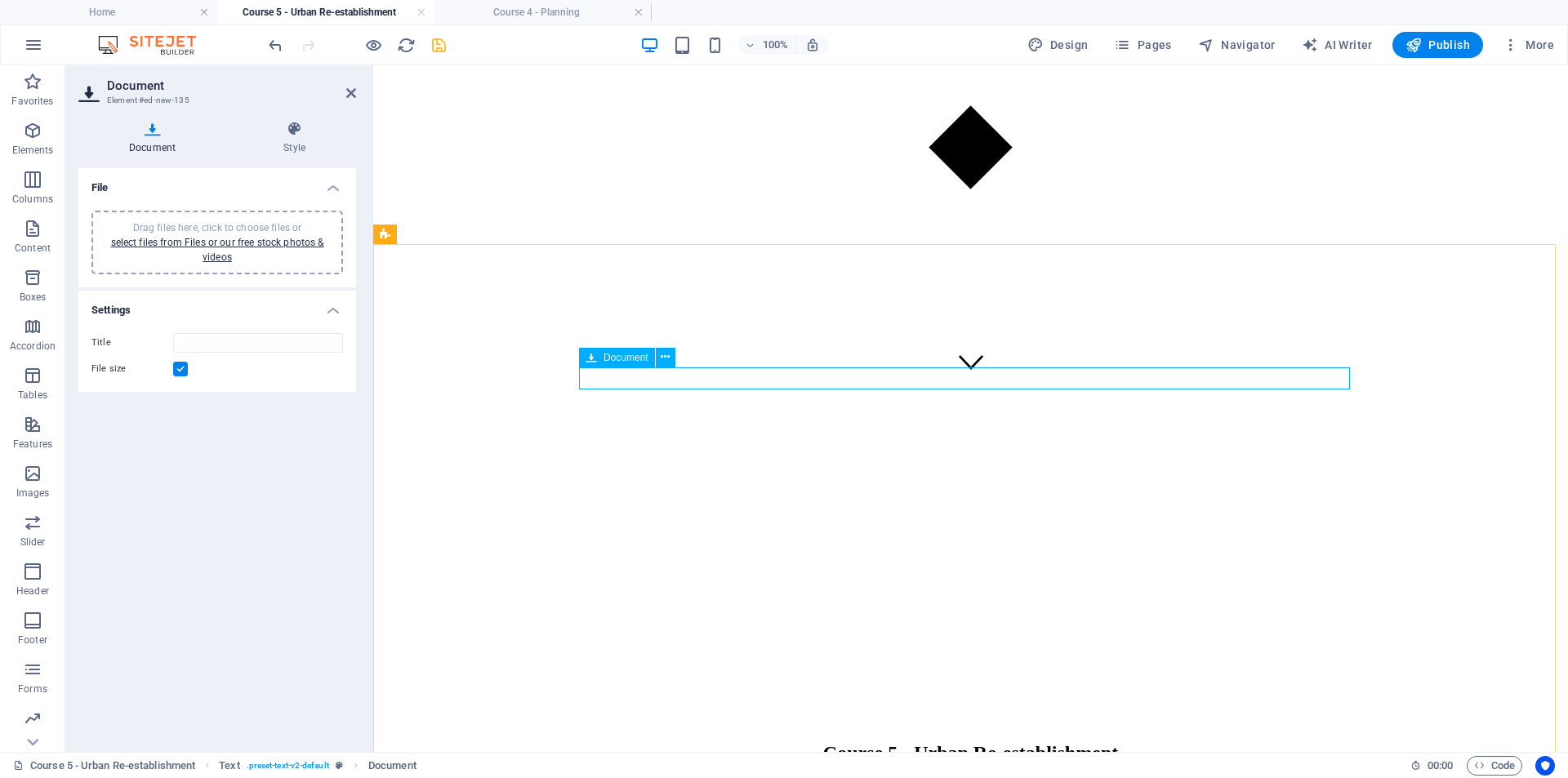
scroll to position [365, 0]
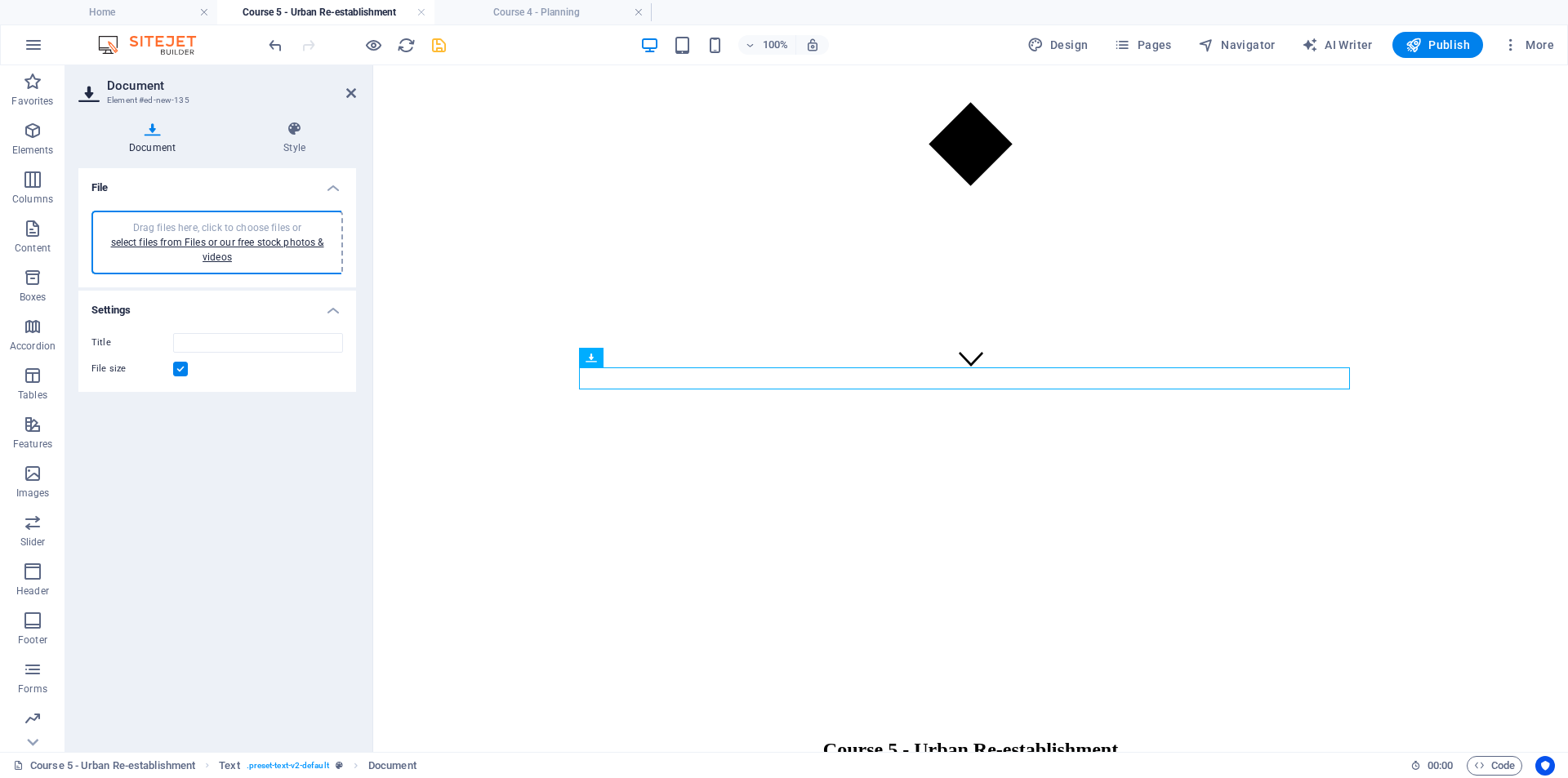
type input "TrainingCourse5flyer-V2-O4VoJqFBn5CLBVVARKEz-Q.pdf"
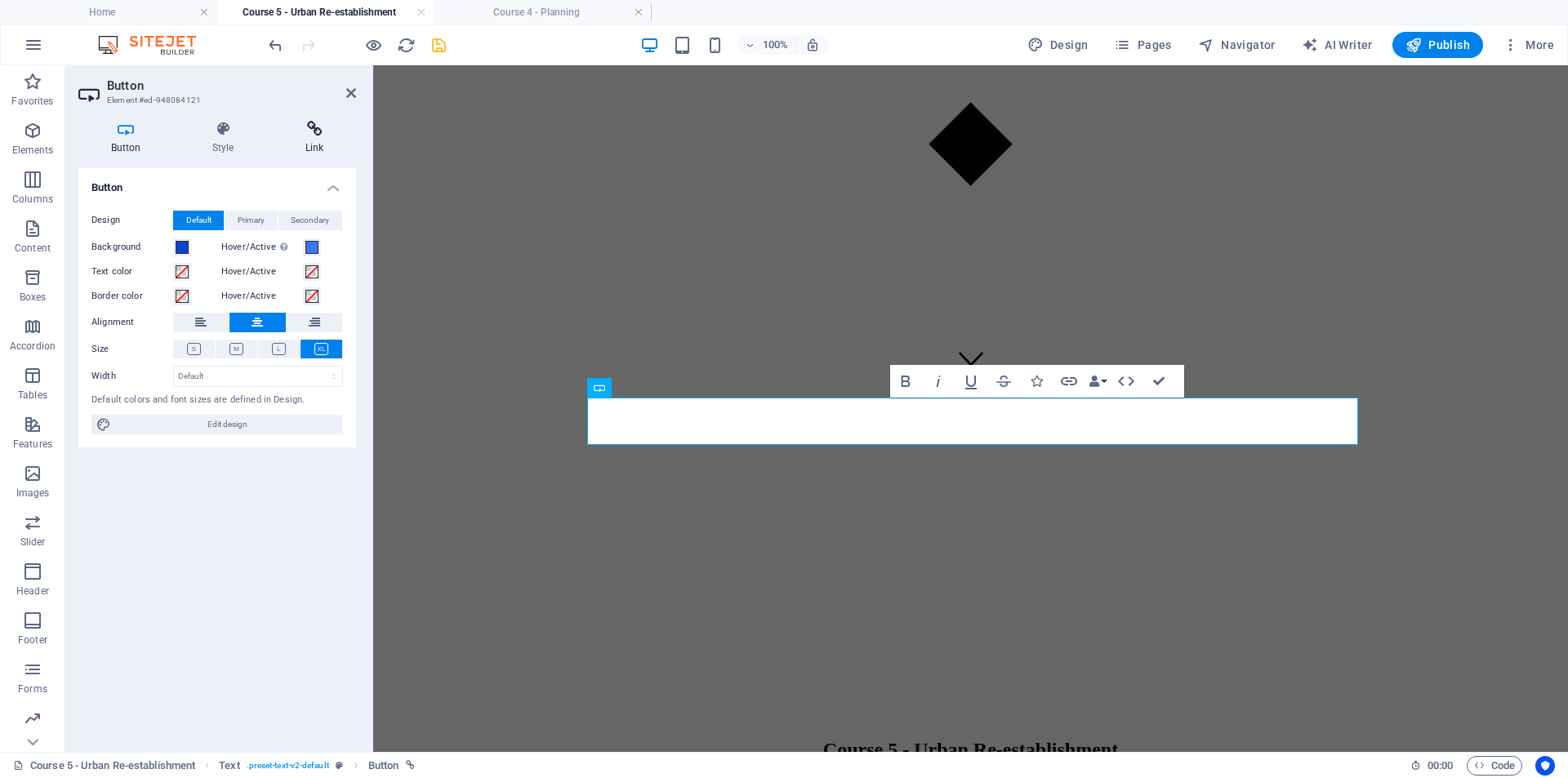
click at [314, 149] on h4 "Link" at bounding box center [314, 138] width 83 height 34
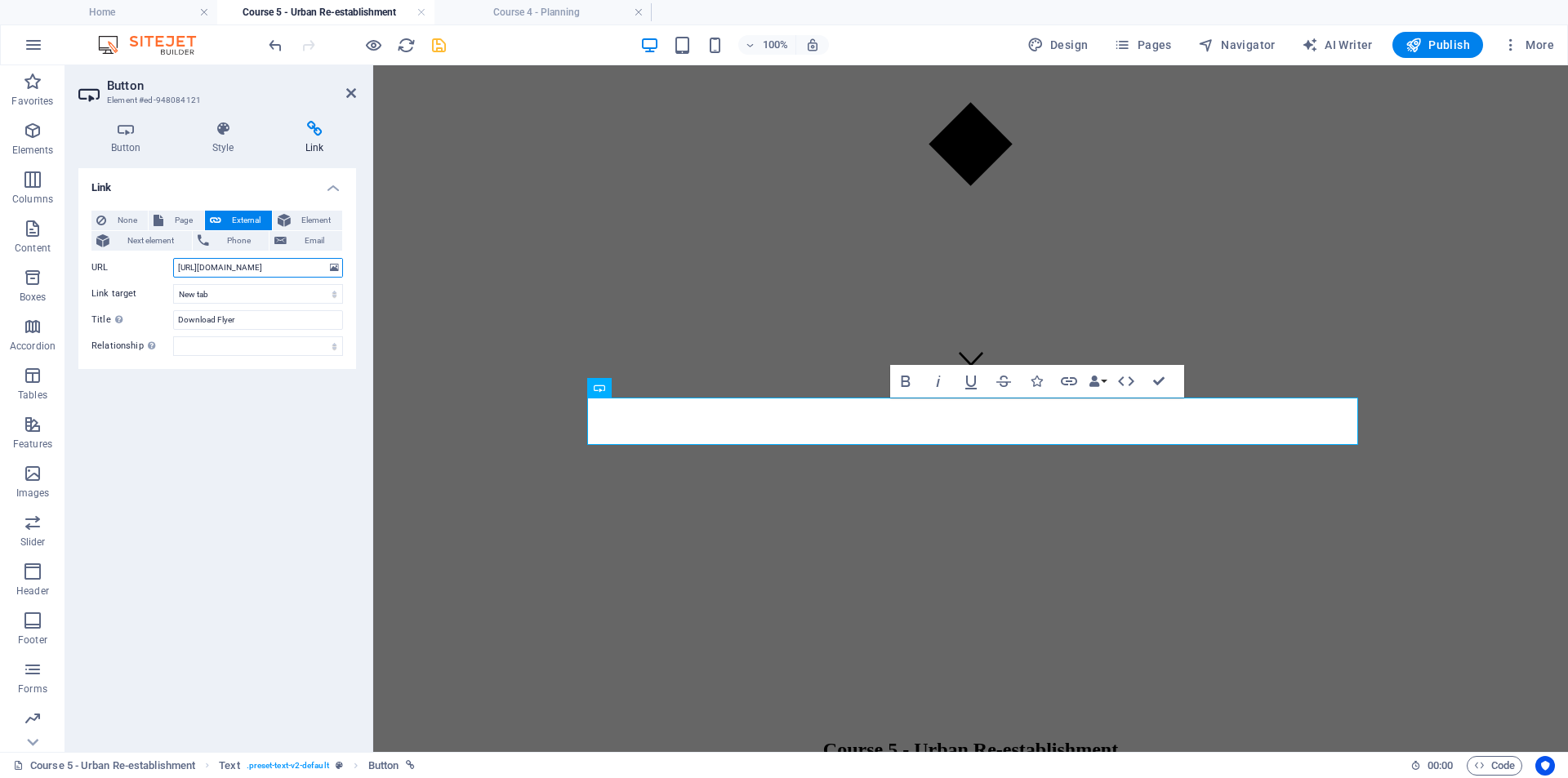
click at [236, 271] on input "[URL][DOMAIN_NAME]" at bounding box center [258, 267] width 170 height 19
paste input "657864/TrainingCourse5flyer-V2-O4VoJqFBn5CLBVVARKEz-"
type input "[URL][DOMAIN_NAME]"
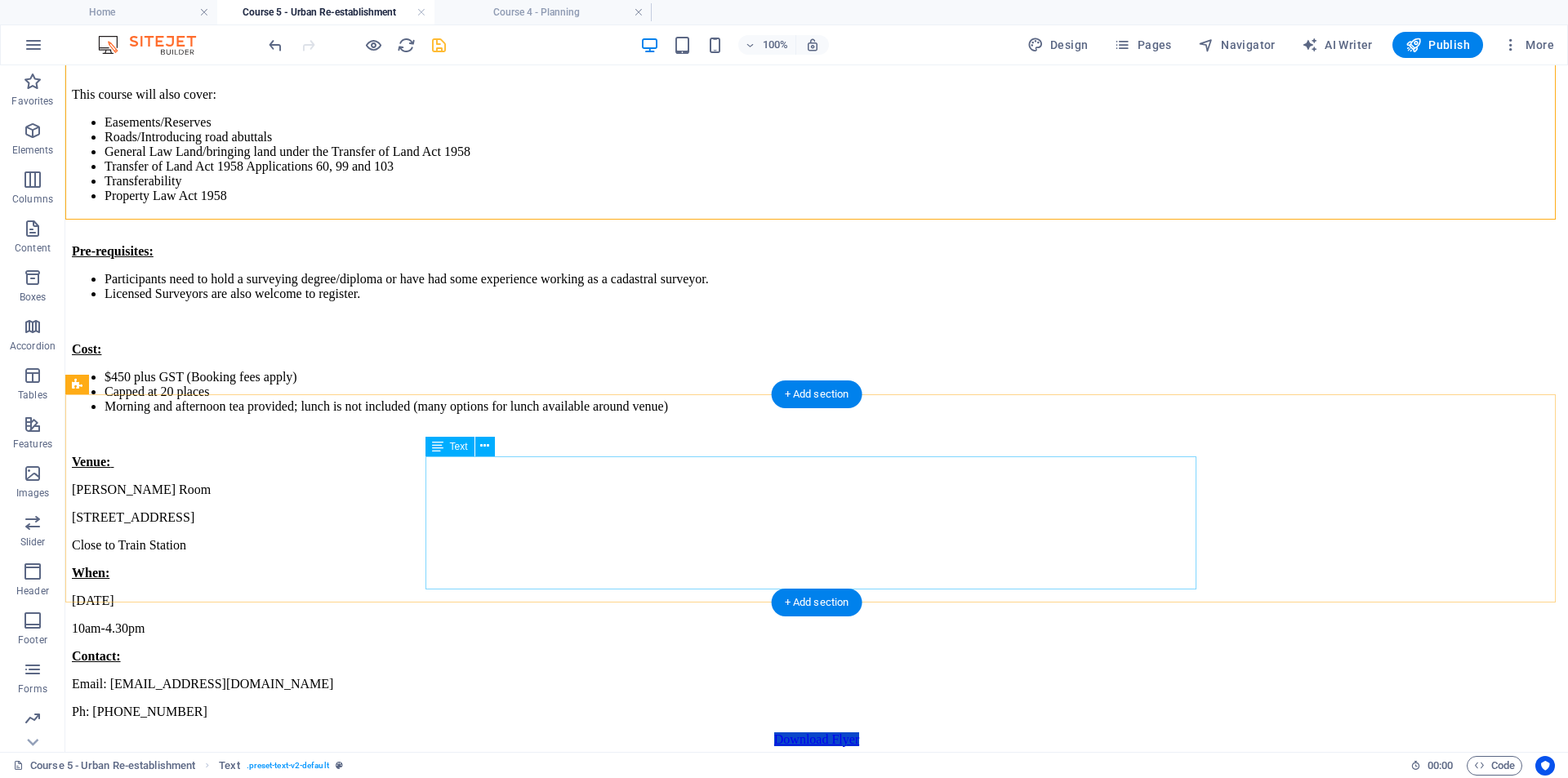
scroll to position [1797, 0]
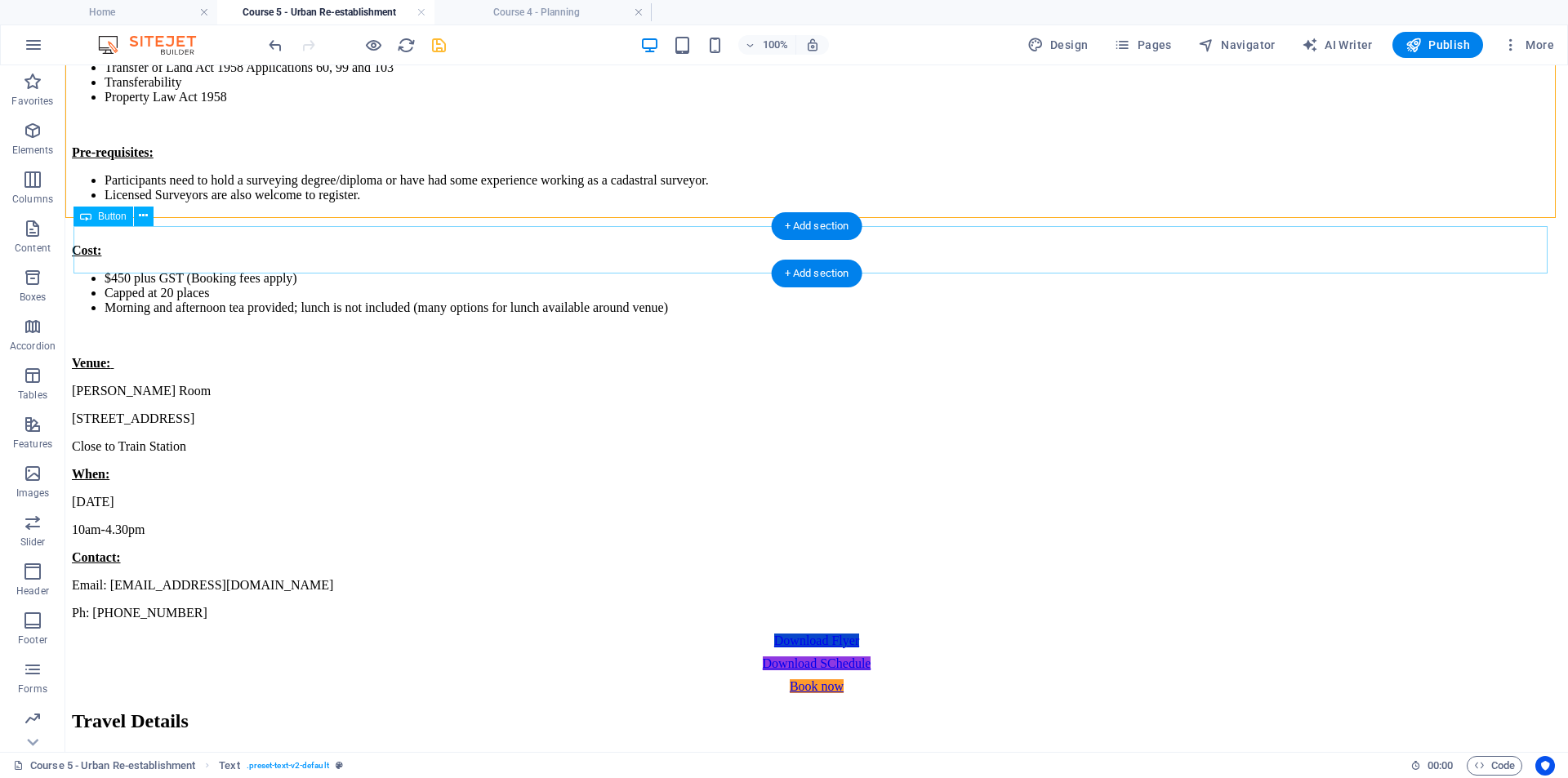
click at [744, 633] on div "Download Flyer" at bounding box center [817, 640] width 1474 height 14
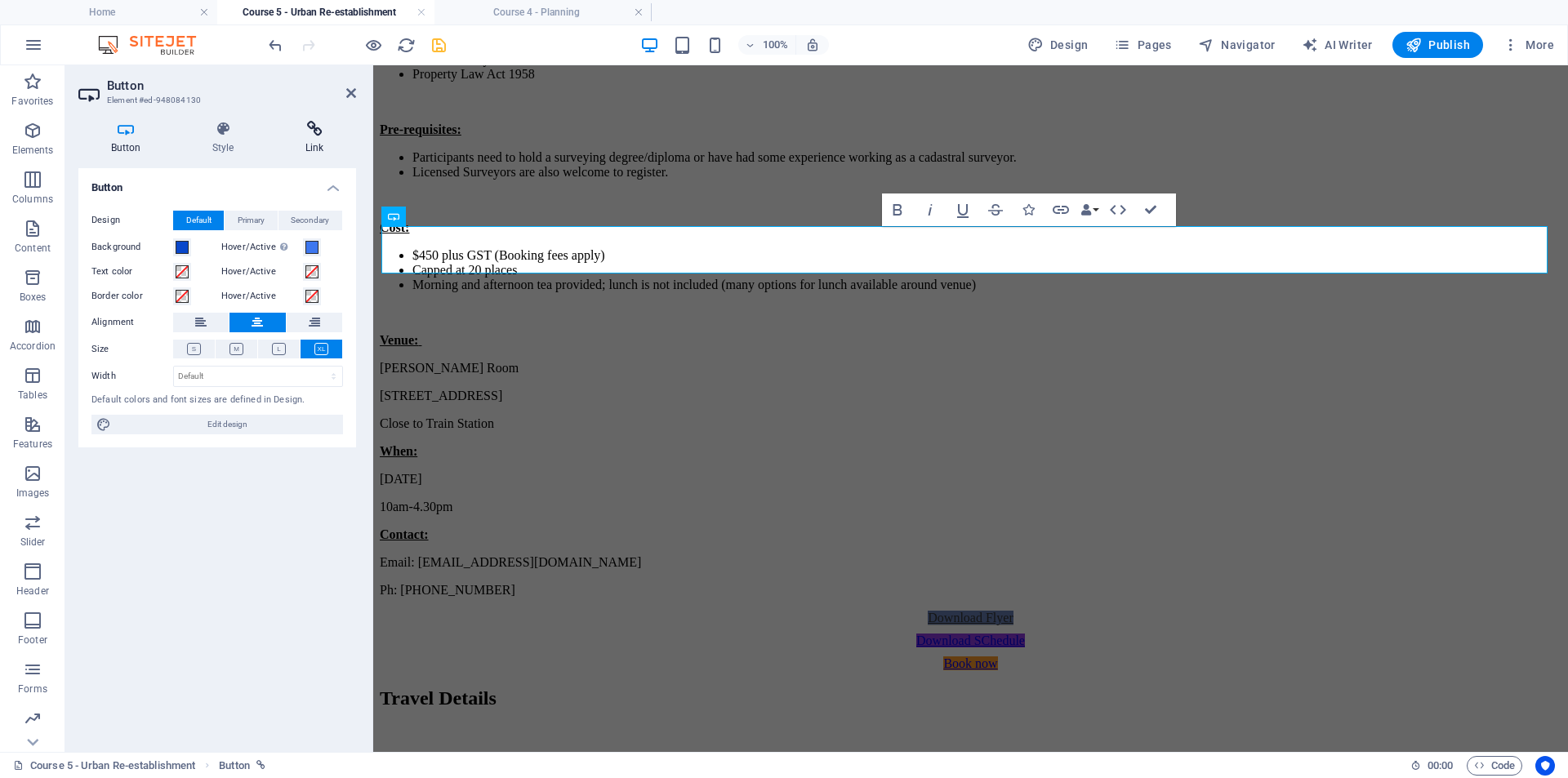
drag, startPoint x: 310, startPoint y: 142, endPoint x: 305, endPoint y: 156, distance: 14.9
click at [309, 142] on h4 "Link" at bounding box center [314, 138] width 83 height 34
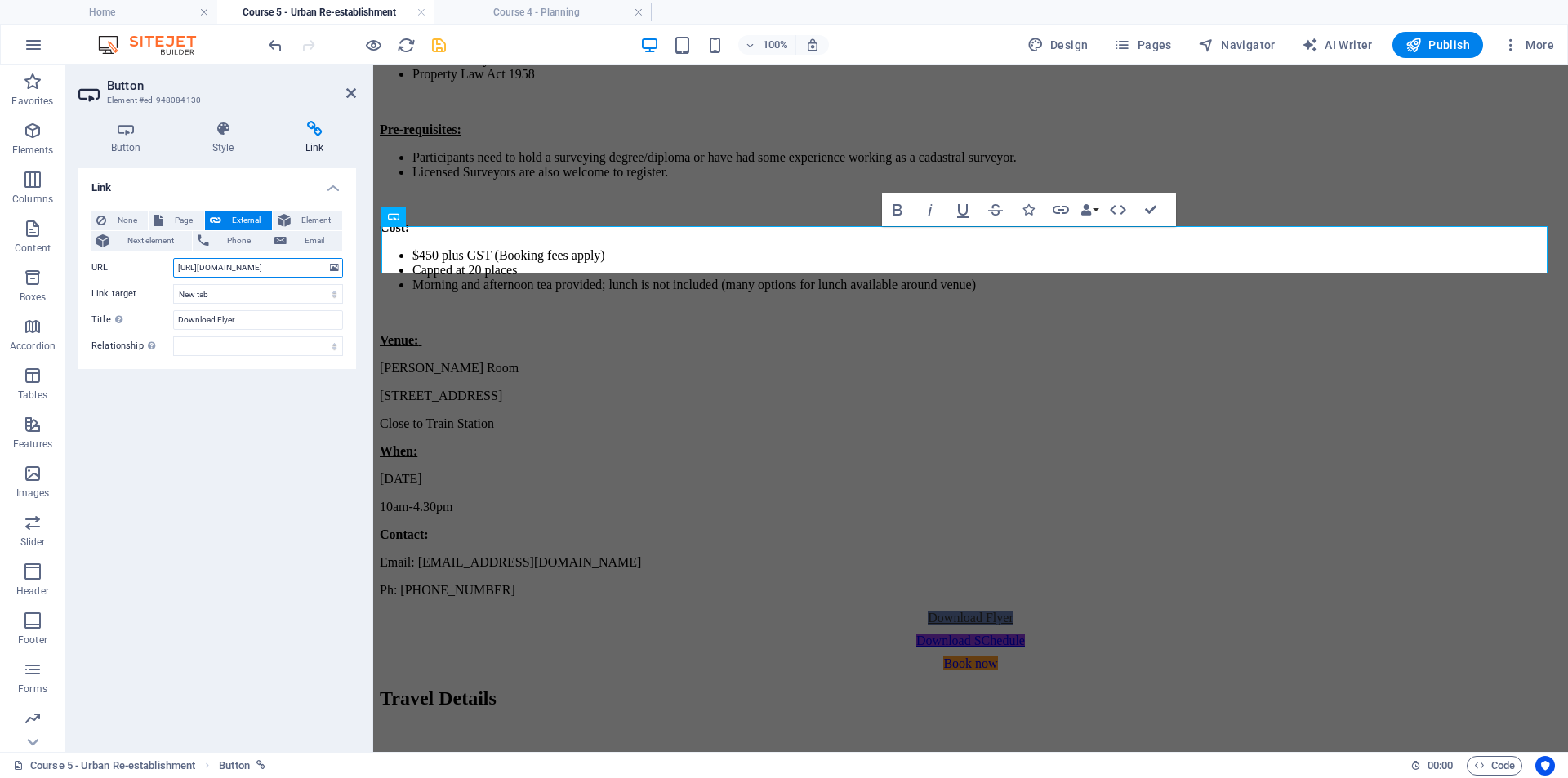
click at [243, 274] on input "[URL][DOMAIN_NAME]" at bounding box center [258, 267] width 170 height 19
paste input "657864/TrainingCourse5flyer-V2-O4VoJqFBn5CLBVVARKEz-"
type input "[URL][DOMAIN_NAME]"
click at [528, 657] on div "Book now" at bounding box center [971, 664] width 1166 height 14
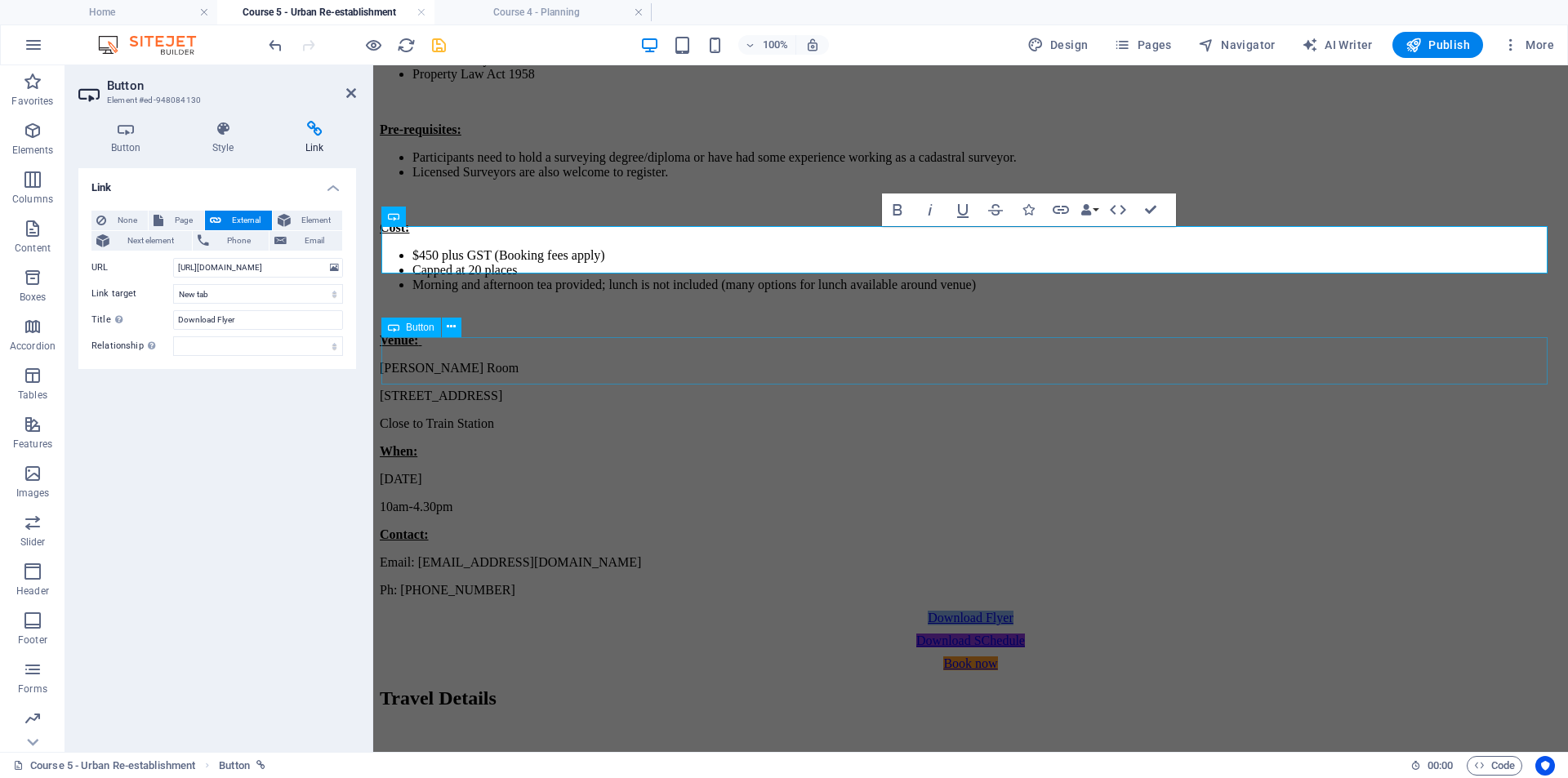
scroll to position [0, 0]
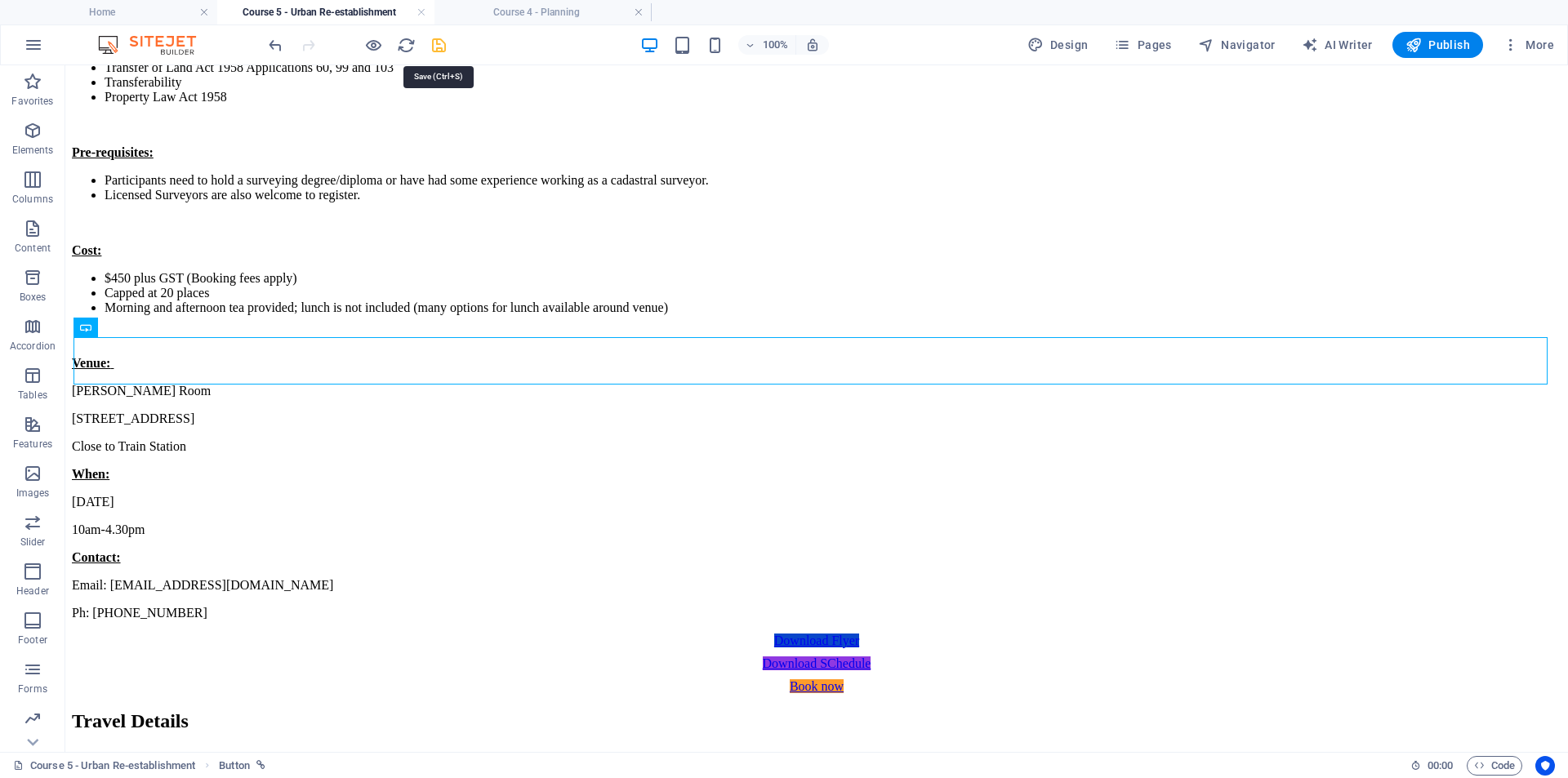
click at [432, 45] on icon "save" at bounding box center [439, 45] width 19 height 19
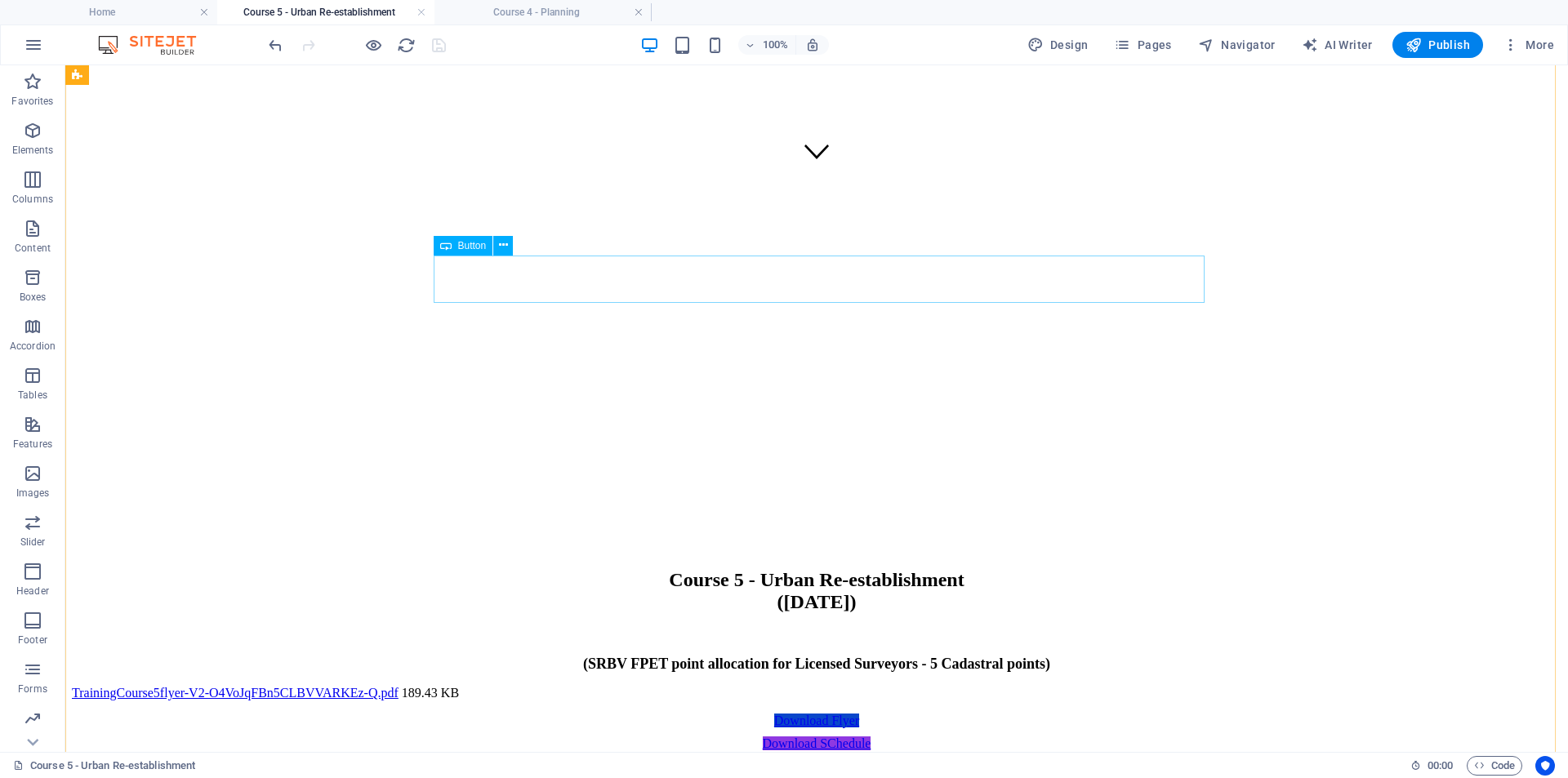
scroll to position [409, 0]
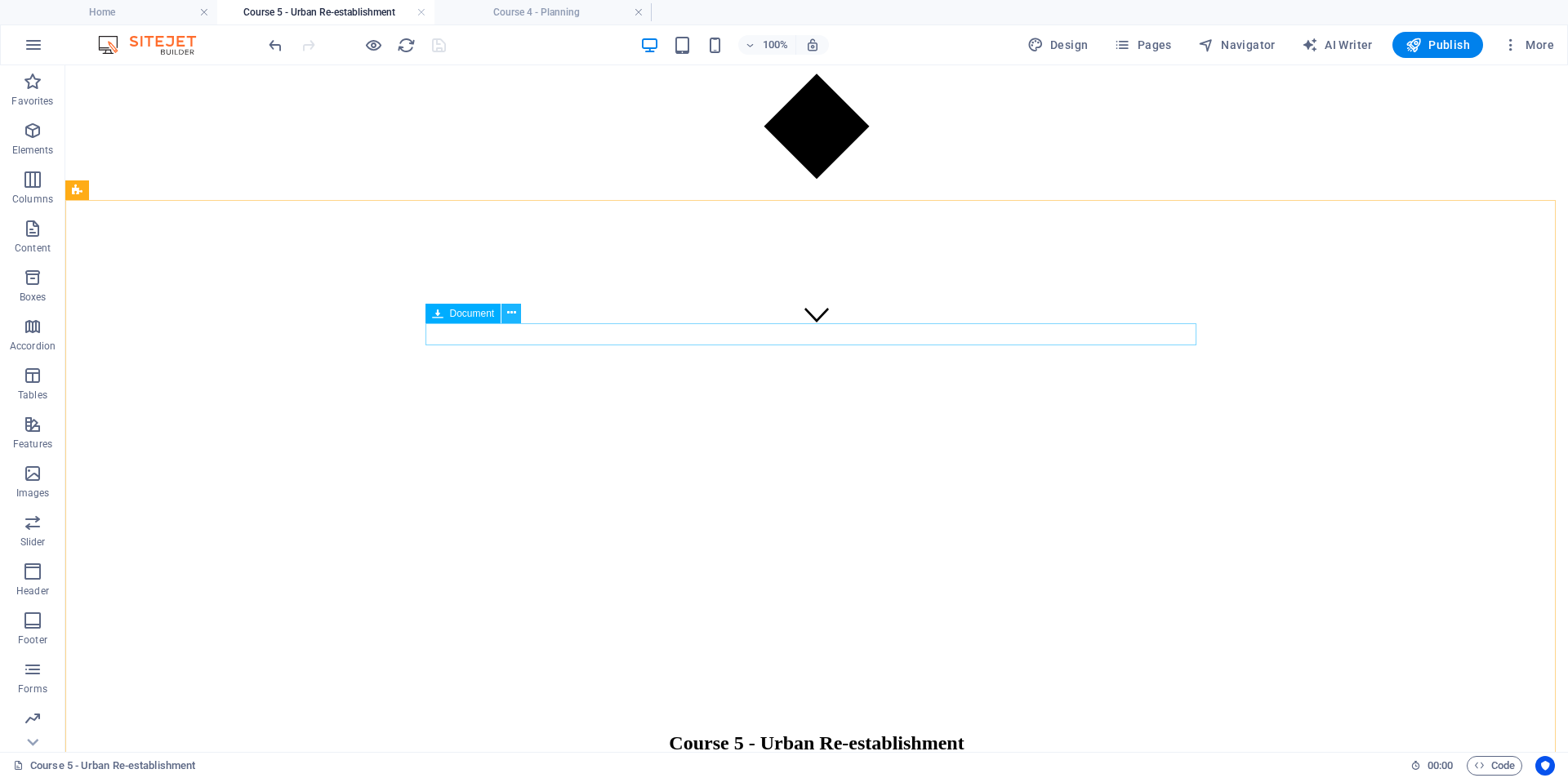
click at [514, 315] on icon at bounding box center [511, 313] width 9 height 17
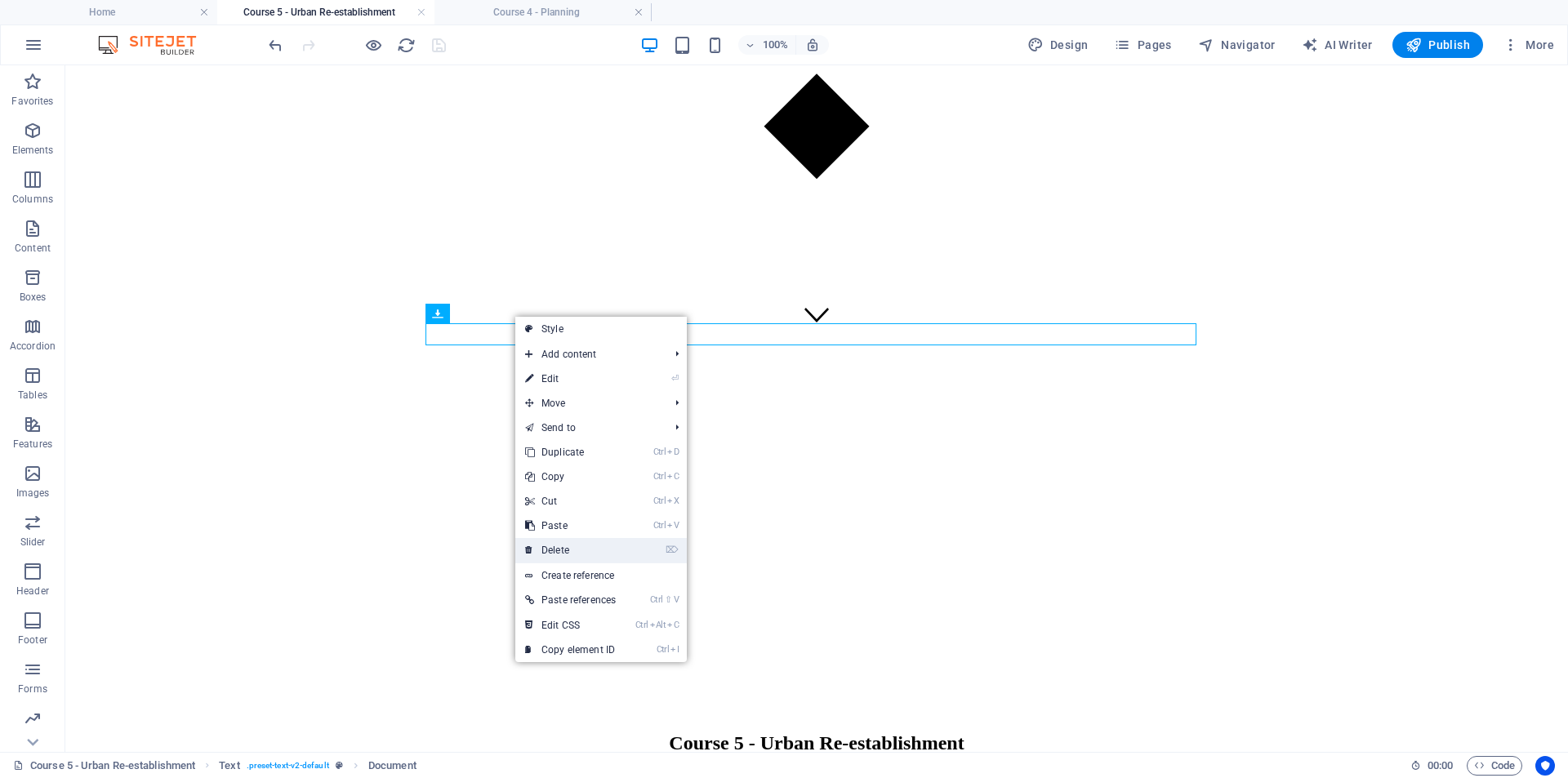
drag, startPoint x: 569, startPoint y: 547, endPoint x: 506, endPoint y: 479, distance: 92.7
click at [569, 547] on link "⌦ Delete" at bounding box center [570, 550] width 110 height 24
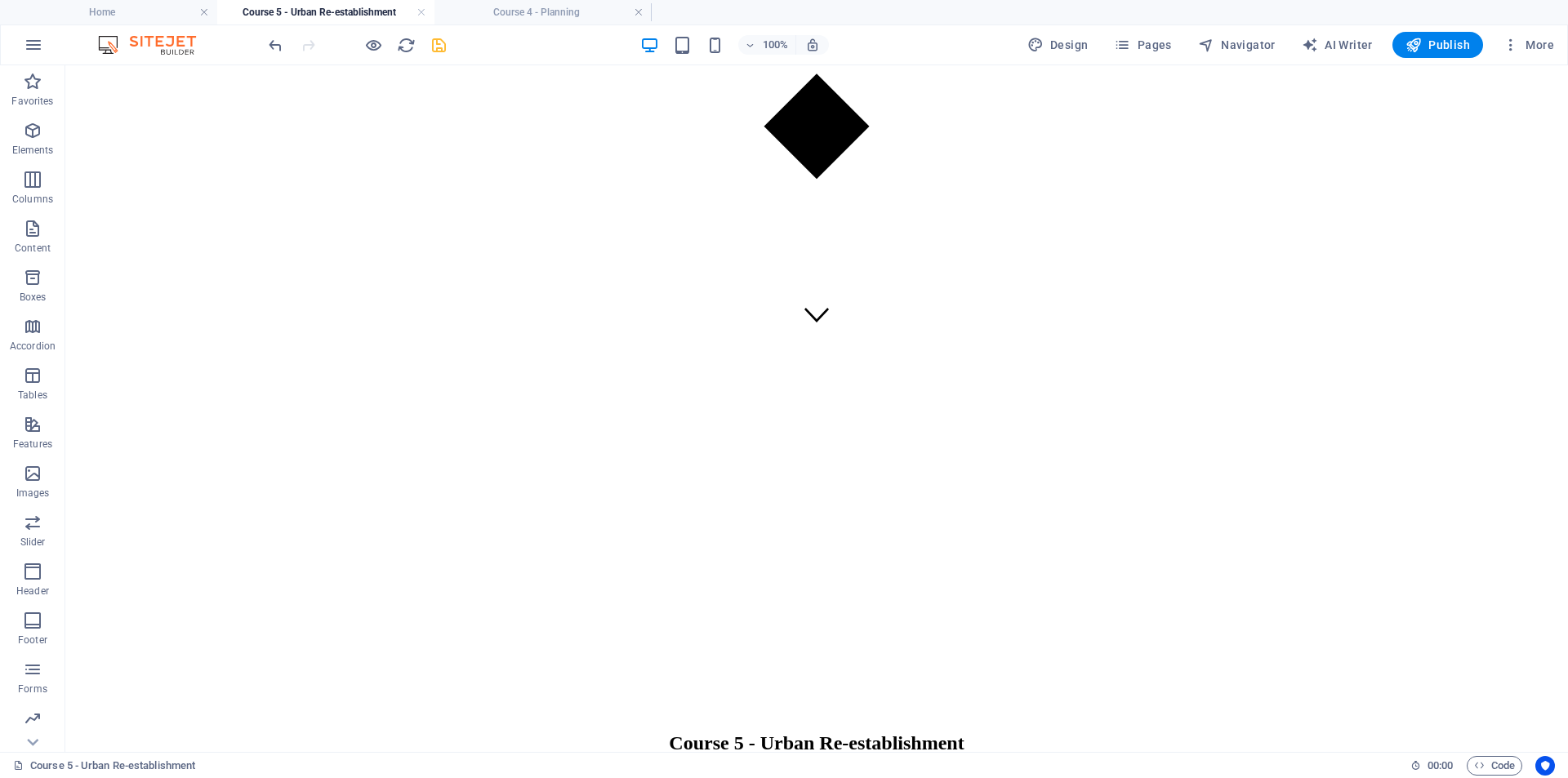
drag, startPoint x: 437, startPoint y: 40, endPoint x: 406, endPoint y: 12, distance: 41.8
click at [437, 40] on icon "save" at bounding box center [439, 45] width 19 height 19
click at [1166, 42] on span "Pages" at bounding box center [1142, 45] width 57 height 16
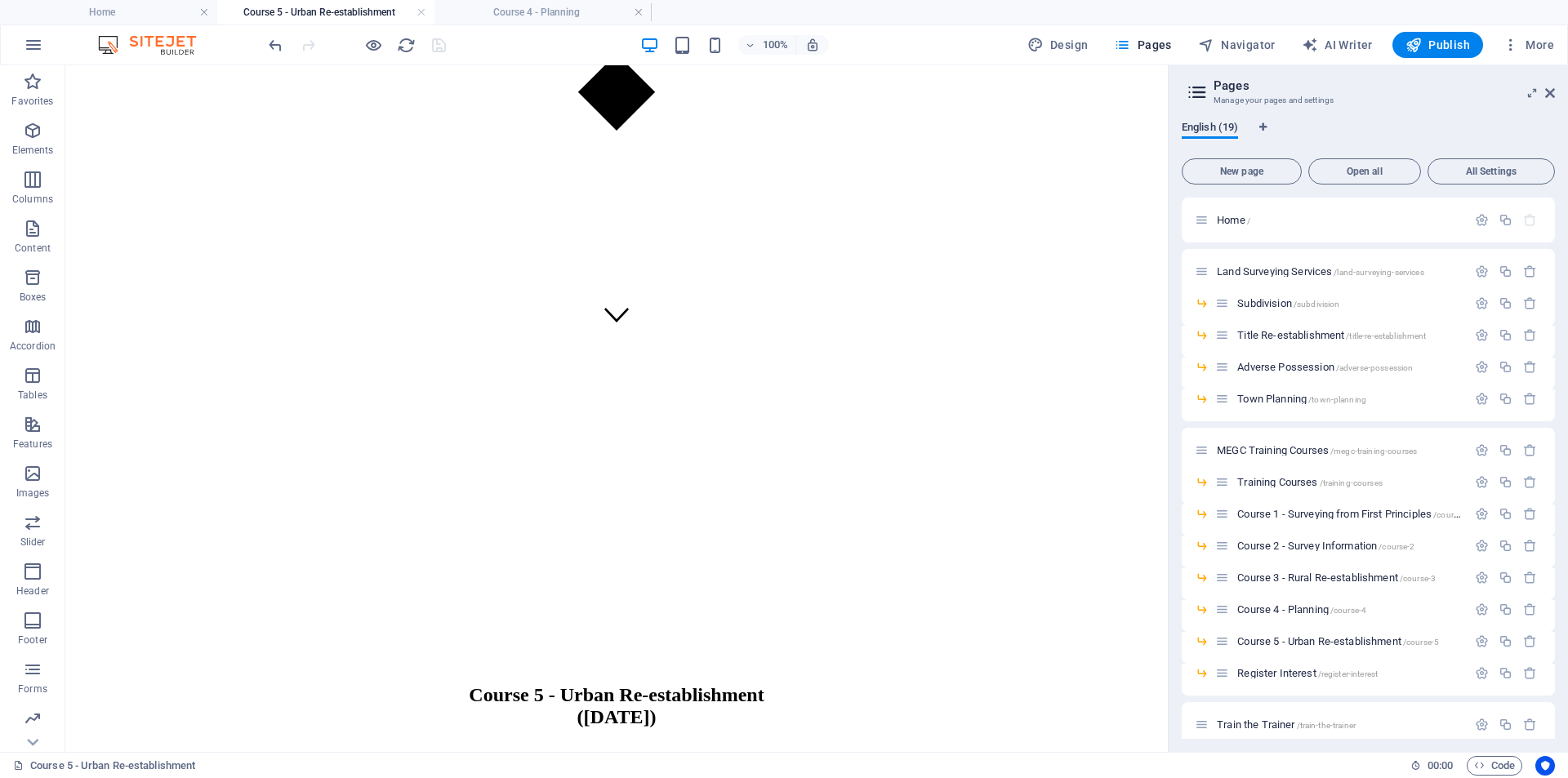
scroll to position [458, 0]
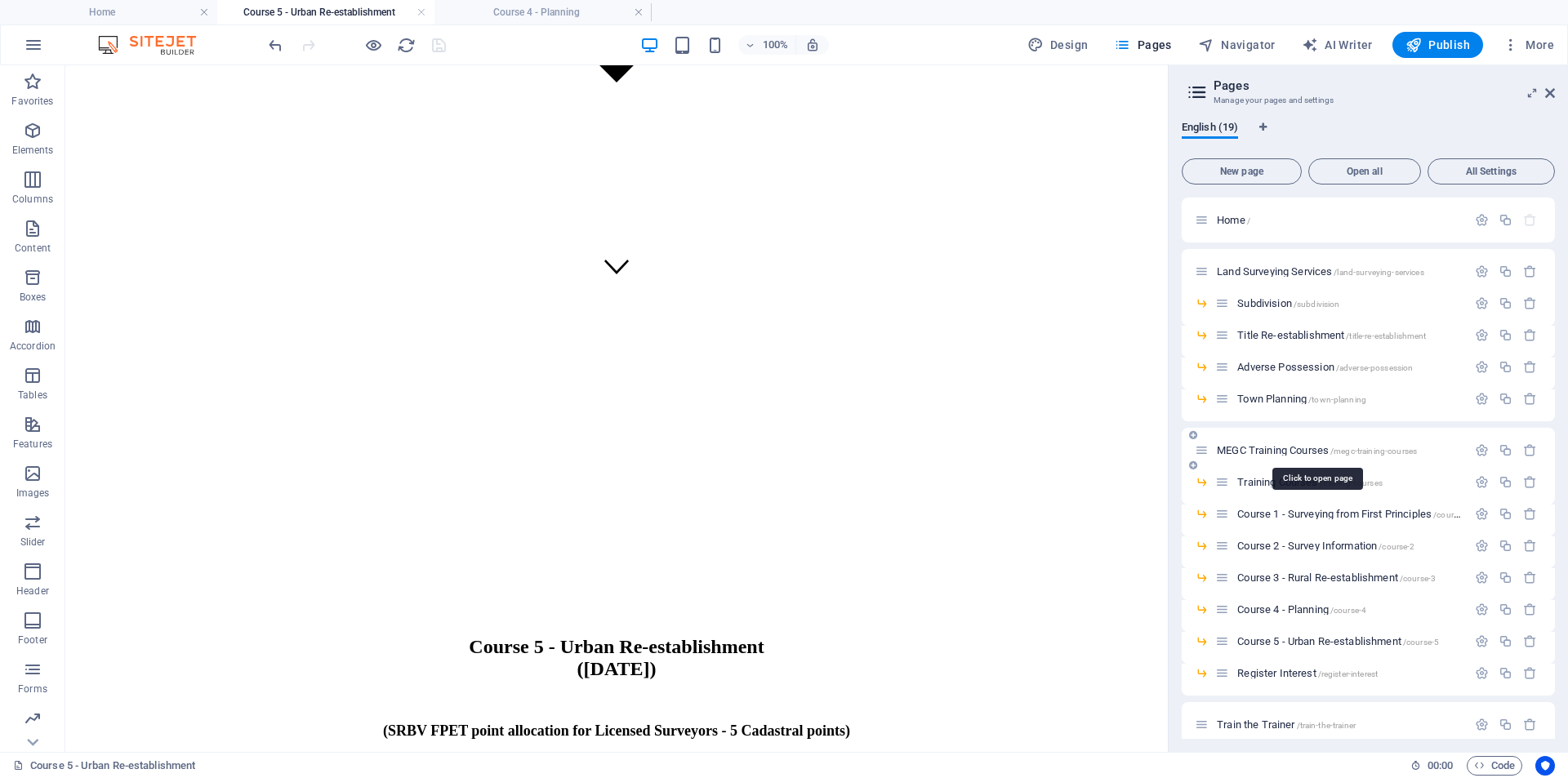
click at [1300, 452] on span "MEGC Training Courses /megc-training-courses" at bounding box center [1317, 450] width 200 height 13
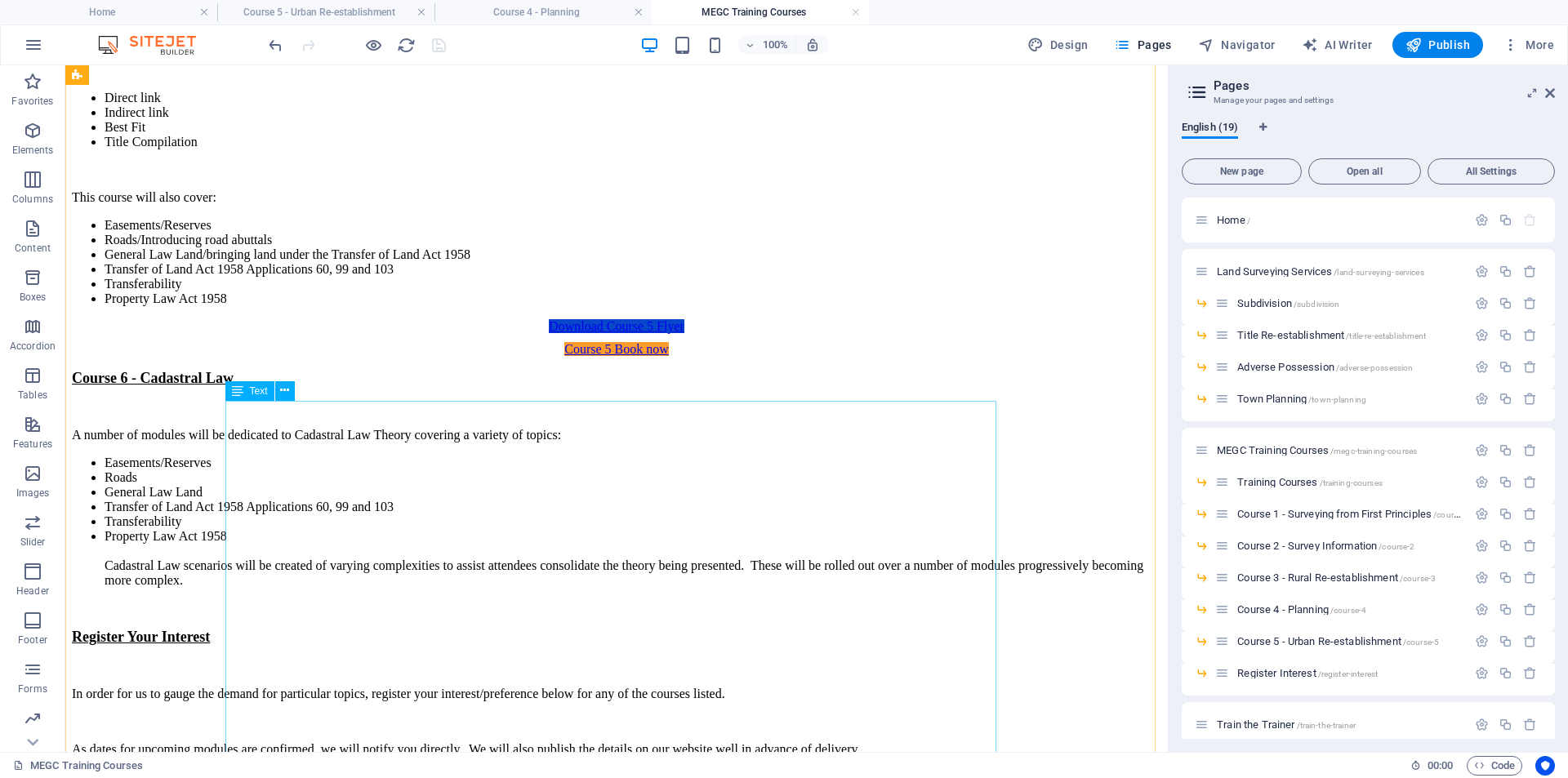
scroll to position [3104, 0]
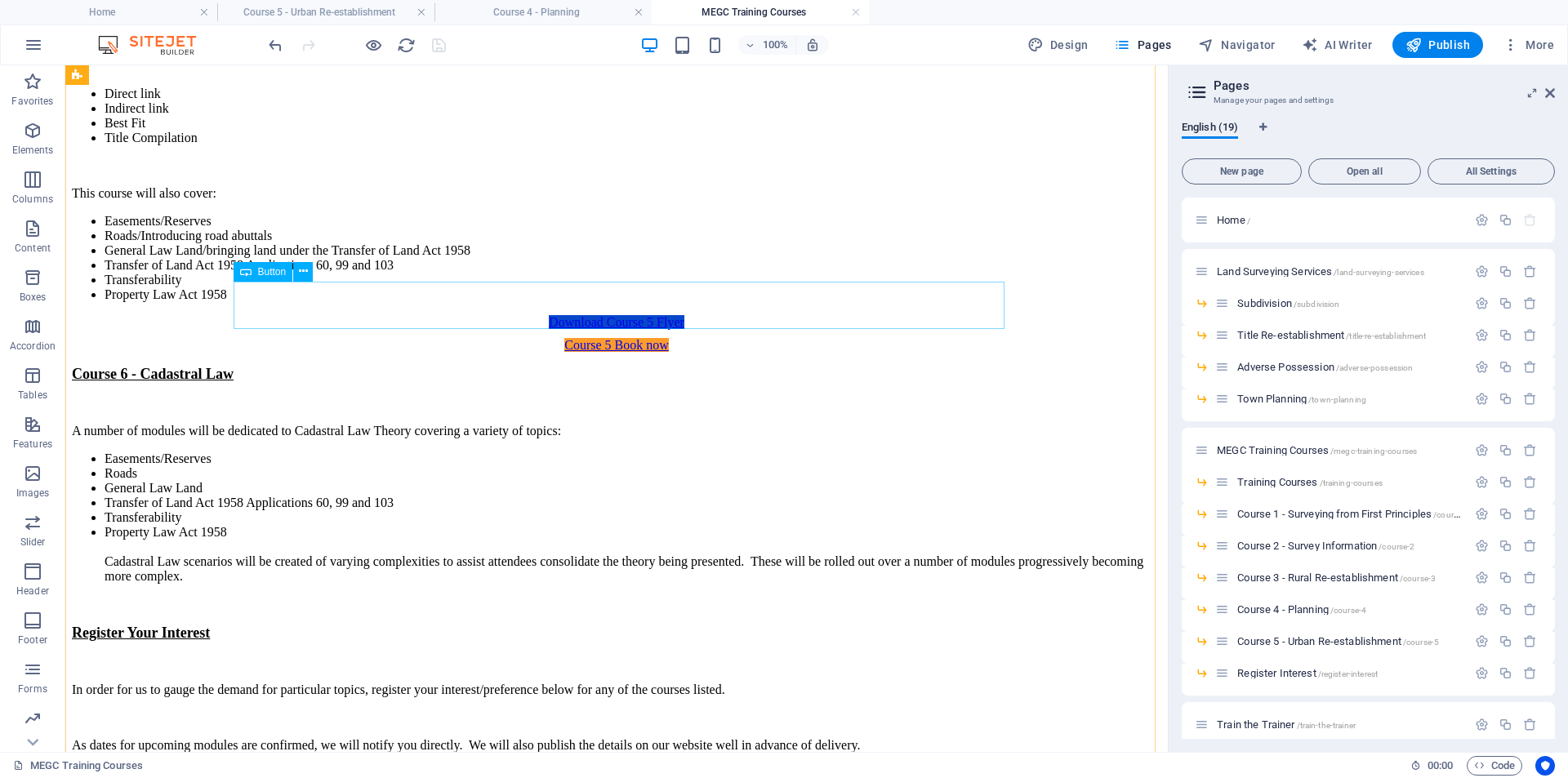
click at [687, 315] on div "Download Course 5 Flyer" at bounding box center [617, 322] width 1073 height 14
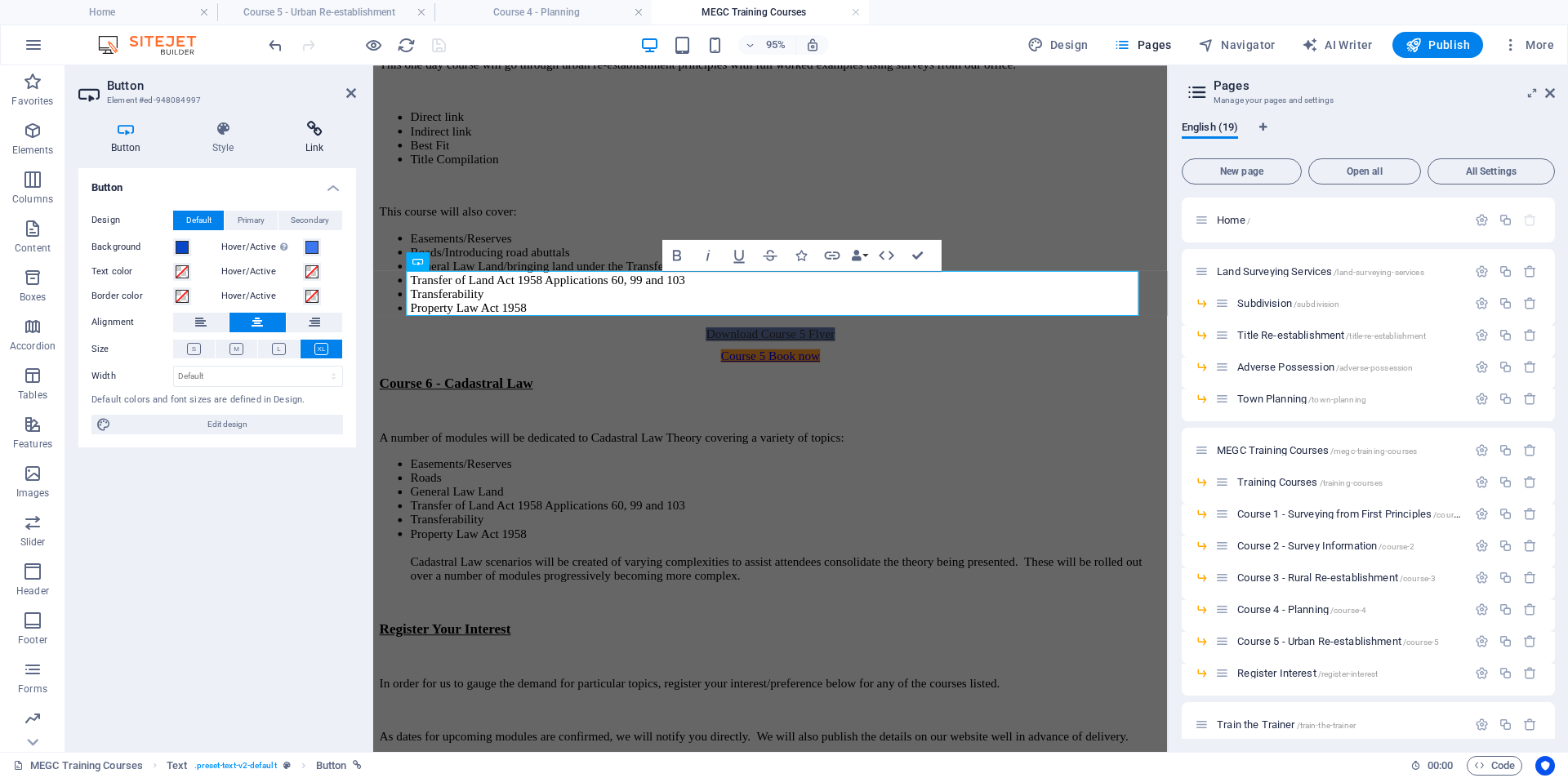
click at [296, 126] on icon at bounding box center [314, 129] width 83 height 16
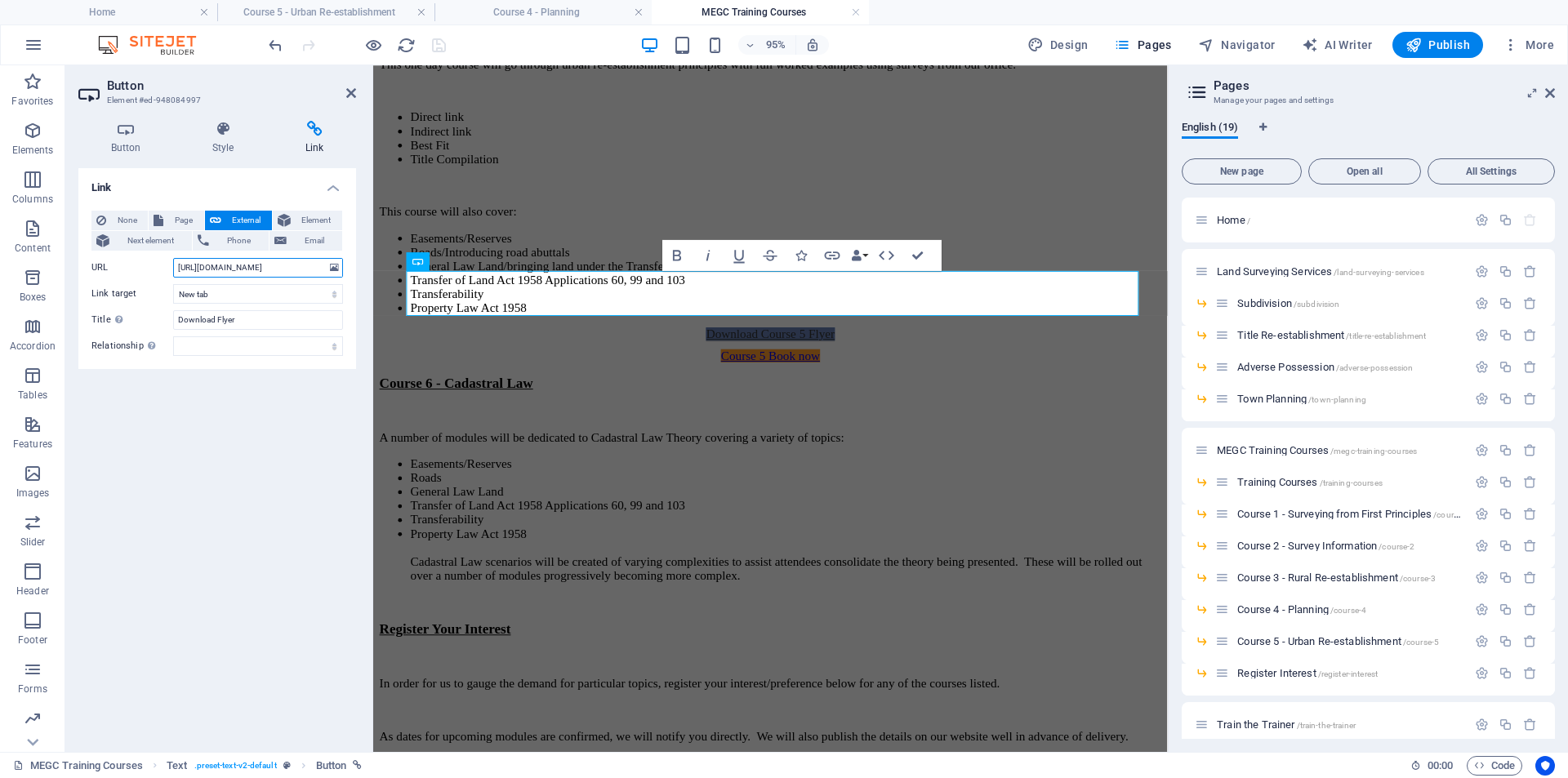
click at [249, 274] on input "[URL][DOMAIN_NAME]" at bounding box center [258, 267] width 170 height 19
paste input "657864/TrainingCourse5flyer-V2-O4VoJqFBn5CLBVVARKEz-"
type input "[URL][DOMAIN_NAME]"
drag, startPoint x: 632, startPoint y: 405, endPoint x: 627, endPoint y: 397, distance: 9.4
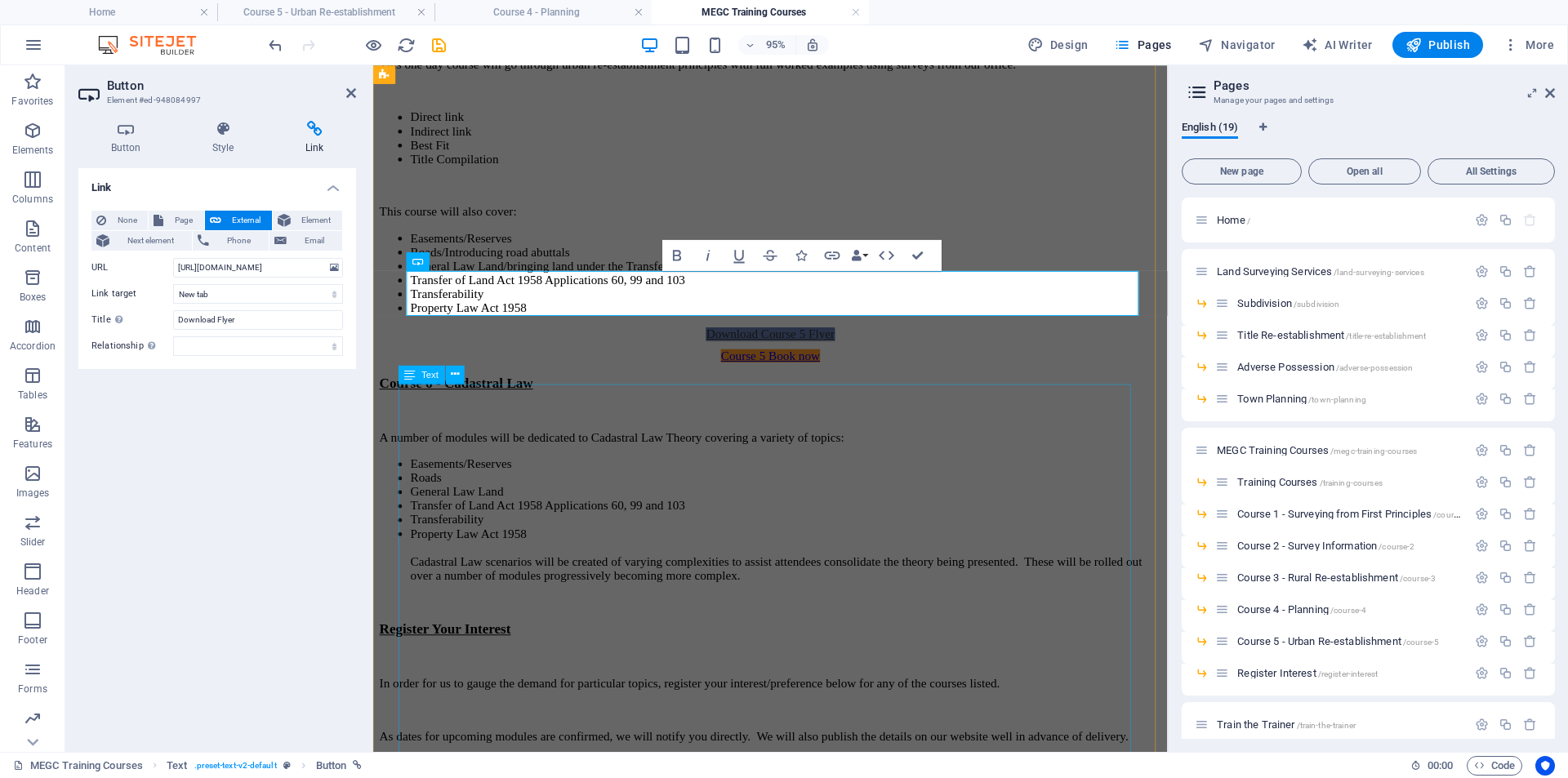
click at [632, 405] on div "Course 6 - Cadastral Law A number of modules will be dedicated to Cadastral Law…" at bounding box center [792, 627] width 824 height 472
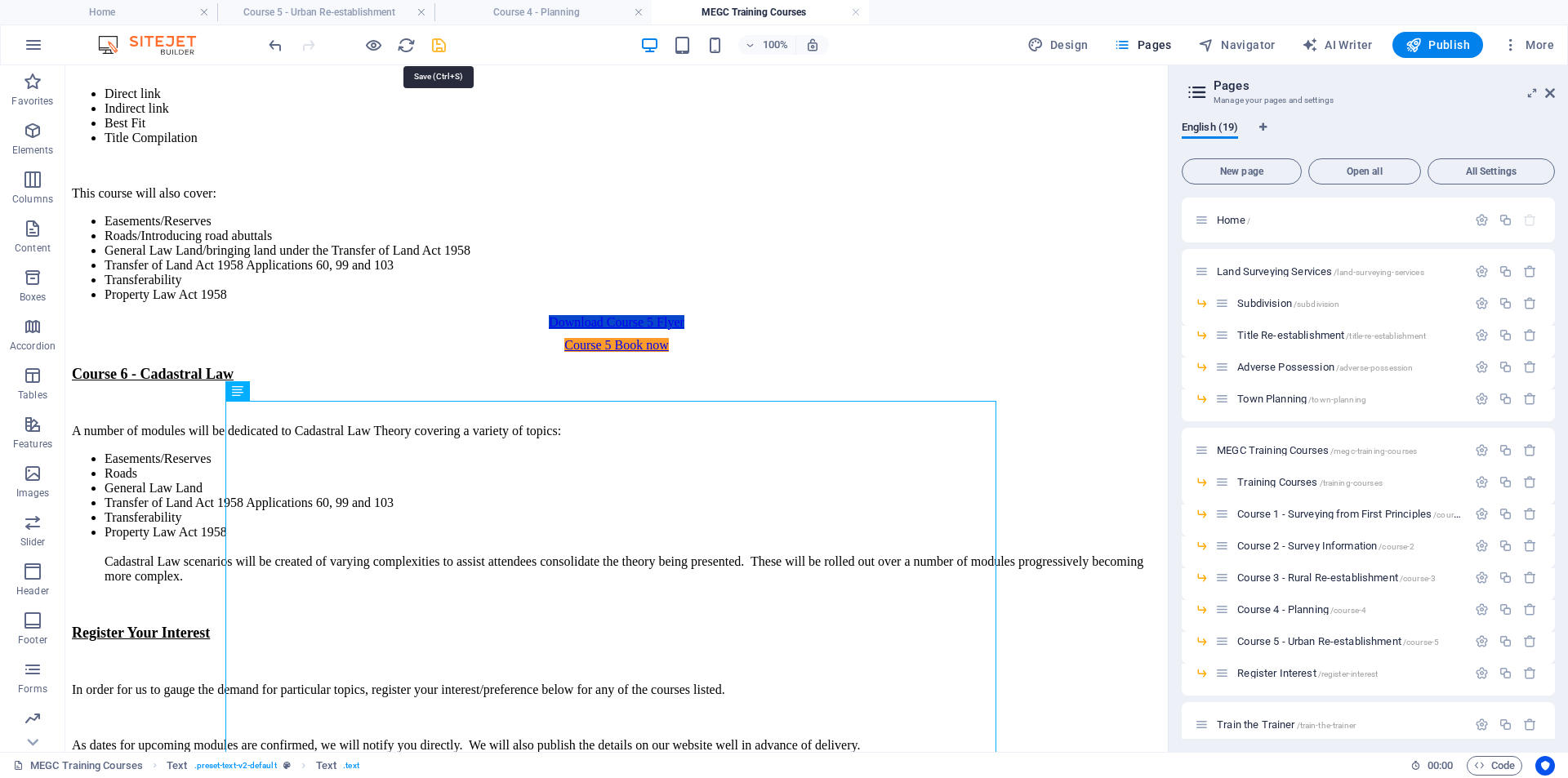
drag, startPoint x: 437, startPoint y: 52, endPoint x: 640, endPoint y: 17, distance: 206.0
click at [437, 52] on icon "save" at bounding box center [439, 45] width 19 height 19
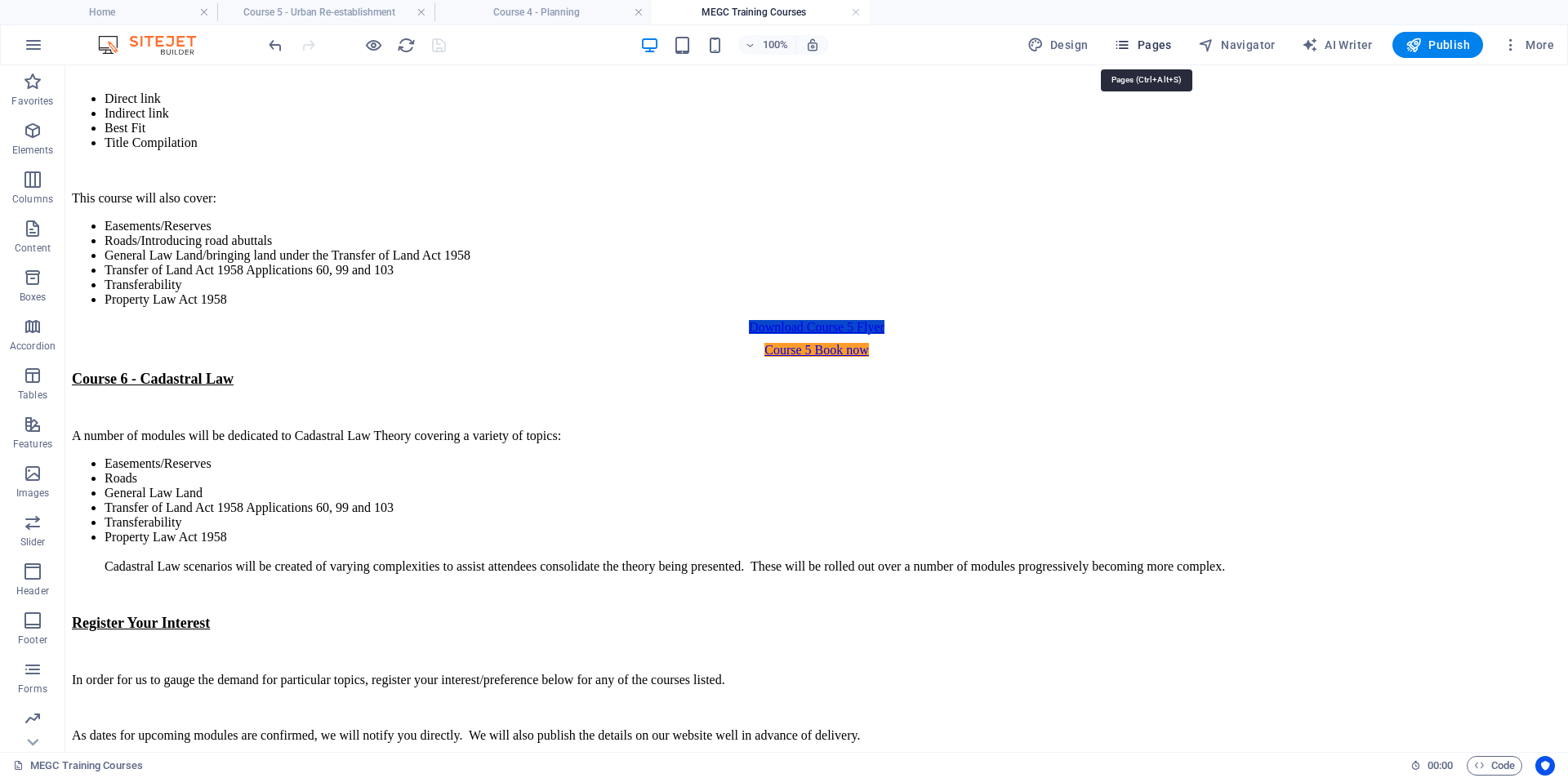
click at [1147, 43] on span "Pages" at bounding box center [1142, 45] width 57 height 16
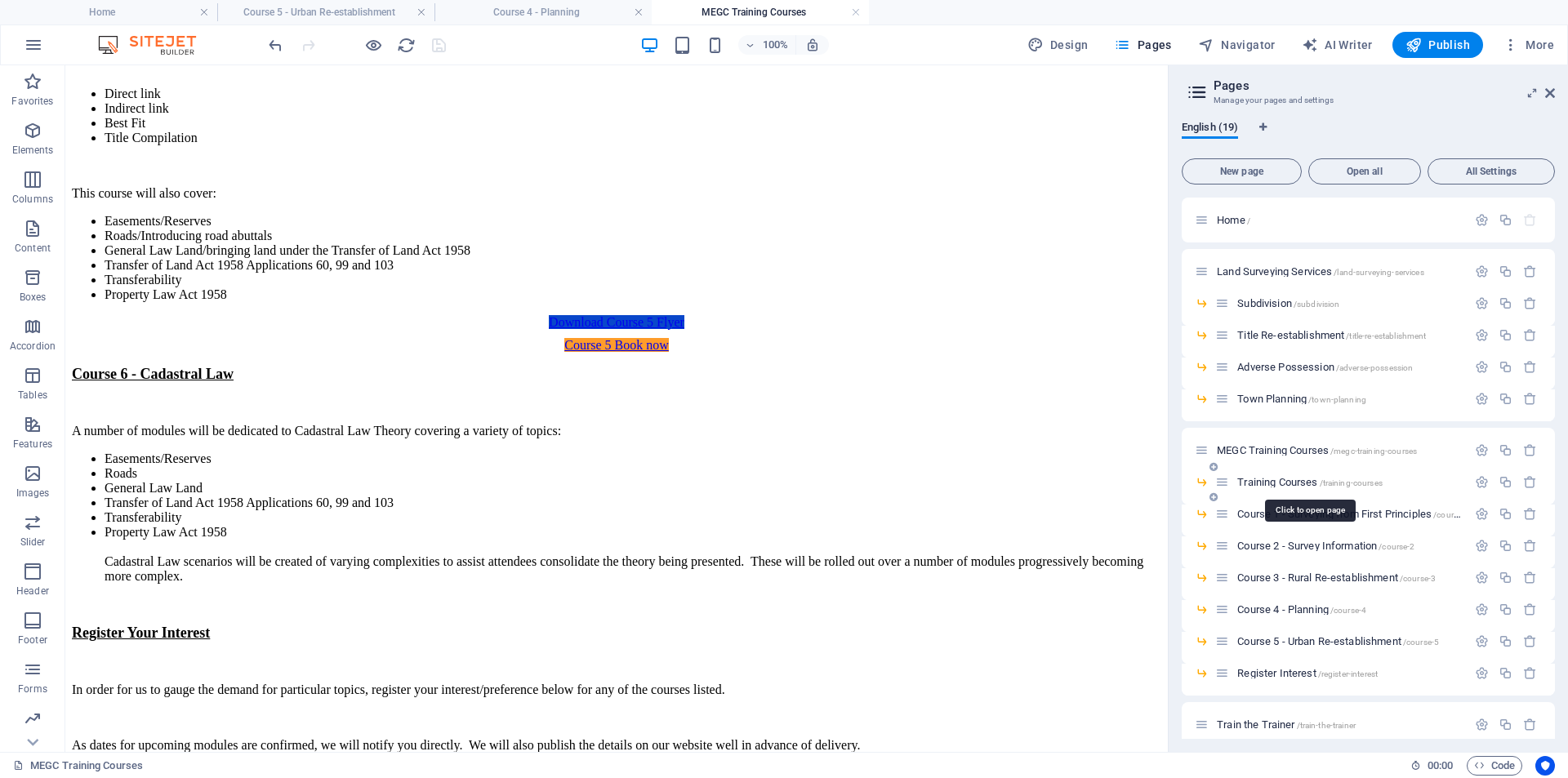
click at [1300, 486] on span "Training Courses /training-courses" at bounding box center [1310, 482] width 146 height 13
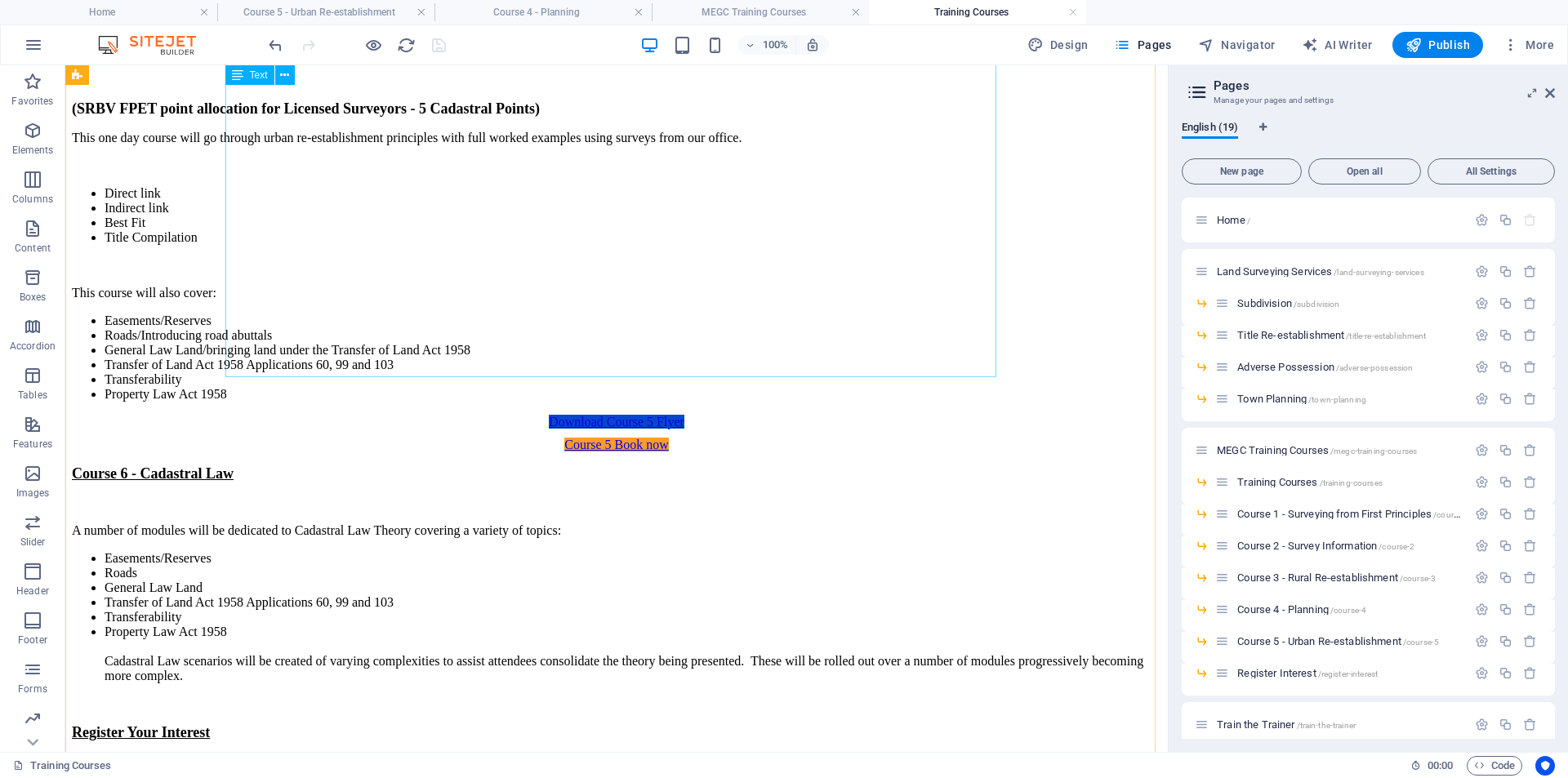
scroll to position [3022, 0]
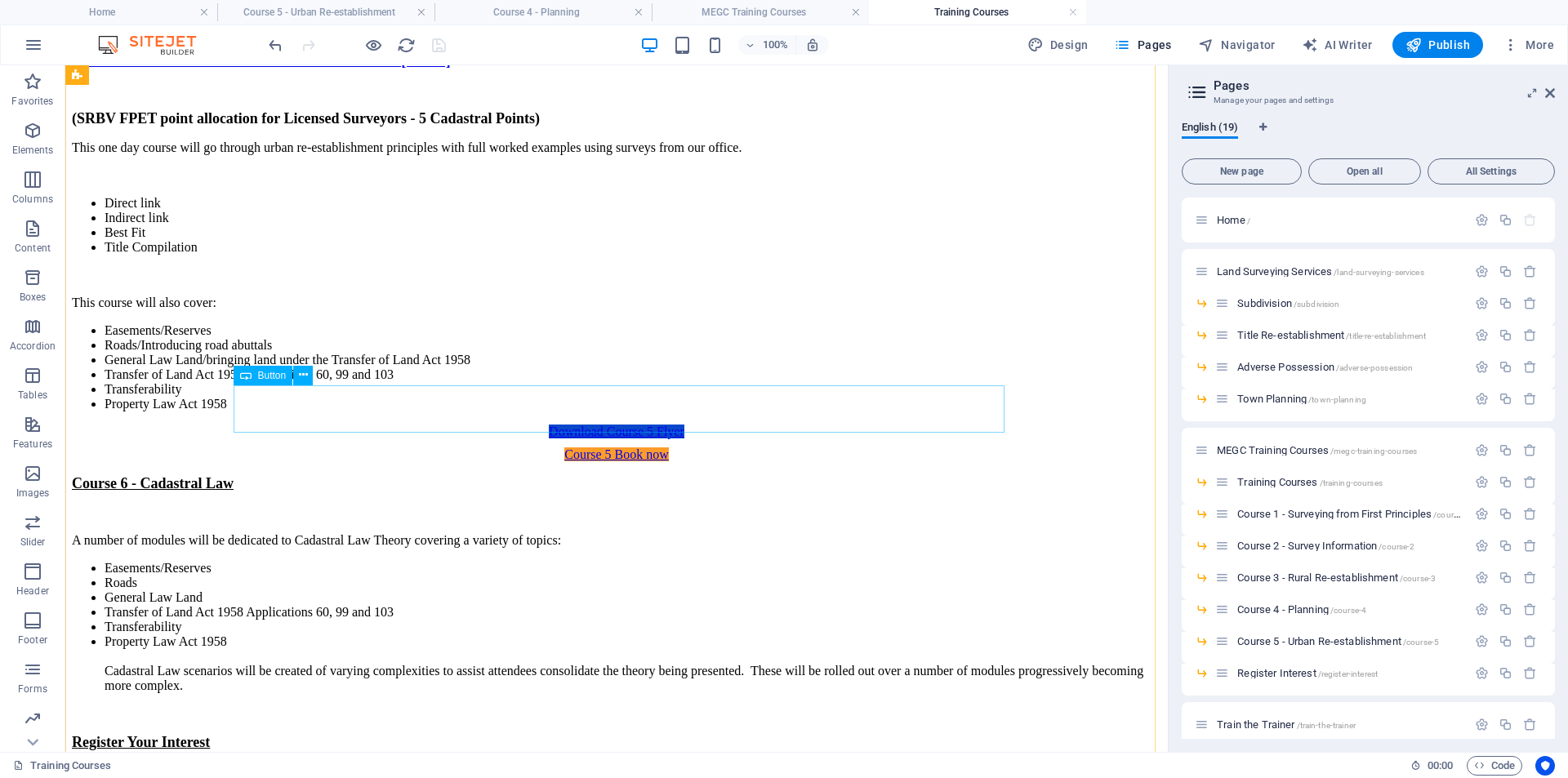
click at [623, 425] on div "Download Course 5 Flyer" at bounding box center [617, 431] width 1073 height 14
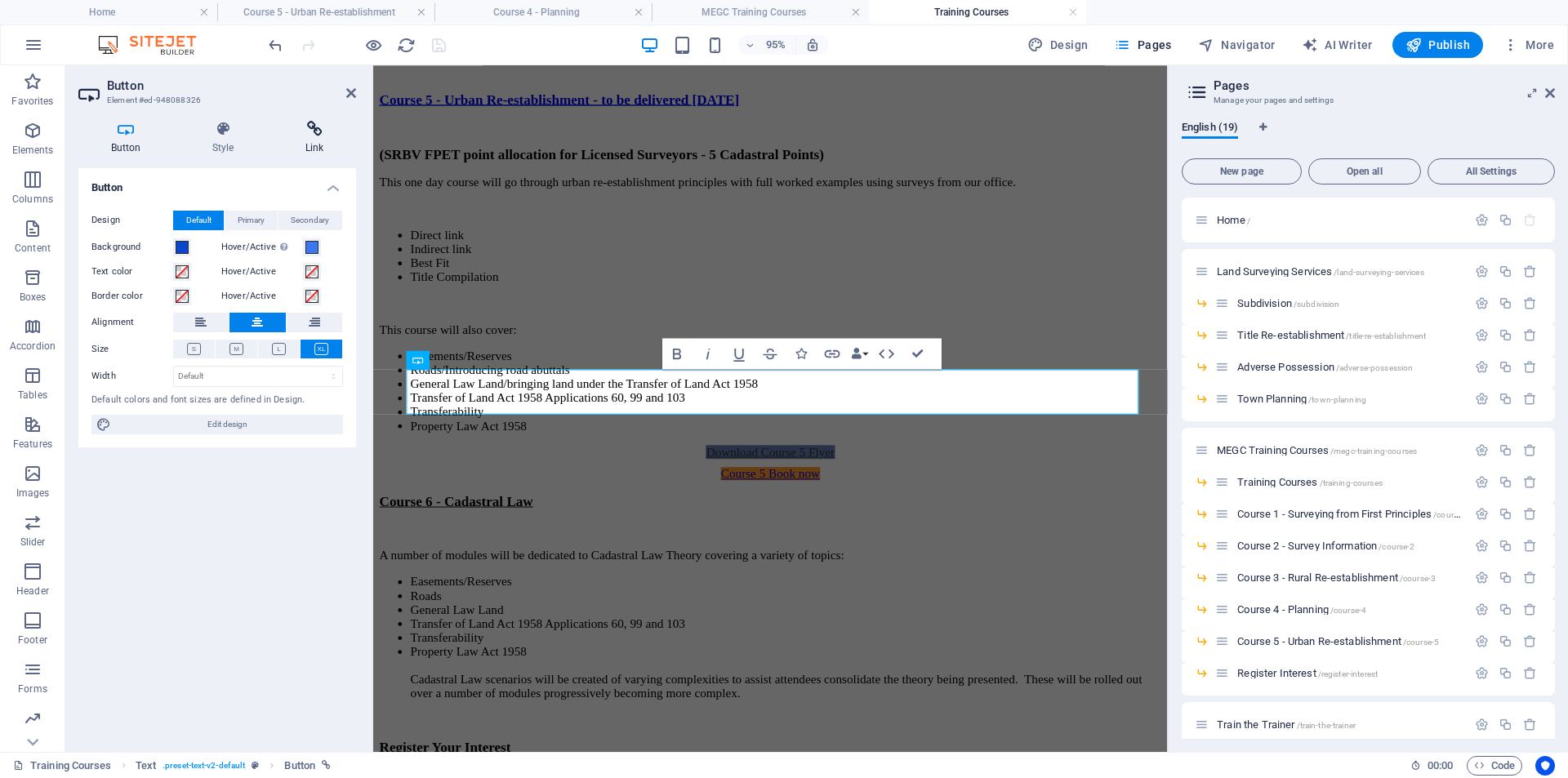
click at [312, 125] on icon at bounding box center [314, 129] width 83 height 16
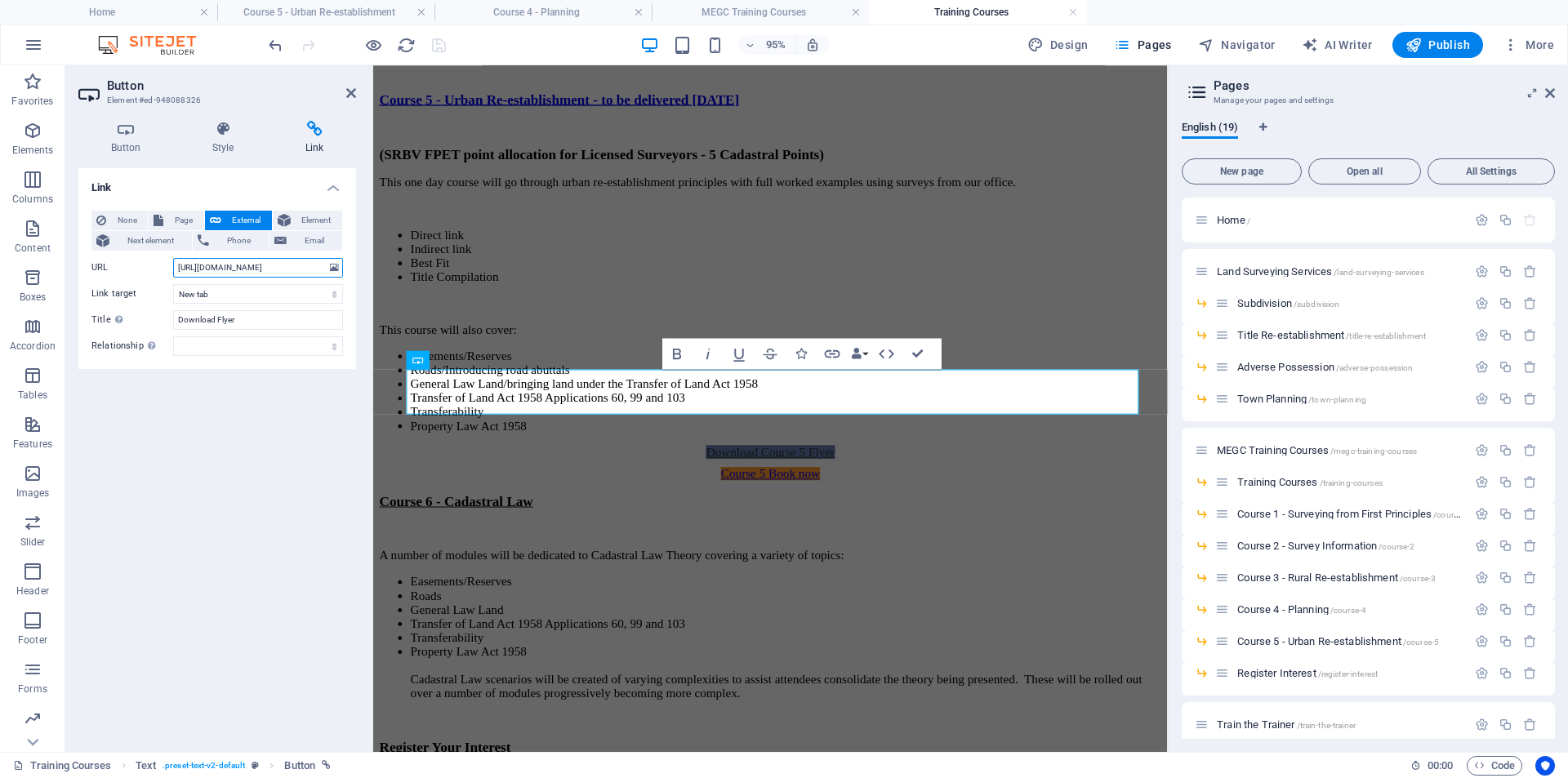
click at [243, 269] on input "[URL][DOMAIN_NAME]" at bounding box center [258, 267] width 170 height 19
paste input "657864/TrainingCourse5flyer-V2-O4VoJqFBn5CLBVVARKEz-"
type input "[URL][DOMAIN_NAME]"
click at [543, 290] on div "Course 5 - Urban Re-establishment - to be delivered [DATE] (SRBV FPET point all…" at bounding box center [792, 273] width 824 height 359
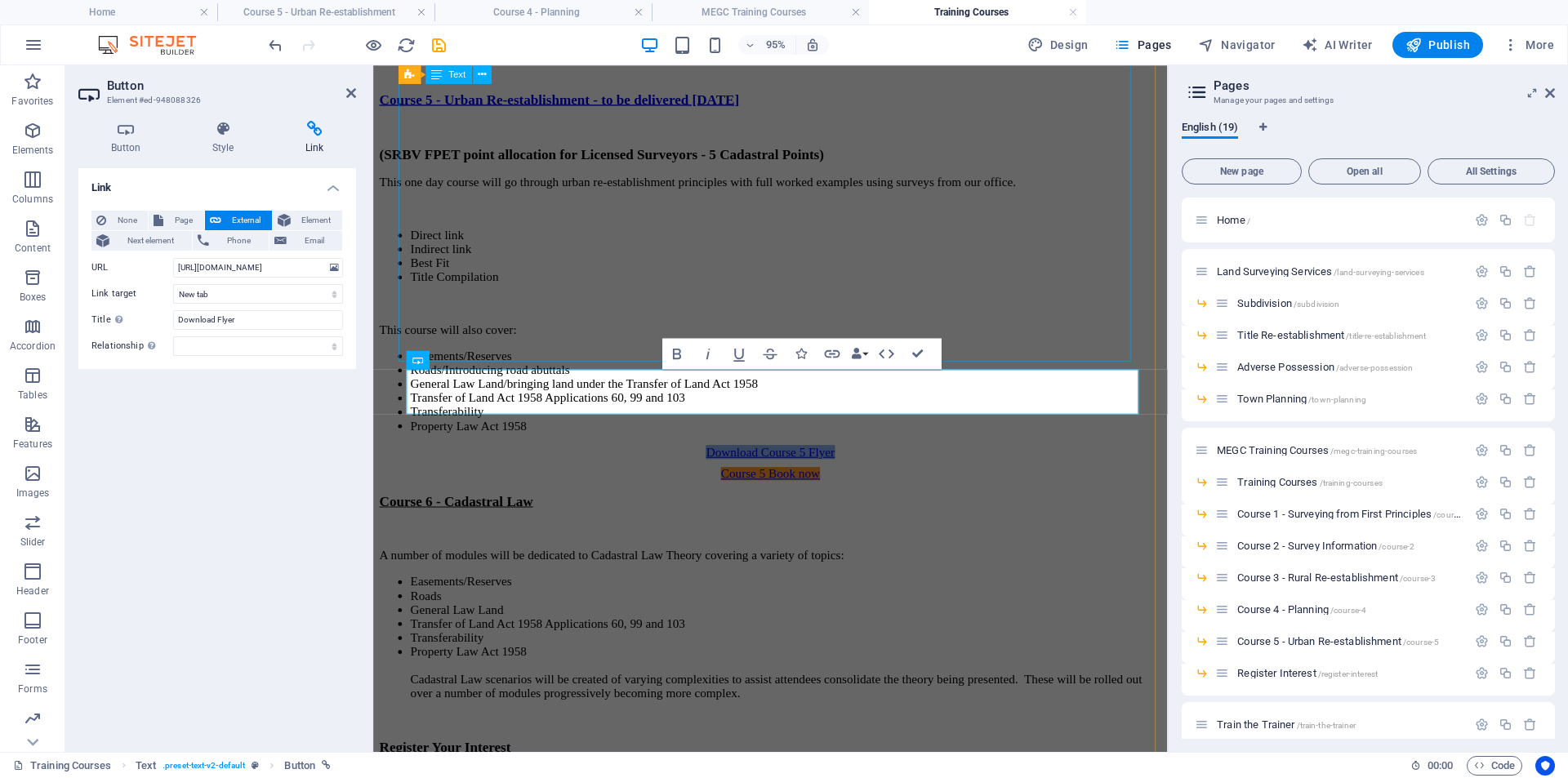
scroll to position [0, 0]
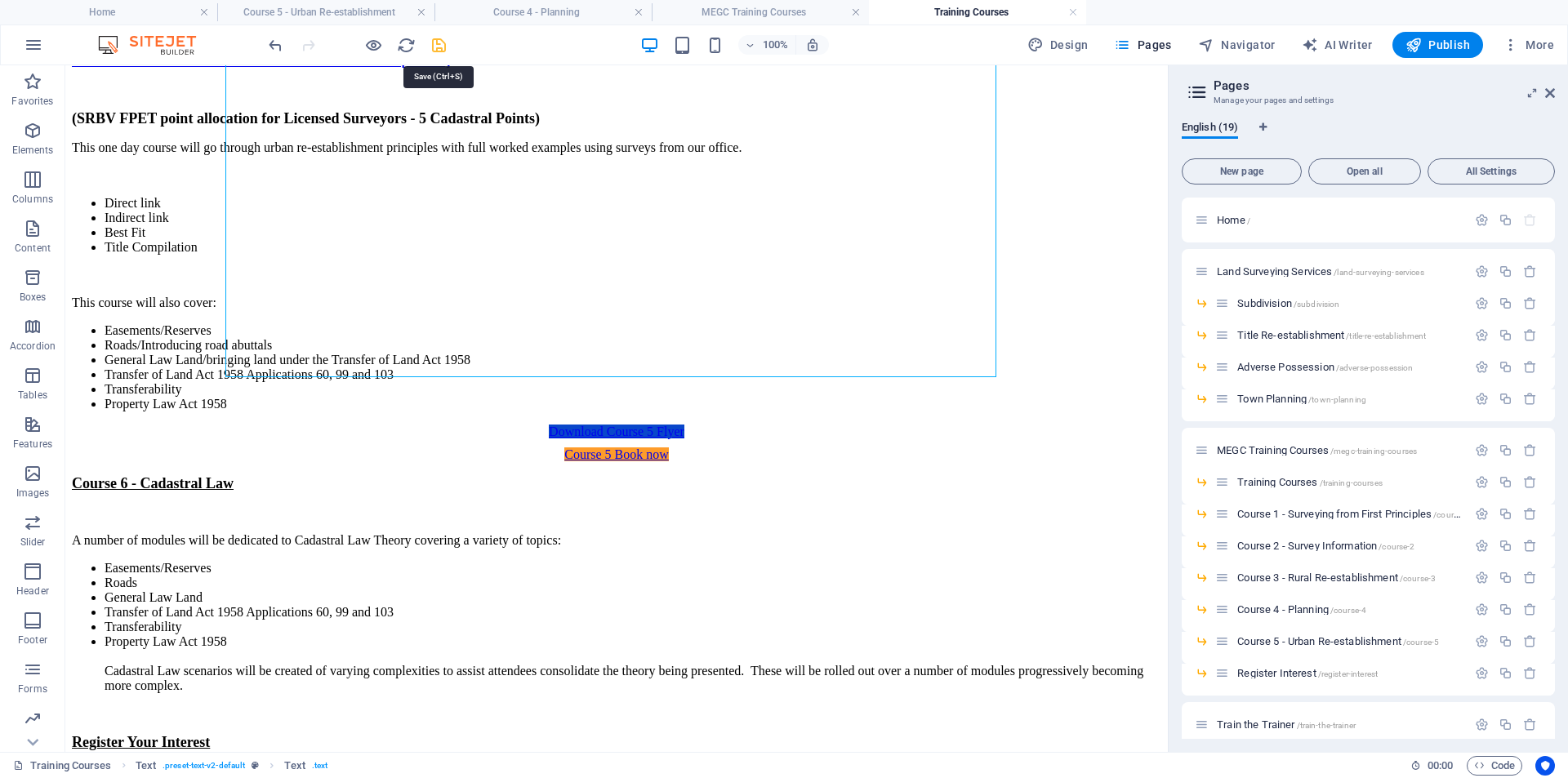
click at [440, 42] on icon "save" at bounding box center [439, 45] width 19 height 19
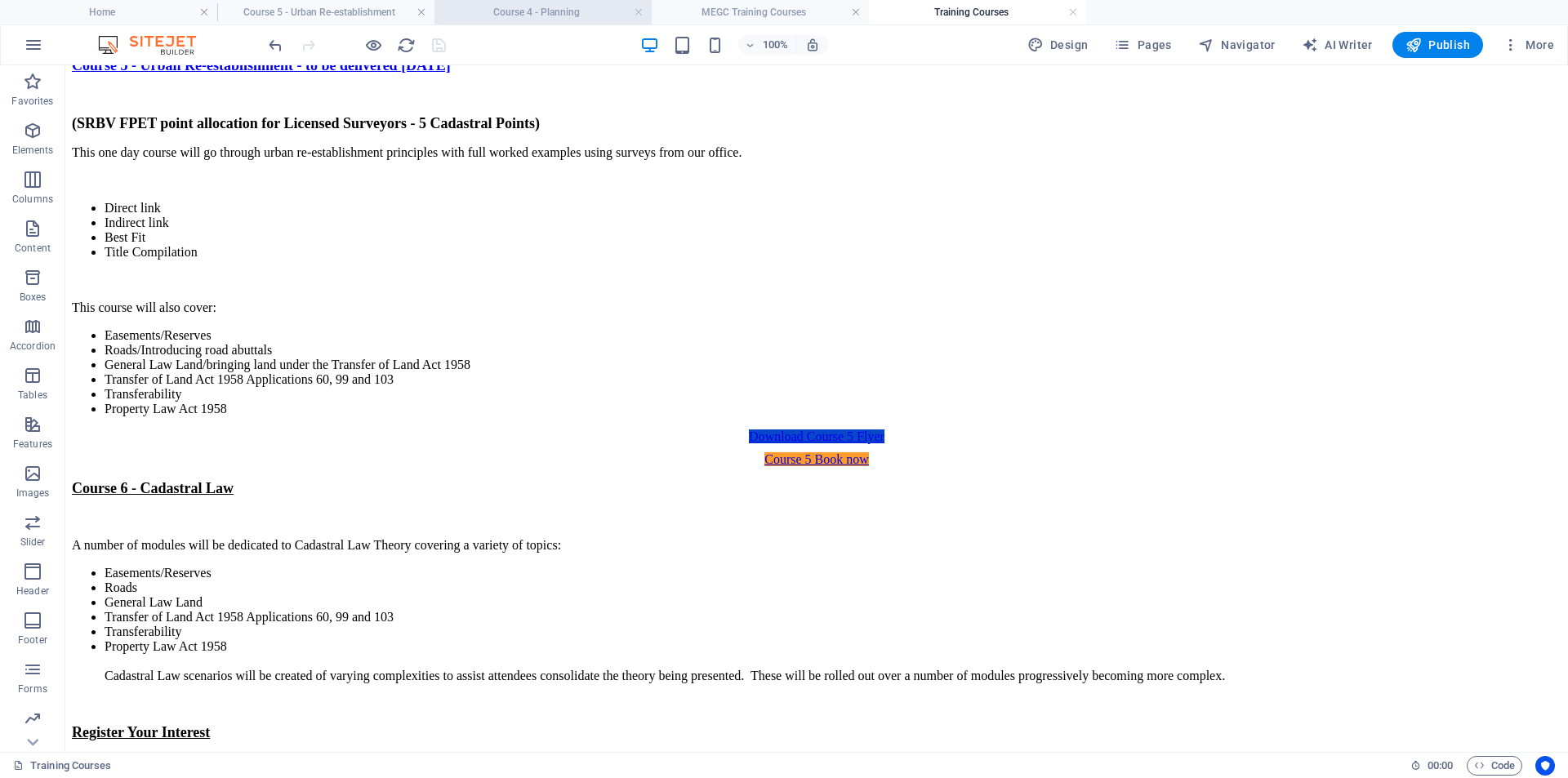
click at [575, 5] on h4 "Course 4 - Planning" at bounding box center [543, 12] width 217 height 18
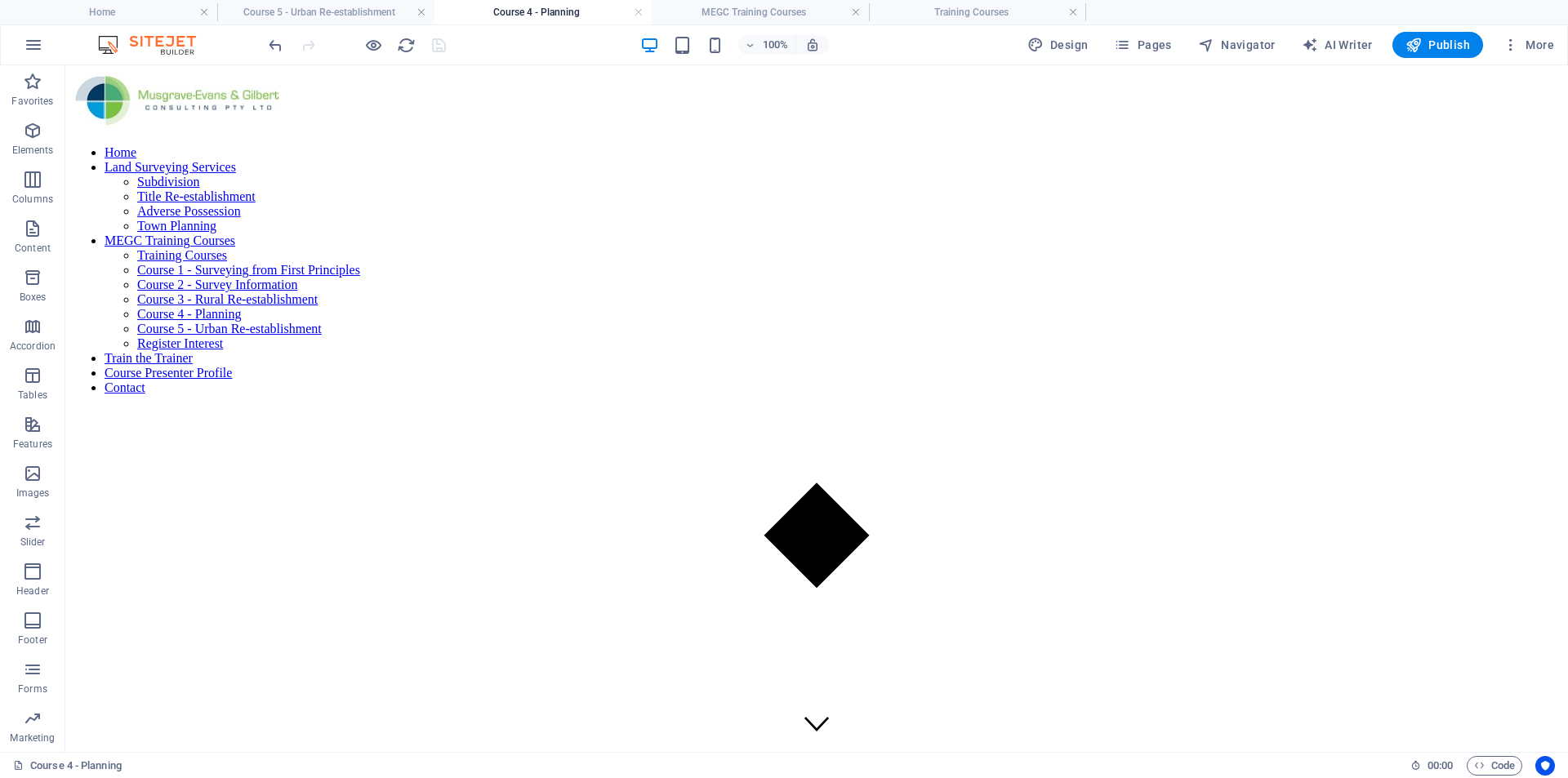
scroll to position [1552, 0]
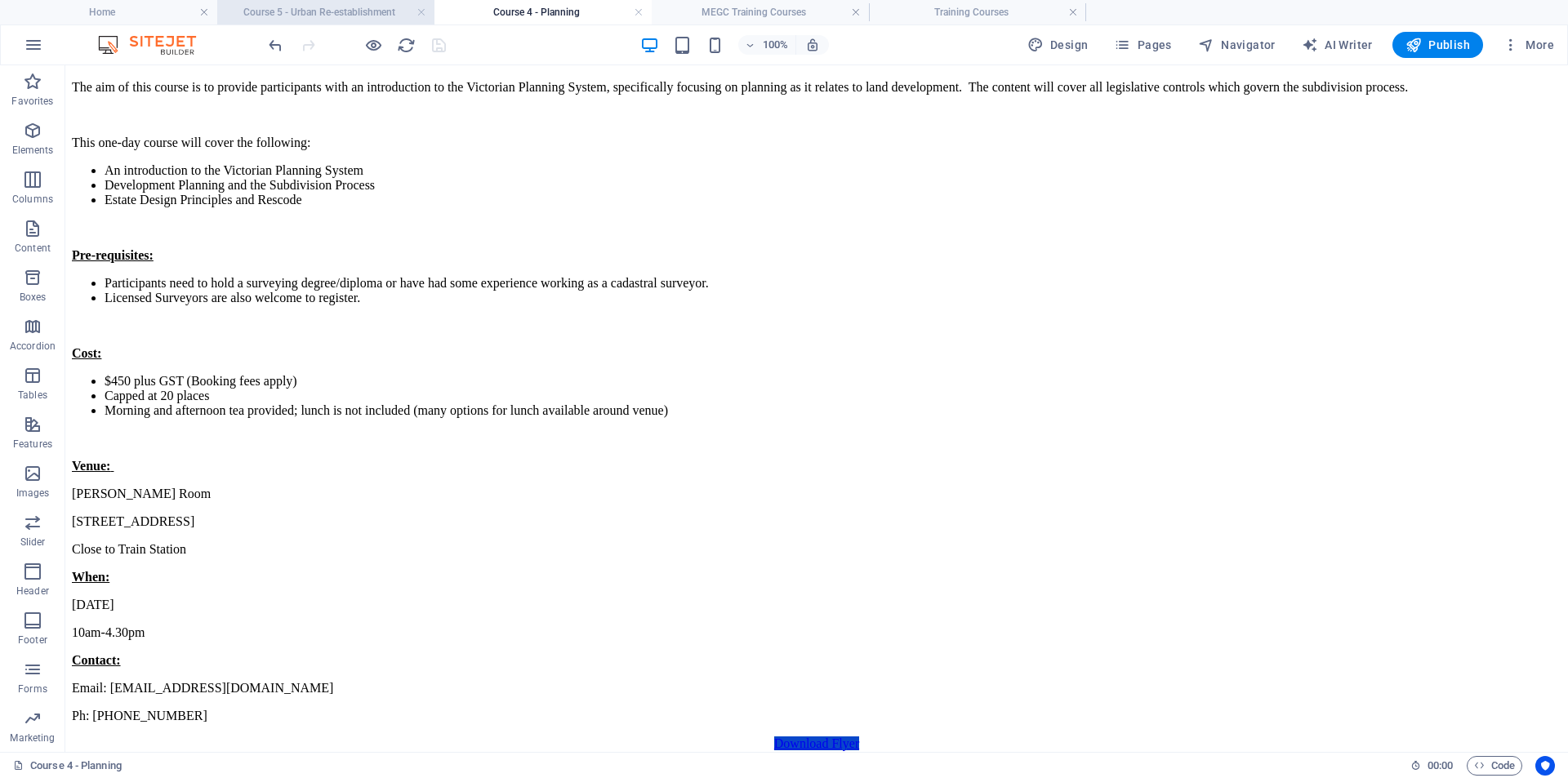
click at [317, 16] on h4 "Course 5 - Urban Re-establishment" at bounding box center [326, 12] width 217 height 18
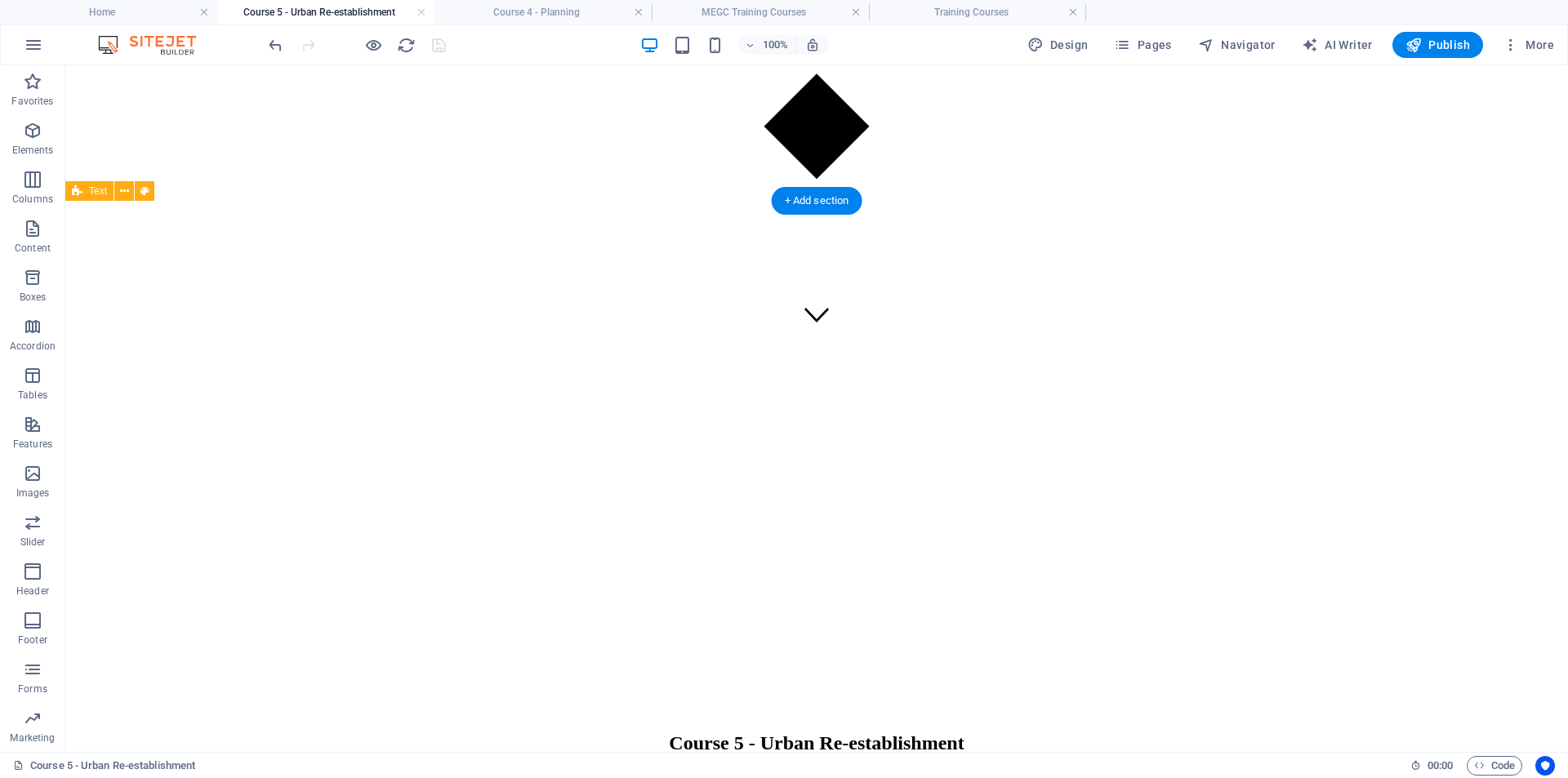
scroll to position [408, 0]
click at [45, 81] on span "Favorites" at bounding box center [33, 91] width 66 height 40
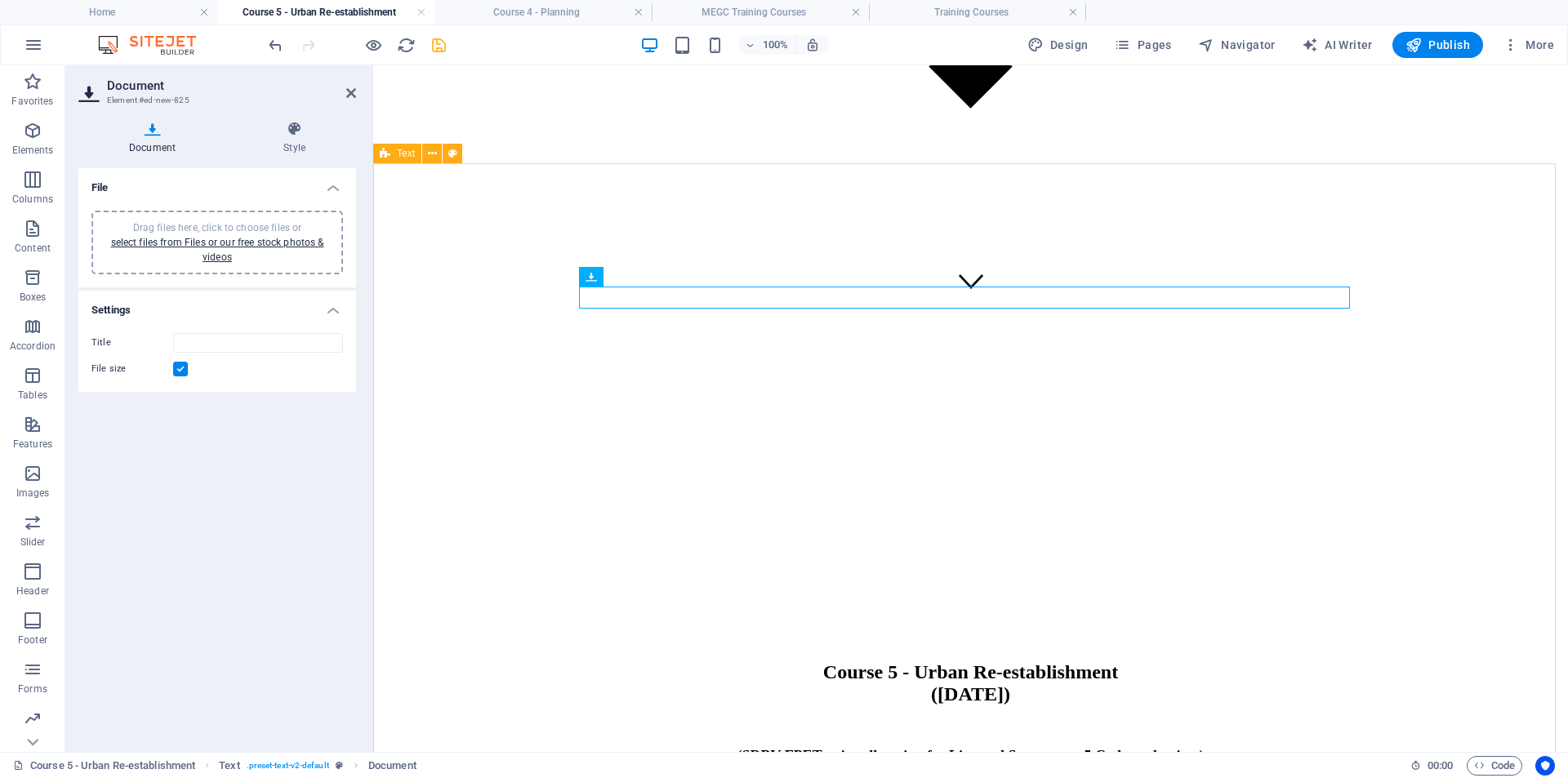
scroll to position [446, 0]
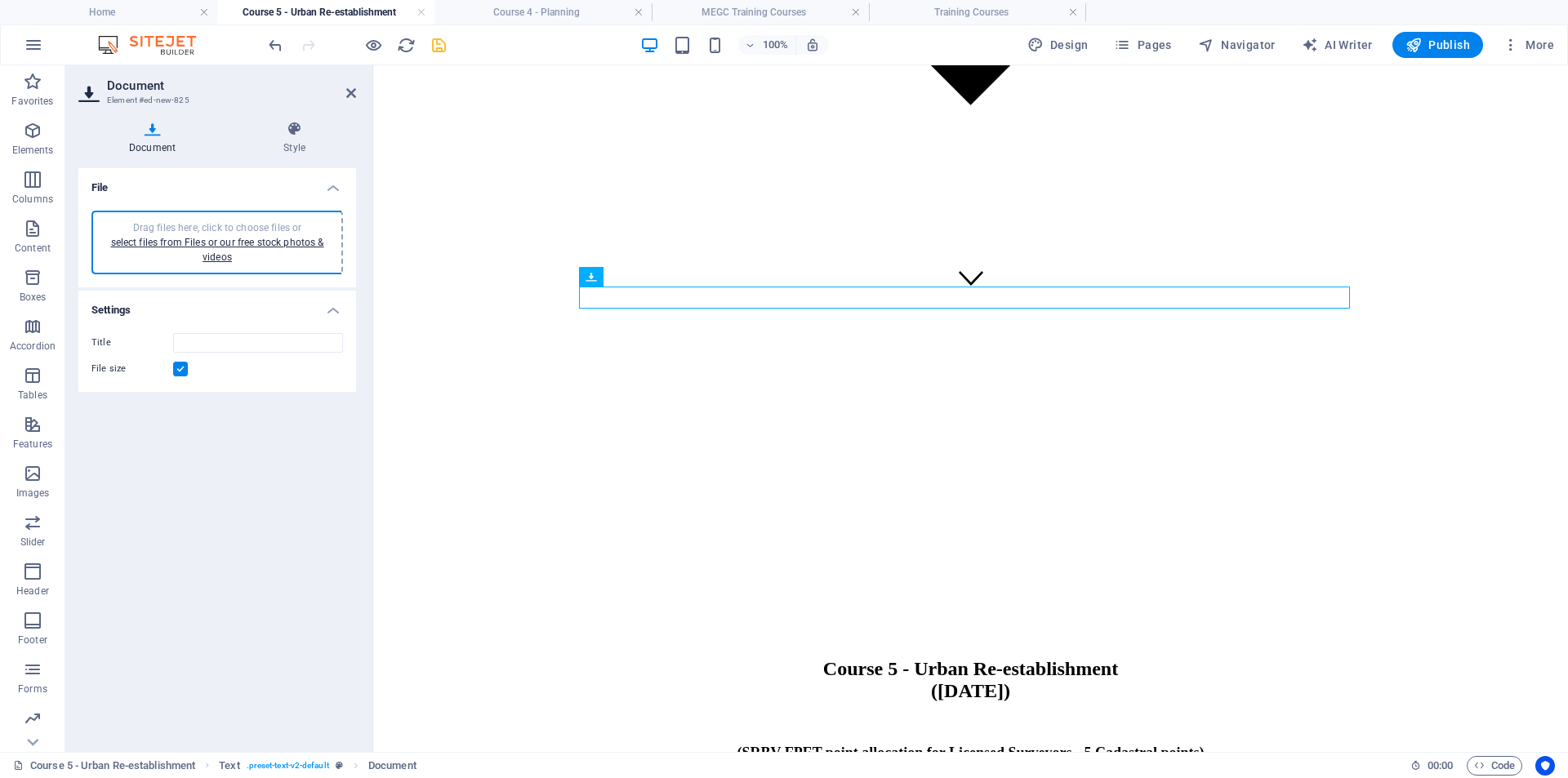
type input "MEGCCourse5schedule-CBmVUAPpK-Ta5-1u-AtPuA.pdf"
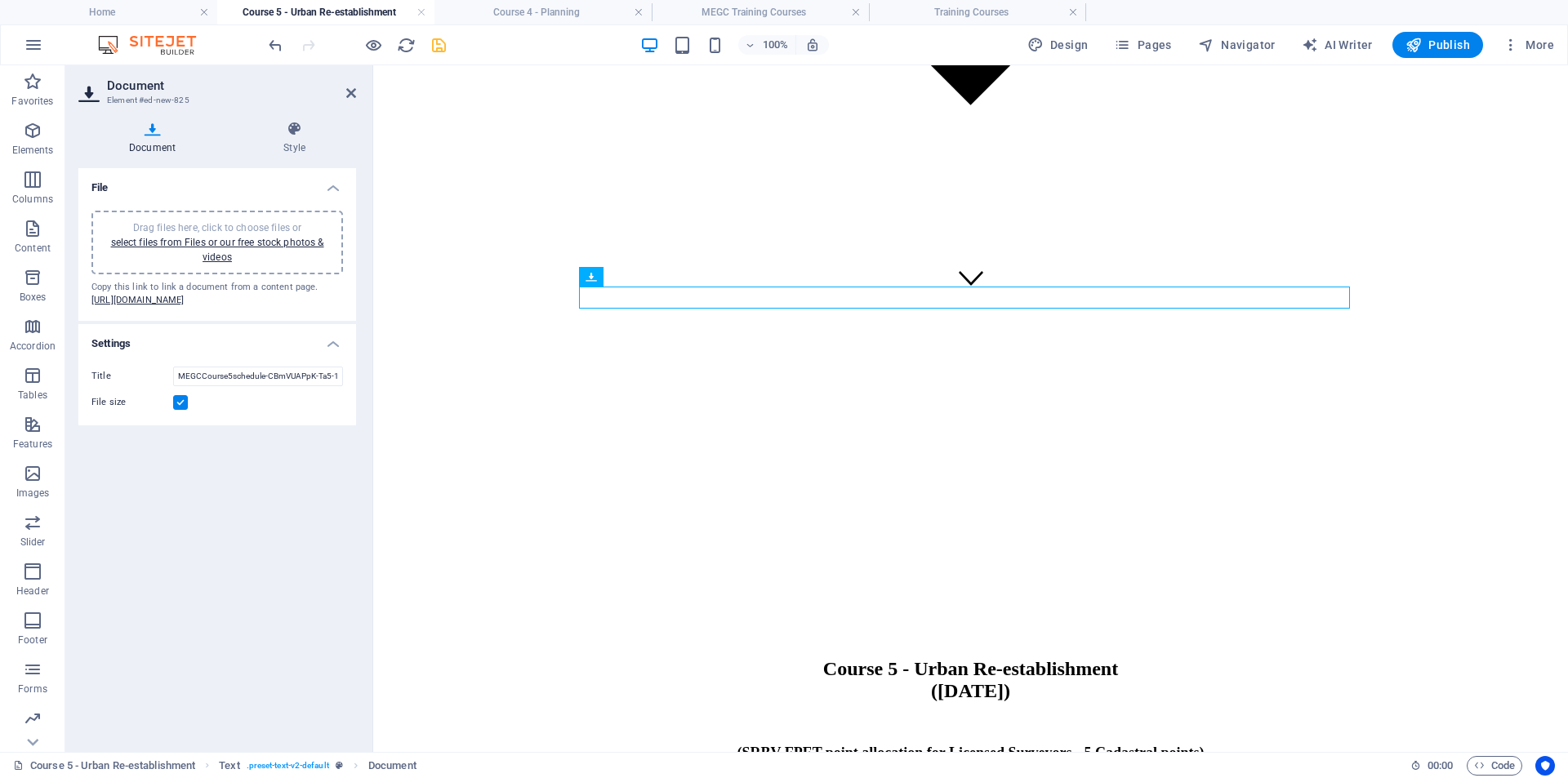
click at [344, 103] on header "Document Element #ed-new-825" at bounding box center [217, 87] width 278 height 42
click at [347, 93] on icon at bounding box center [352, 93] width 10 height 13
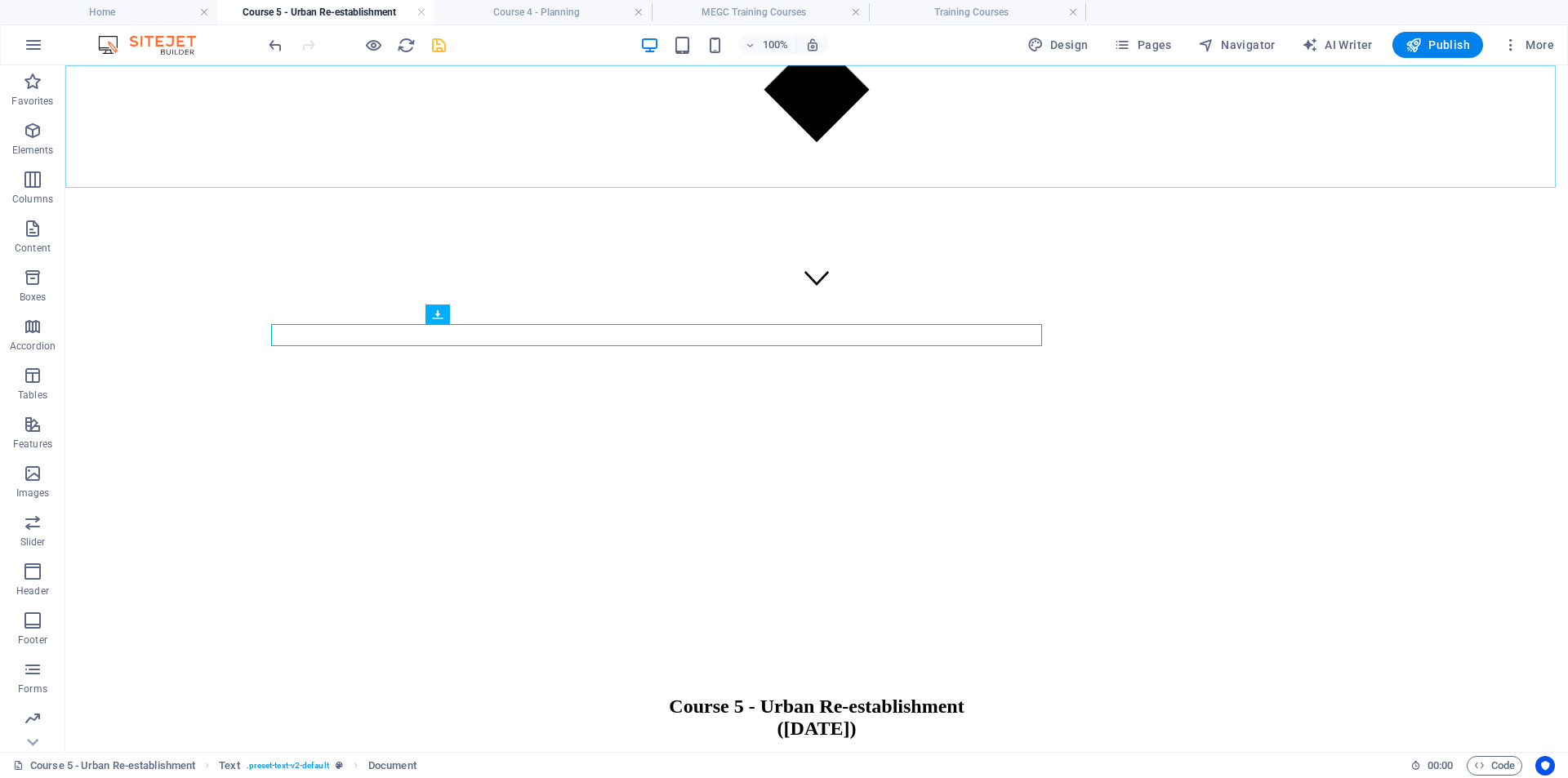
scroll to position [408, 0]
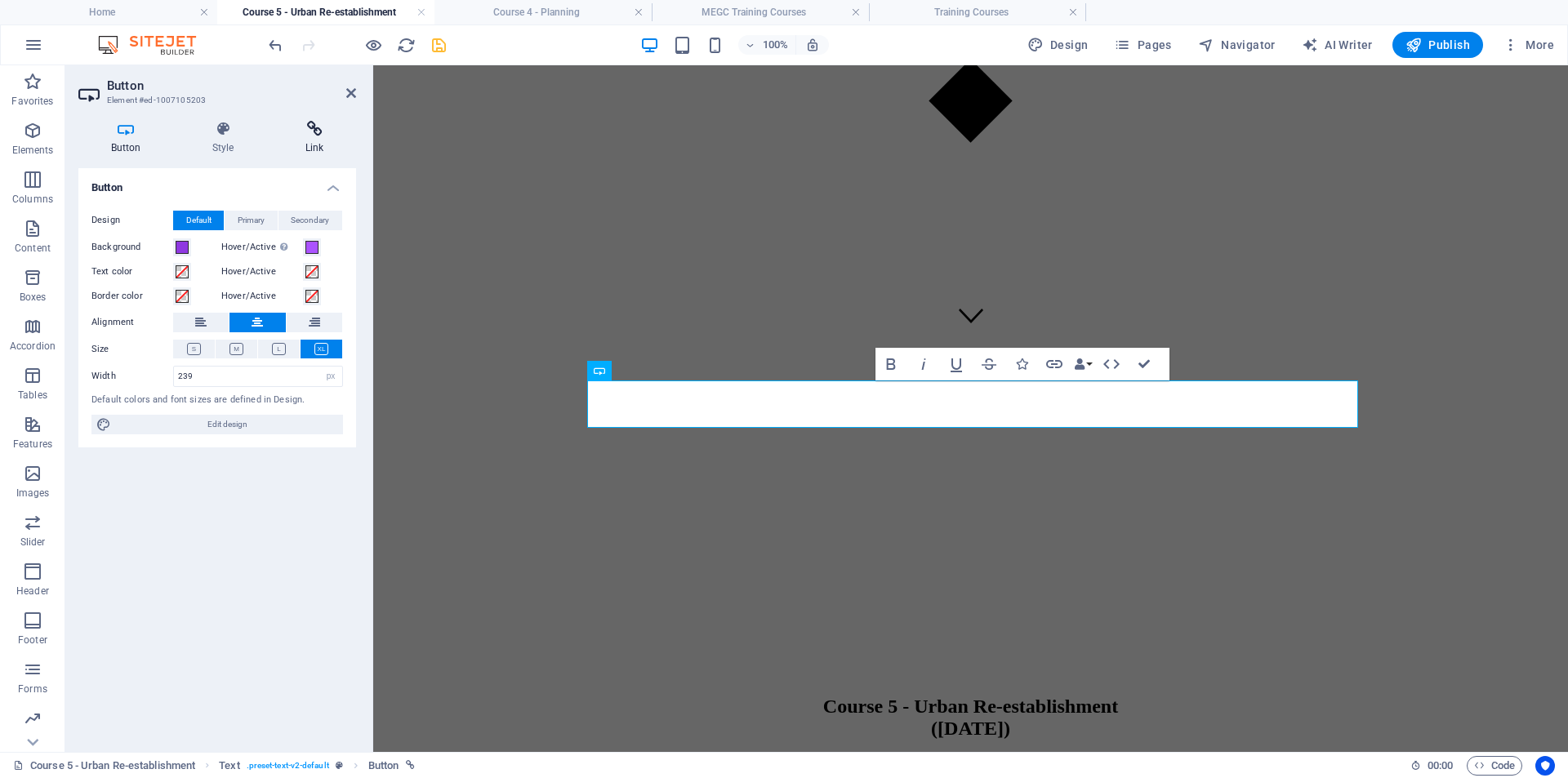
click at [315, 140] on h4 "Link" at bounding box center [314, 138] width 83 height 34
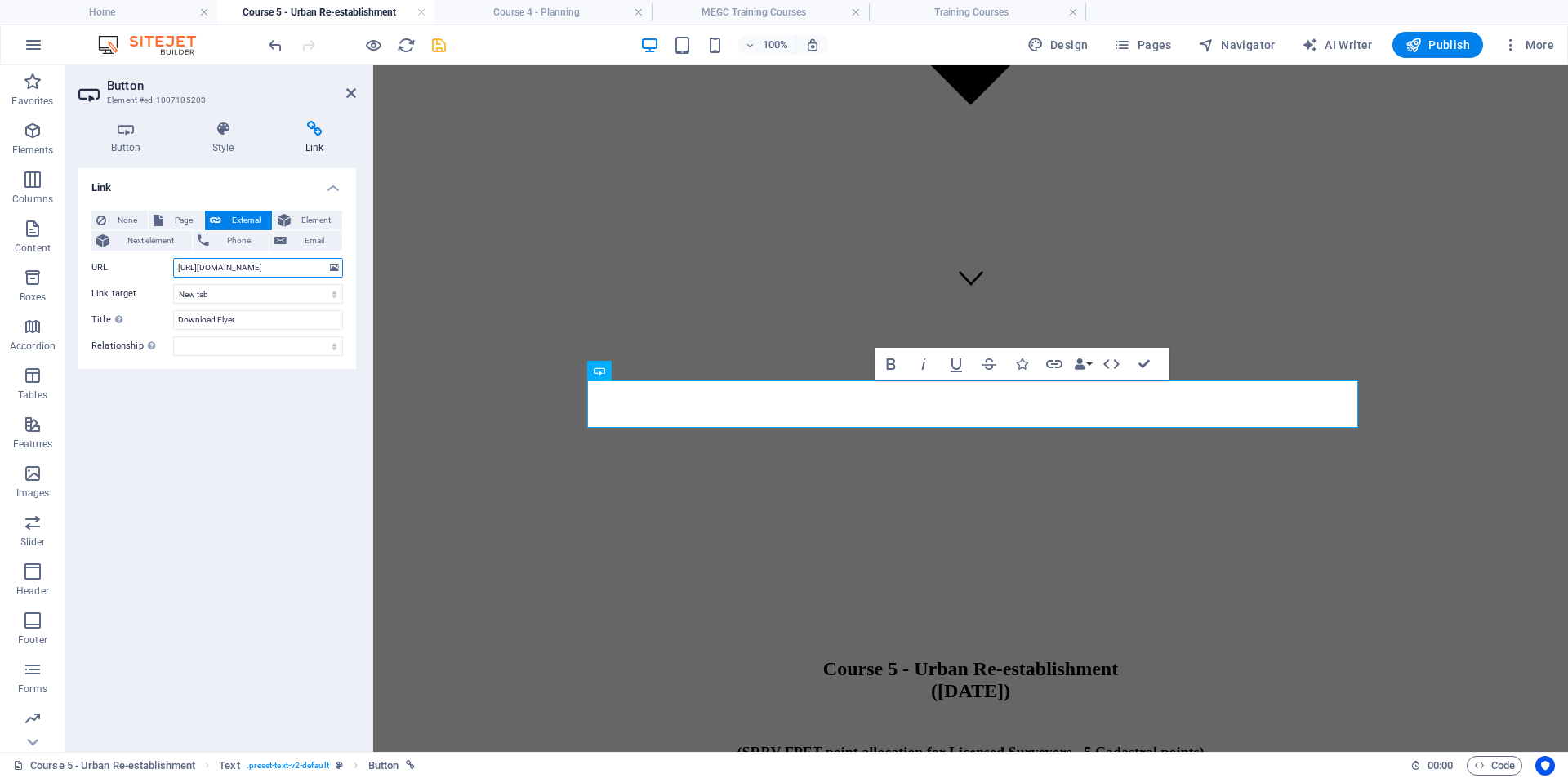
click at [265, 267] on input "[URL][DOMAIN_NAME]" at bounding box center [258, 267] width 170 height 19
paste input "657873/MEGCCourse5schedule-CBmVUAPpK-Ta5-1u-AtPuA"
type input "[URL][DOMAIN_NAME]"
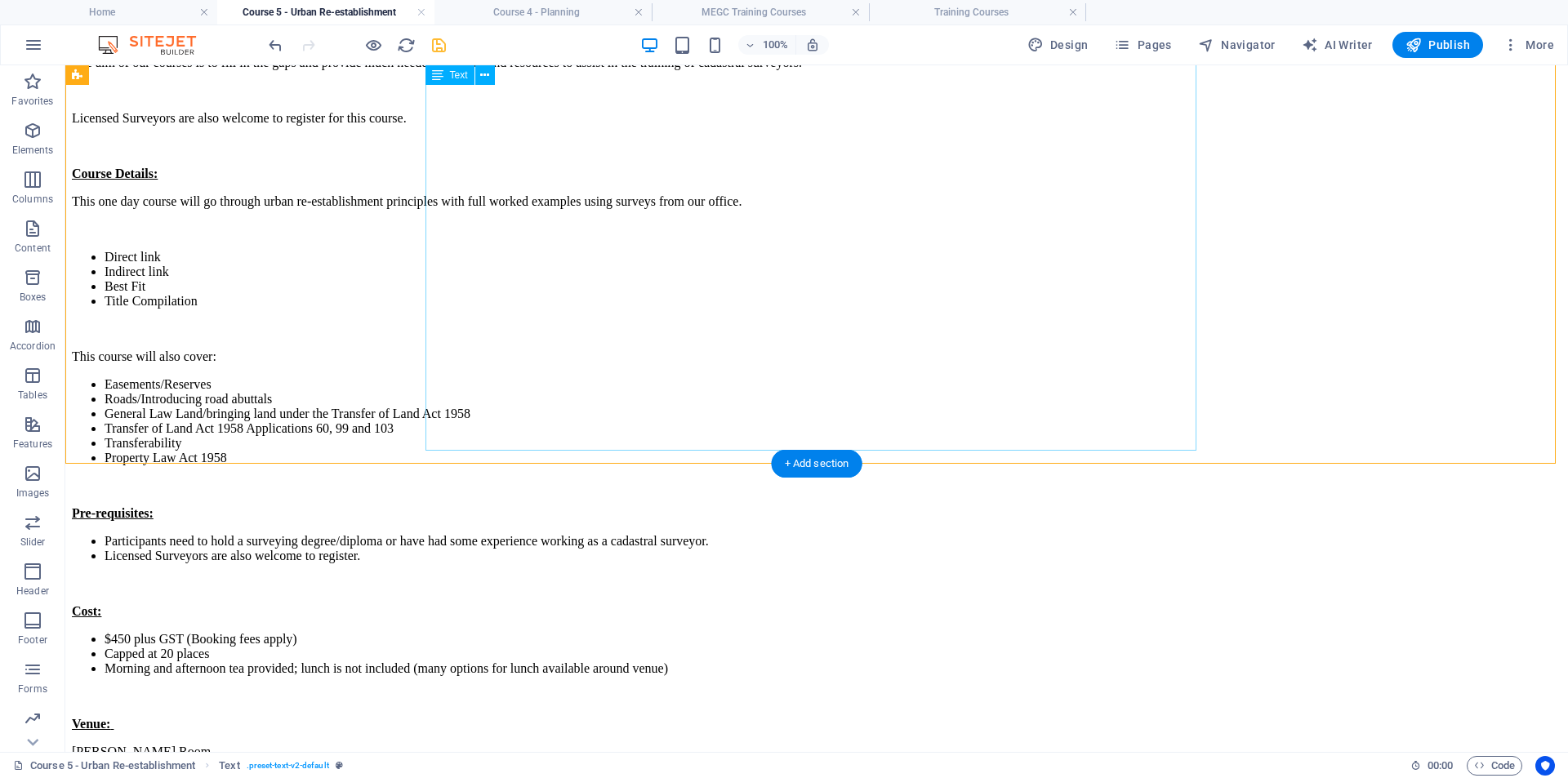
scroll to position [1552, 0]
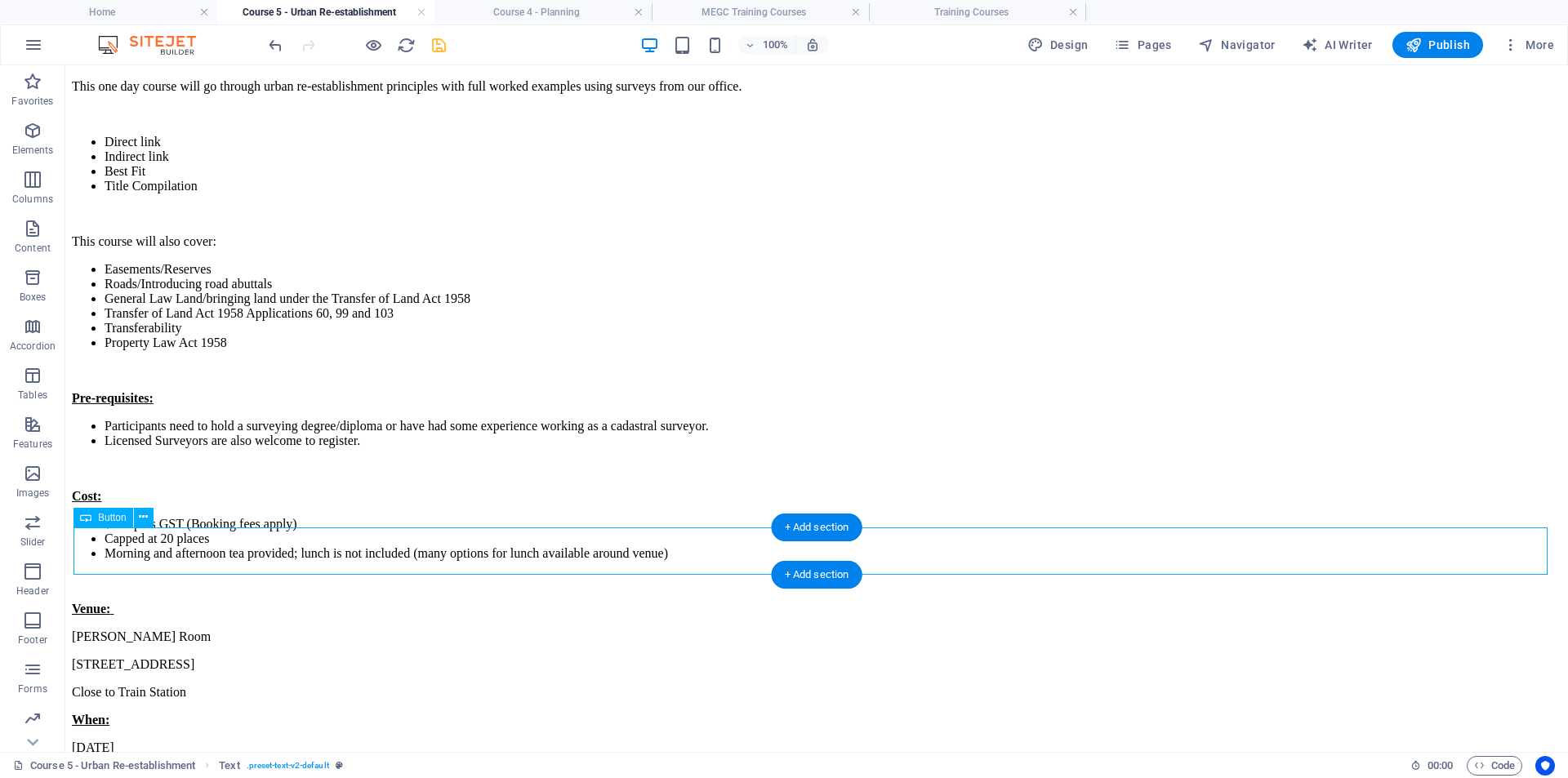
select select "px"
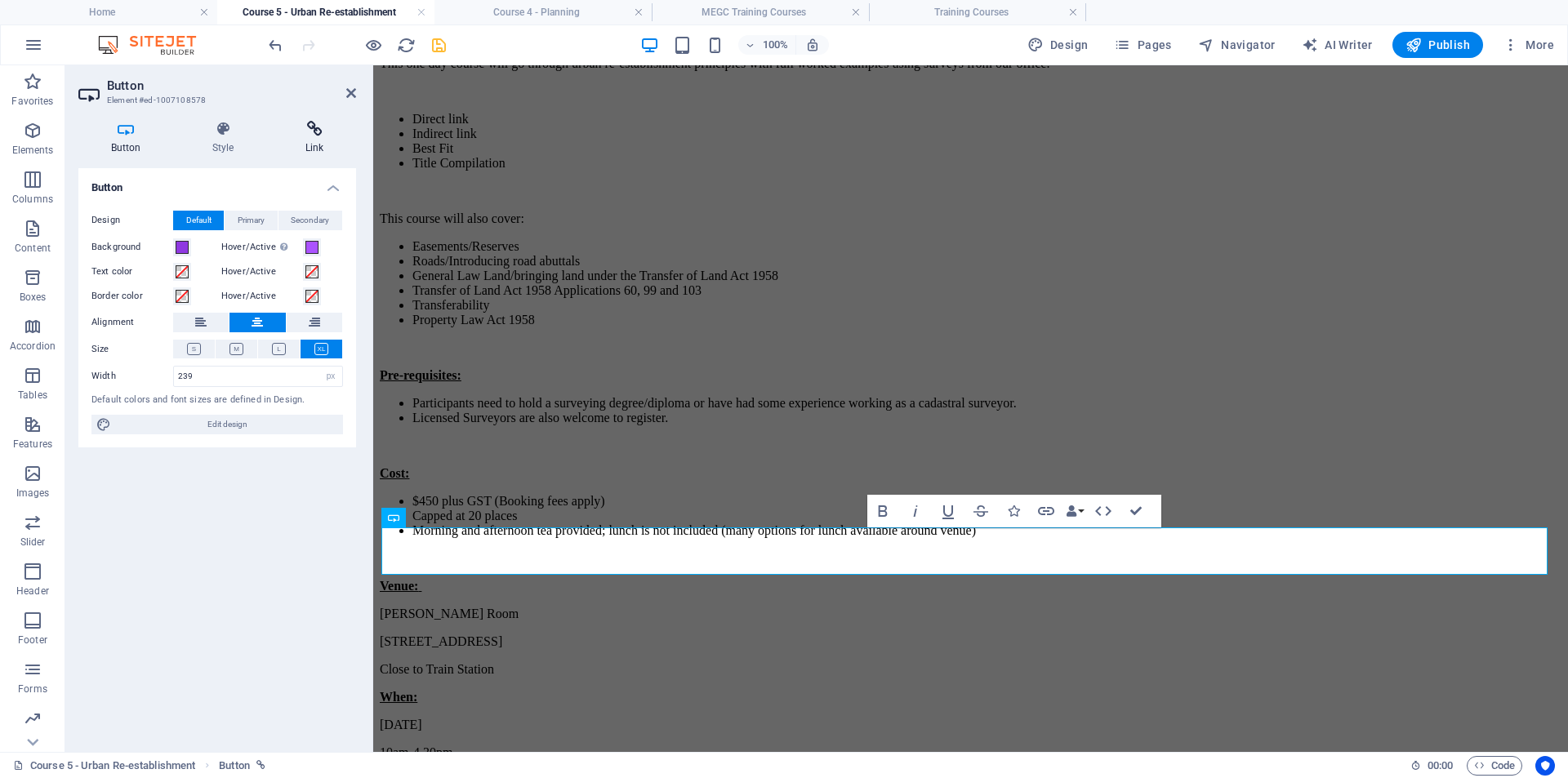
click at [323, 146] on h4 "Link" at bounding box center [314, 138] width 83 height 34
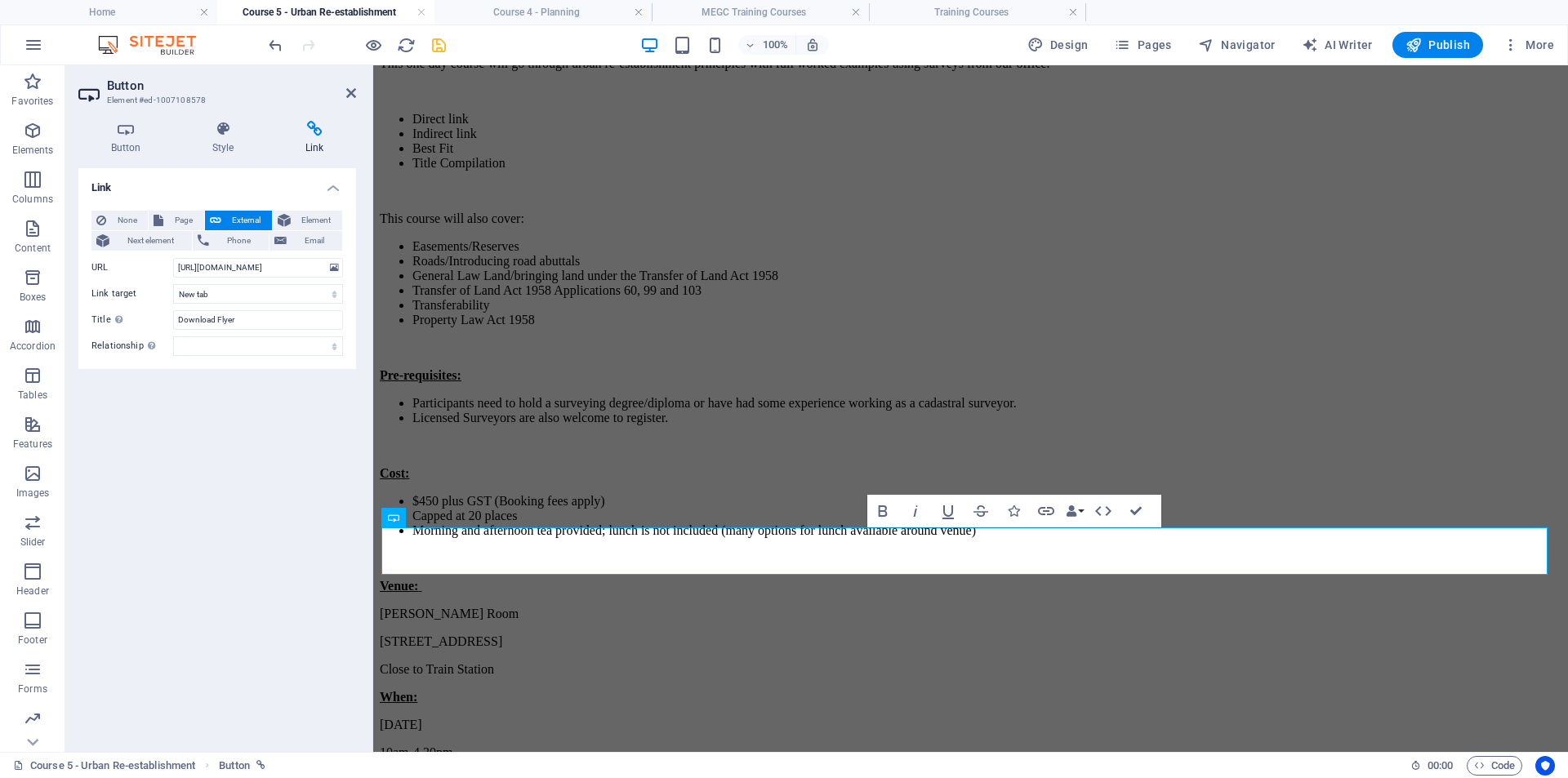
click at [230, 278] on div "None Page External Element Next element Phone Email Page Home Land Surveying Se…" at bounding box center [217, 283] width 252 height 146
click at [236, 263] on input "[URL][DOMAIN_NAME]" at bounding box center [258, 267] width 170 height 19
paste input "657873/MEGCCourse5schedule-CBmVUAPpK-Ta5-1u-AtPuA"
type input "[URL][DOMAIN_NAME]"
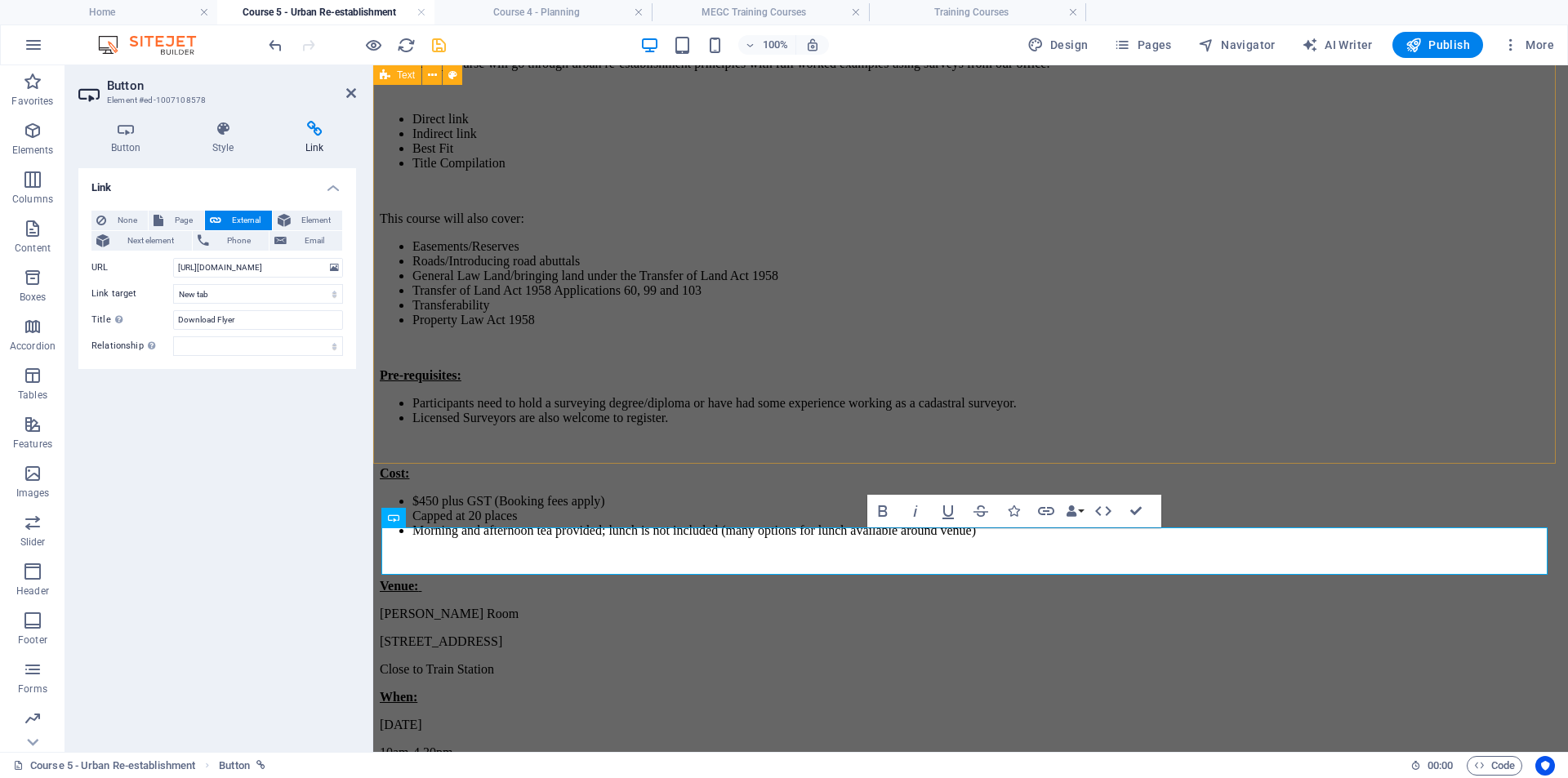
click at [495, 352] on div "Course 5 - Urban Re-establishment ([DATE]) (SRBV FPET point allocation for Lice…" at bounding box center [971, 198] width 1182 height 1291
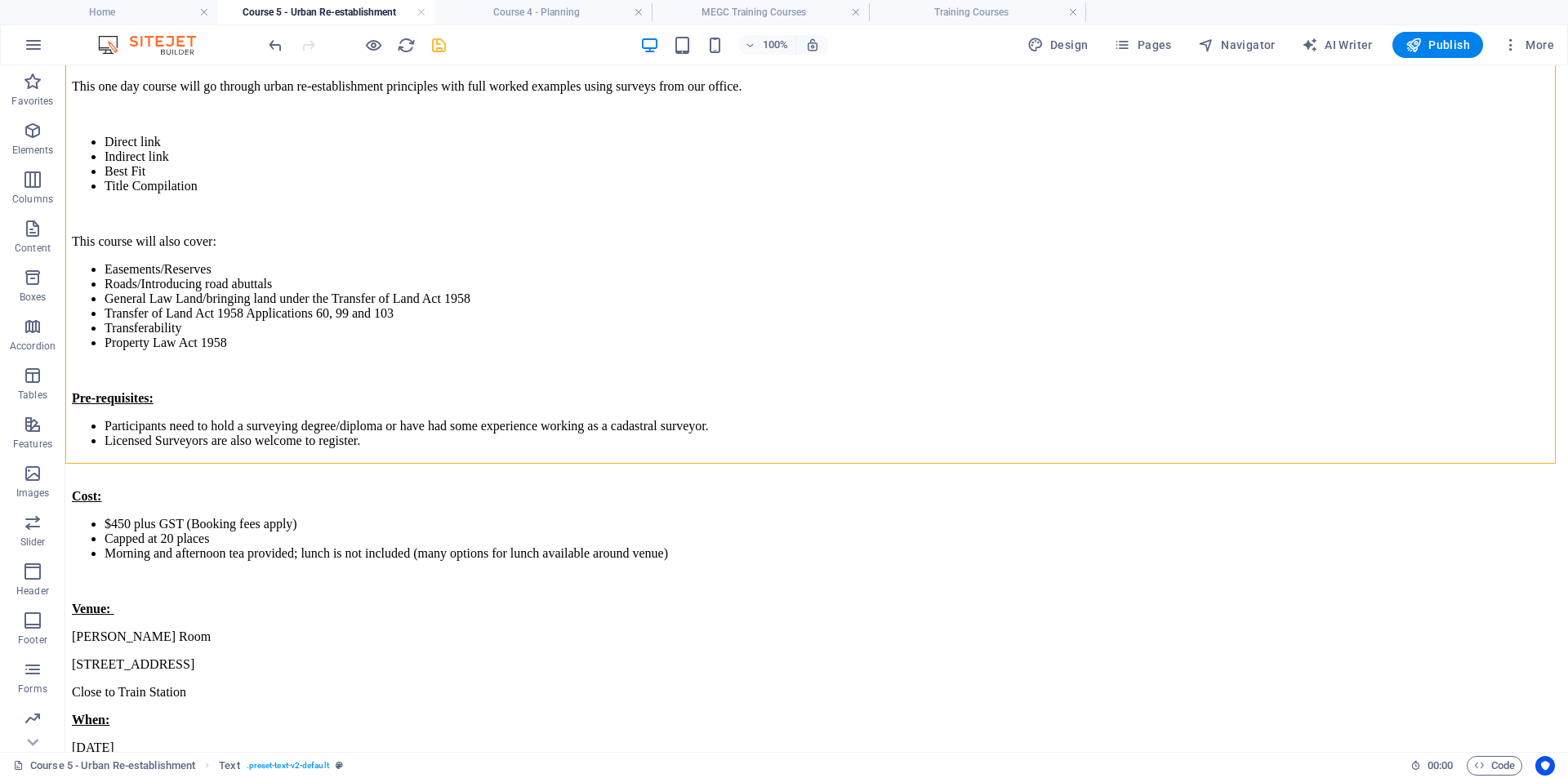
click at [442, 48] on icon "save" at bounding box center [439, 45] width 19 height 19
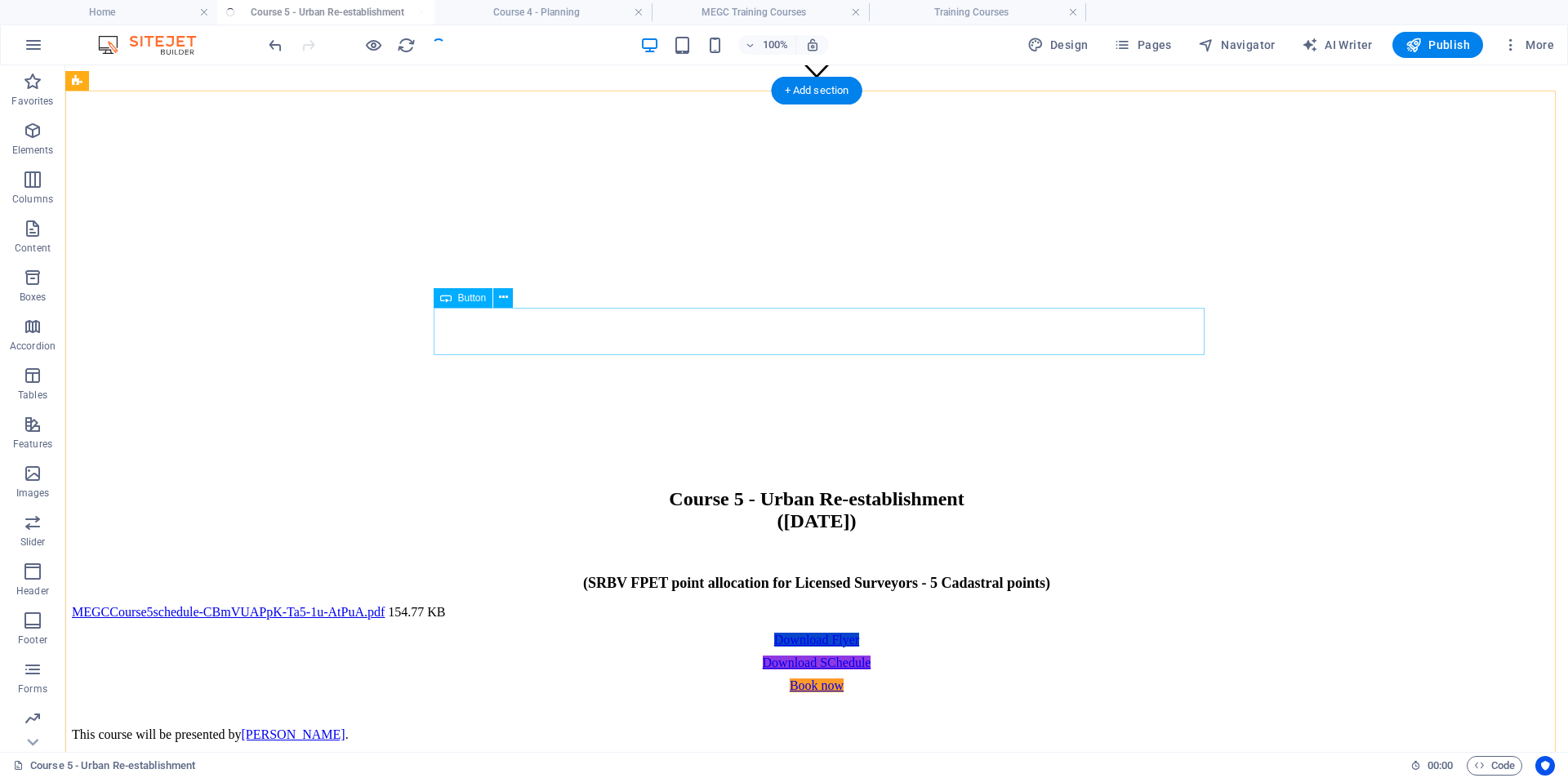
scroll to position [245, 0]
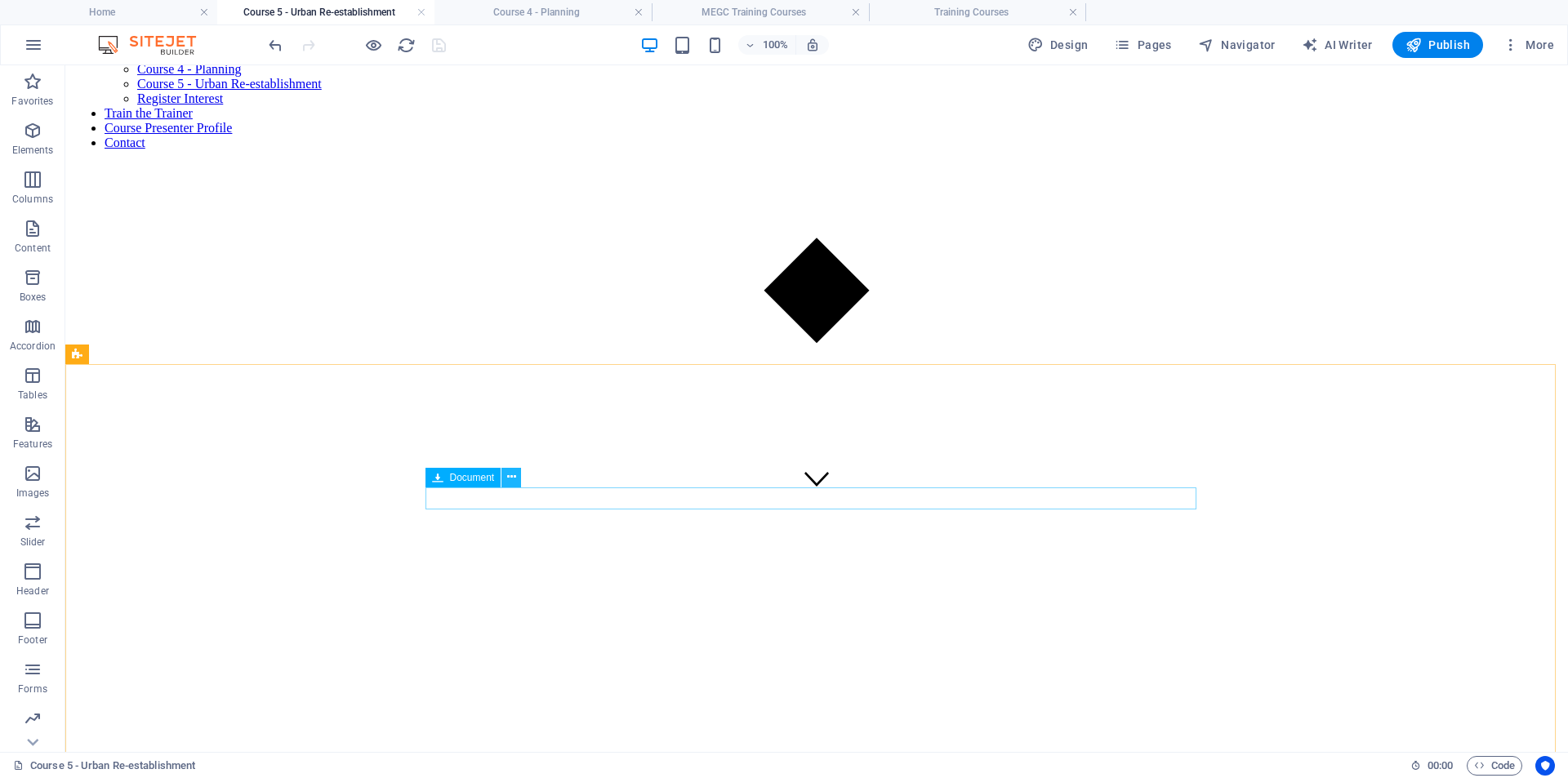
drag, startPoint x: 512, startPoint y: 474, endPoint x: 477, endPoint y: 415, distance: 68.6
click at [512, 474] on icon at bounding box center [511, 477] width 9 height 17
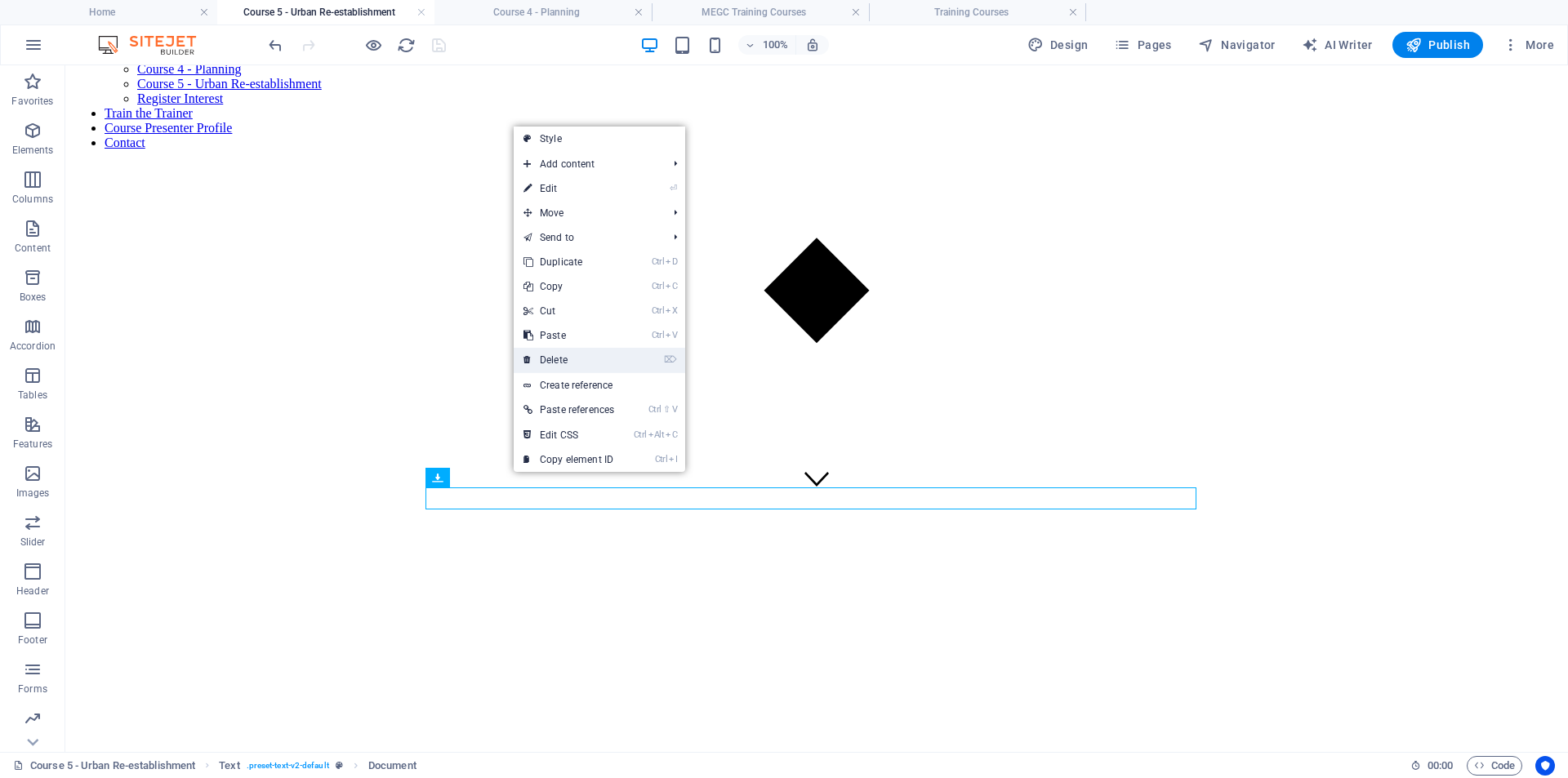
drag, startPoint x: 564, startPoint y: 356, endPoint x: 467, endPoint y: 98, distance: 275.6
click at [564, 356] on link "⌦ Delete" at bounding box center [569, 360] width 110 height 24
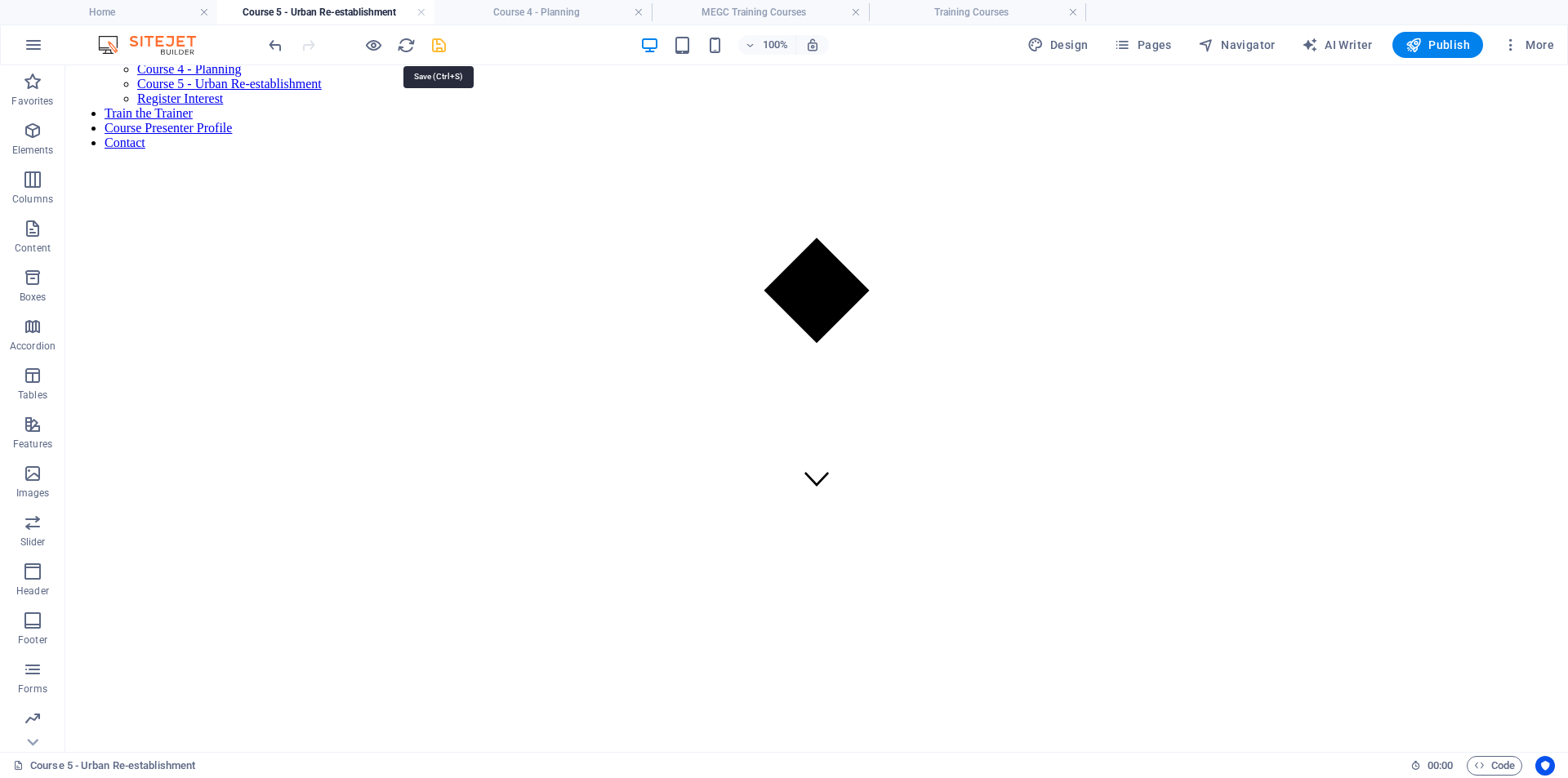
click at [442, 48] on icon "save" at bounding box center [439, 45] width 19 height 19
click at [365, 120] on h6 "Open preview website" at bounding box center [387, 126] width 109 height 19
click at [1409, 45] on icon "button" at bounding box center [1413, 45] width 16 height 16
